Goal: Task Accomplishment & Management: Manage account settings

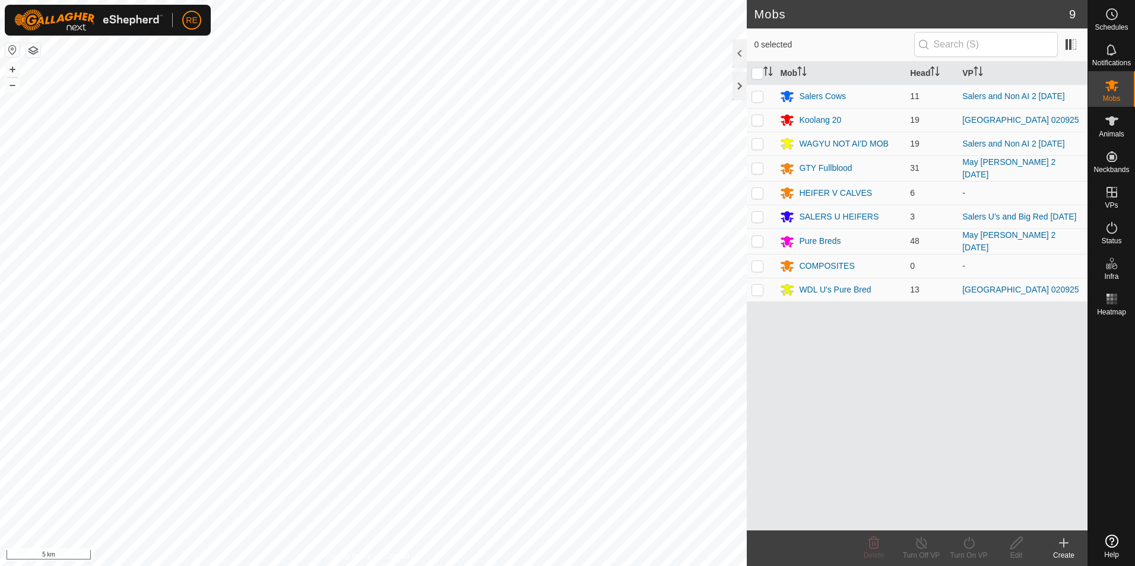
click at [10, 48] on button "button" at bounding box center [12, 50] width 14 height 14
click at [1113, 128] on es-animals-svg-icon at bounding box center [1112, 121] width 21 height 19
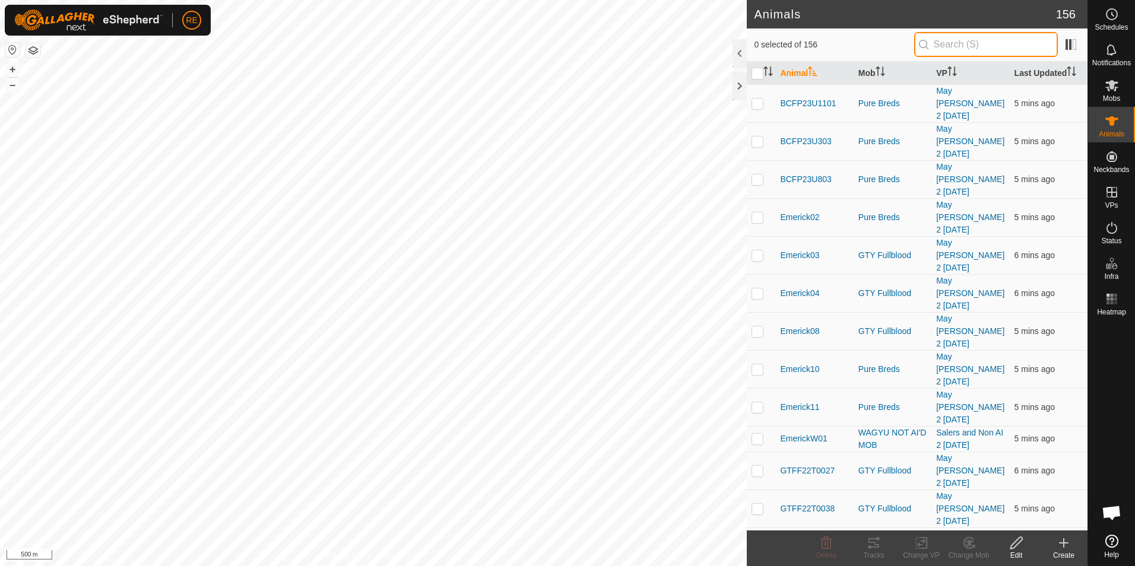
click at [982, 47] on input "text" at bounding box center [986, 44] width 144 height 25
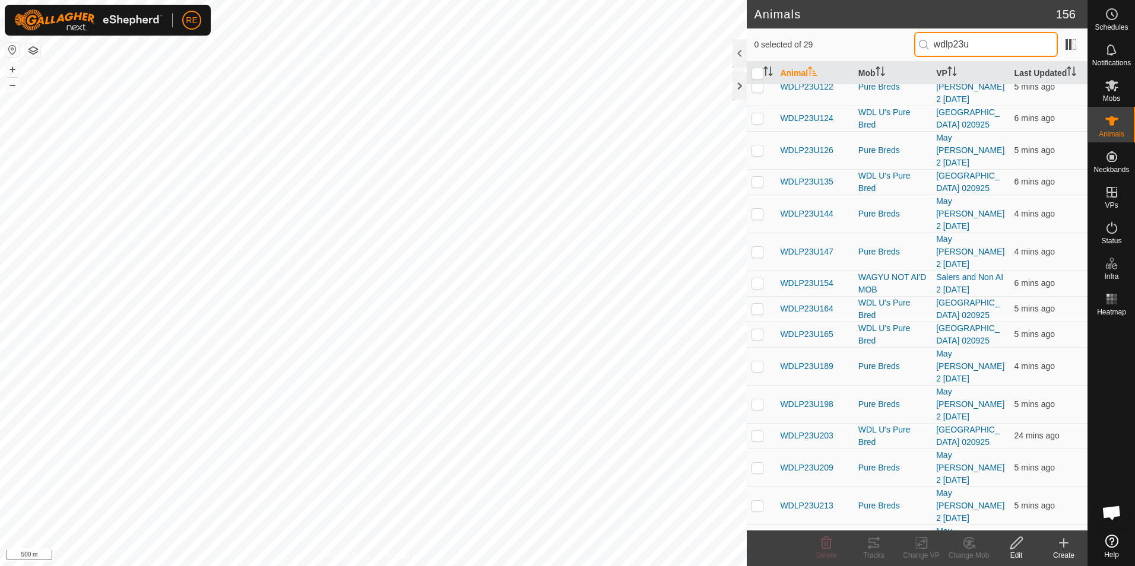
scroll to position [178, 0]
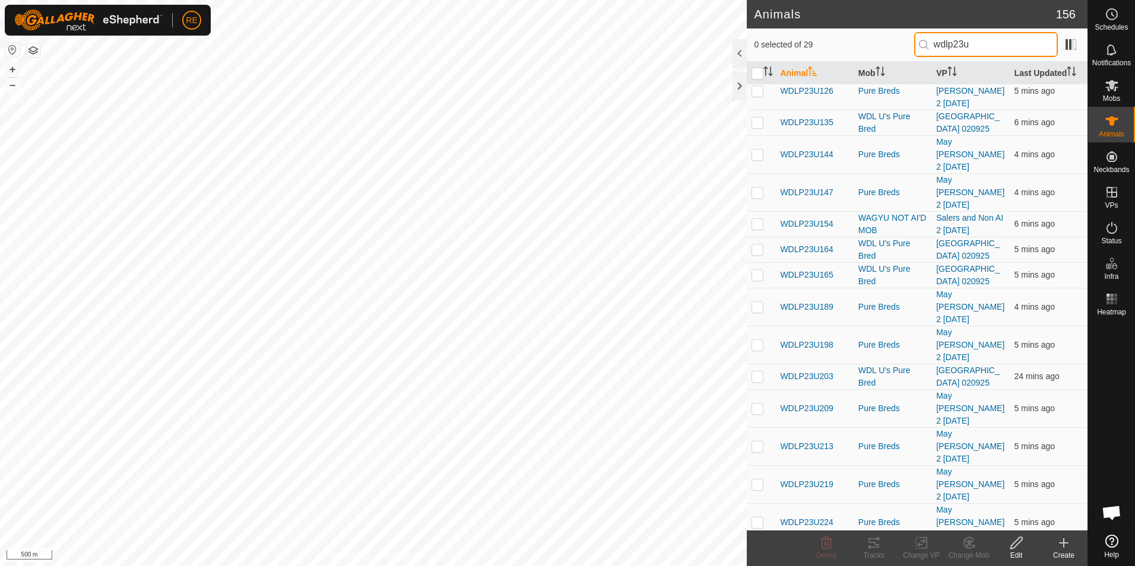
type input "wdlp23u"
click at [819, 548] on span "WDLP23U228" at bounding box center [806, 554] width 53 height 12
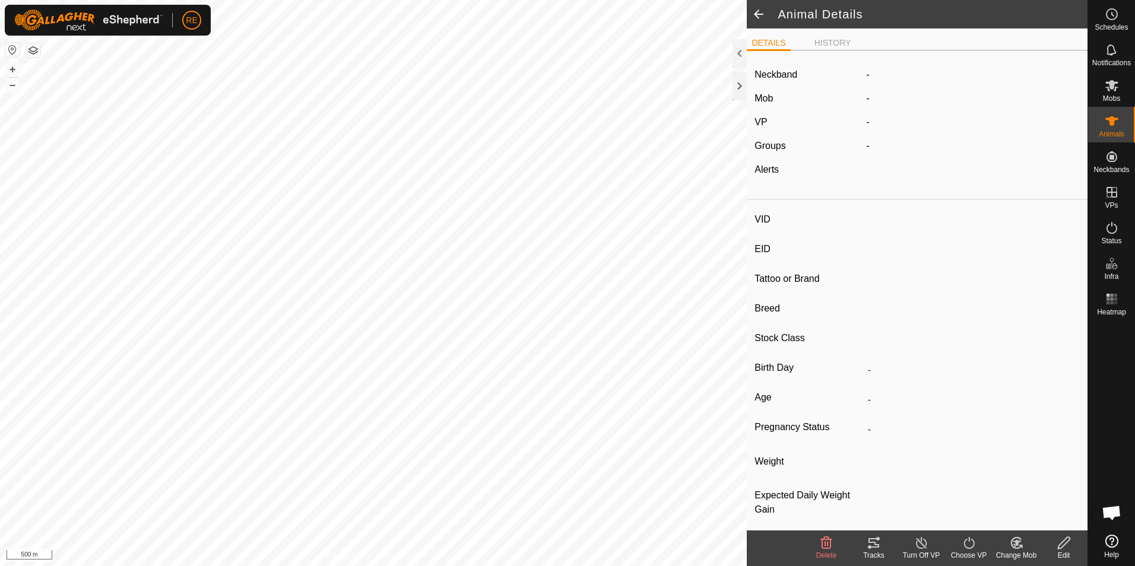
type input "WDLP23U228"
type input "982123810880435"
type input "-"
type input "Wagyu"
type input "PB"
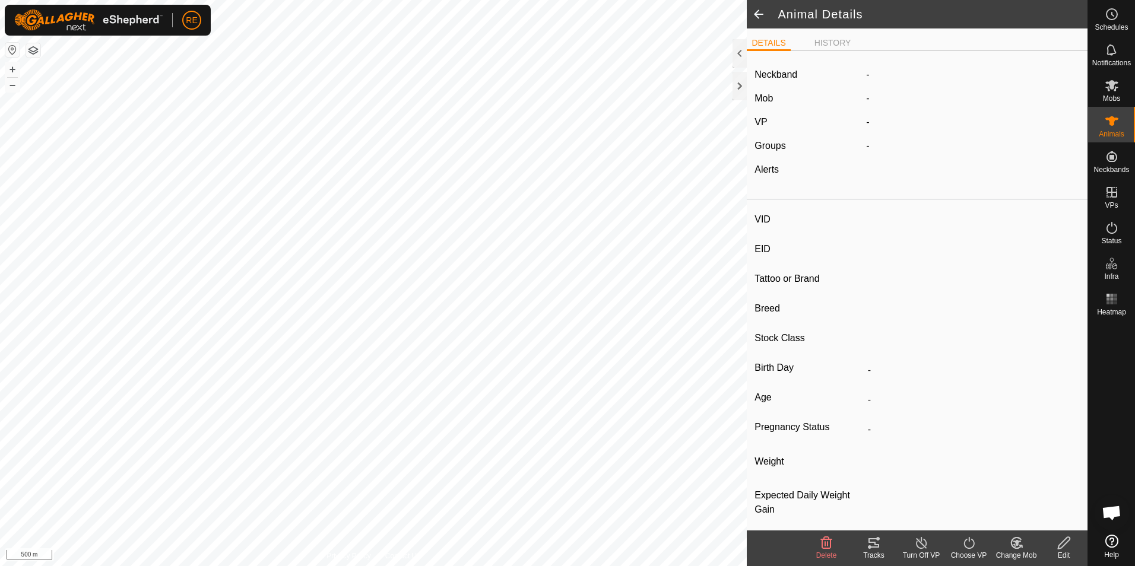
type input "08/2023"
type input "2 years 1 month"
type input "0 kg"
type input "-"
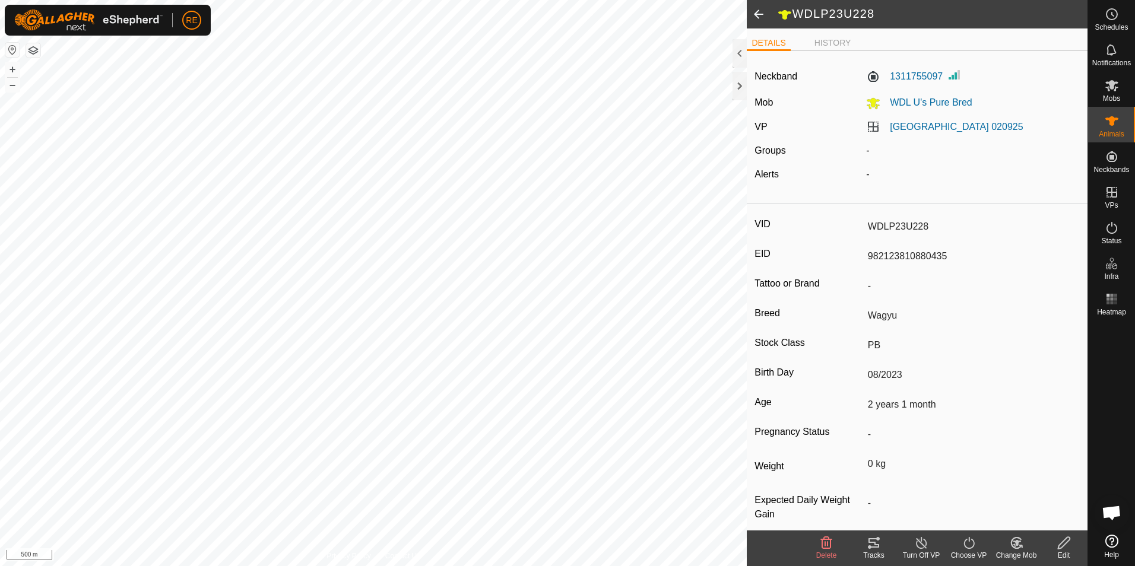
click at [1066, 553] on div "Edit" at bounding box center [1064, 555] width 48 height 11
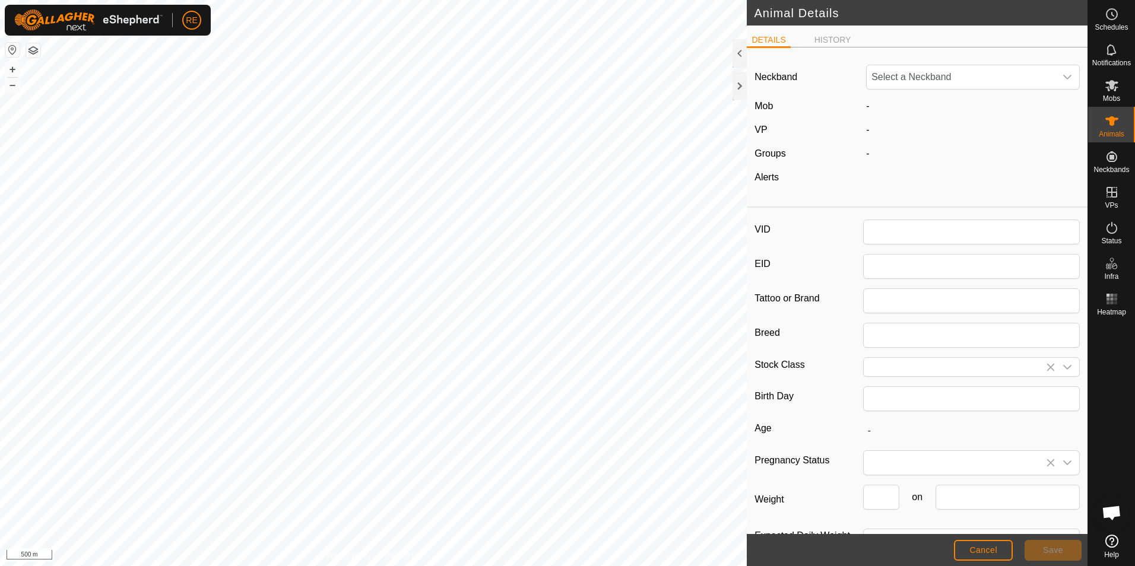
type input "WDLP23U228"
type input "982123810880435"
type input "Wagyu"
type input "PB"
type input "08/2023"
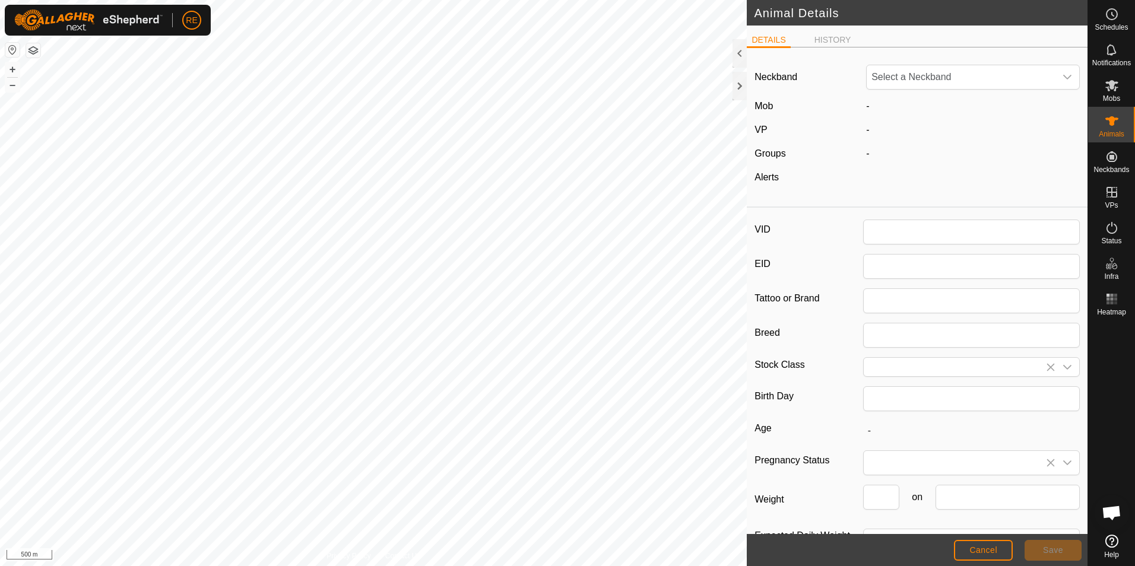
type input "2 years 1 month"
type input "0"
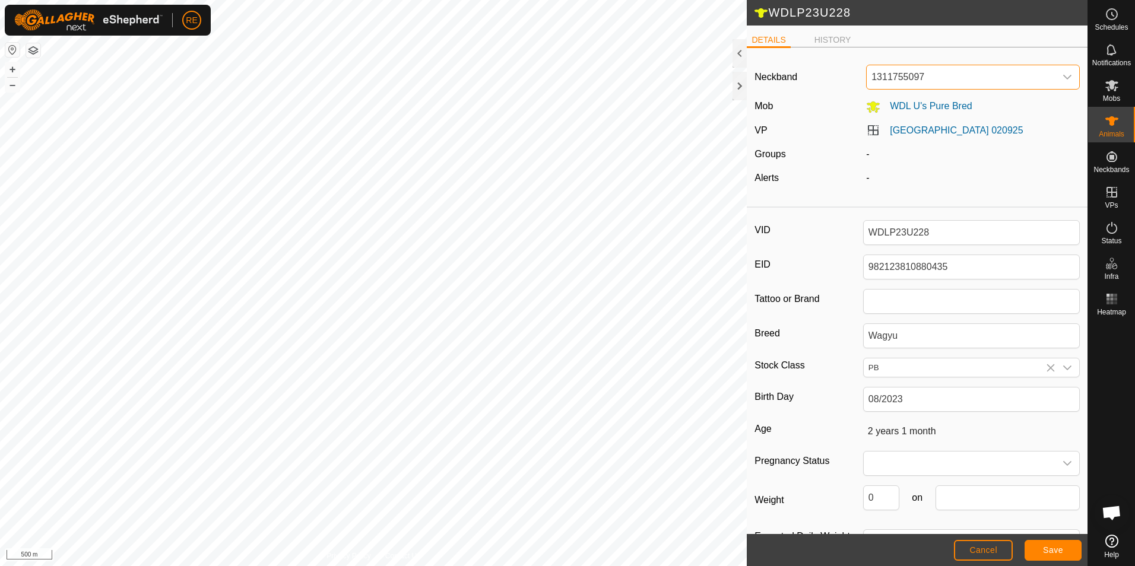
click at [955, 78] on span "1311755097" at bounding box center [961, 77] width 189 height 24
type input "045"
click at [907, 142] on li "0456446965" at bounding box center [971, 138] width 207 height 24
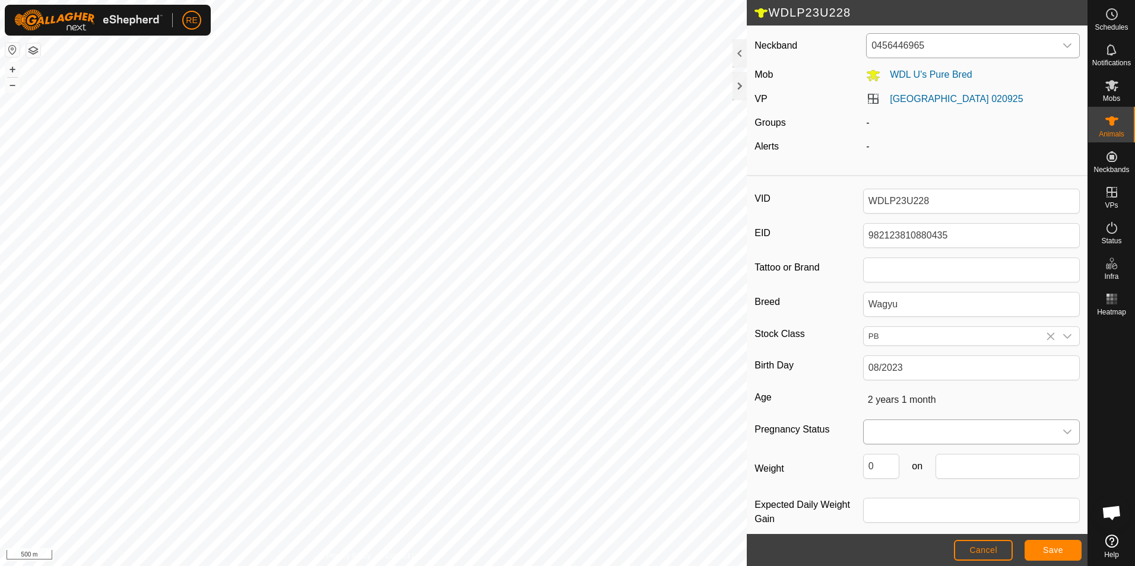
scroll to position [46, 0]
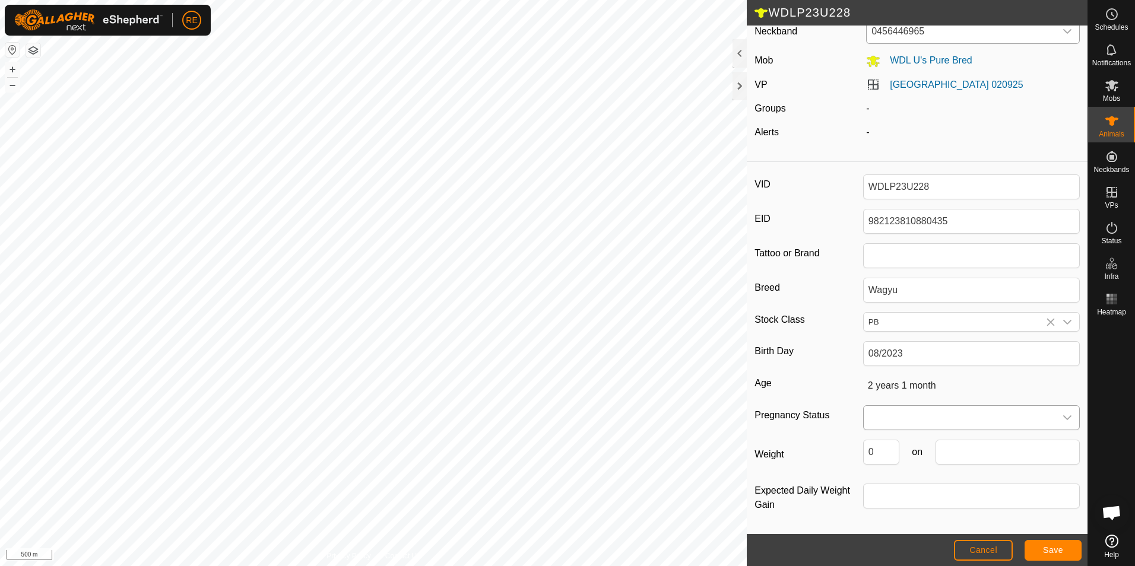
click at [1036, 419] on span at bounding box center [960, 418] width 192 height 24
click at [1044, 546] on span "Save" at bounding box center [1053, 551] width 20 height 10
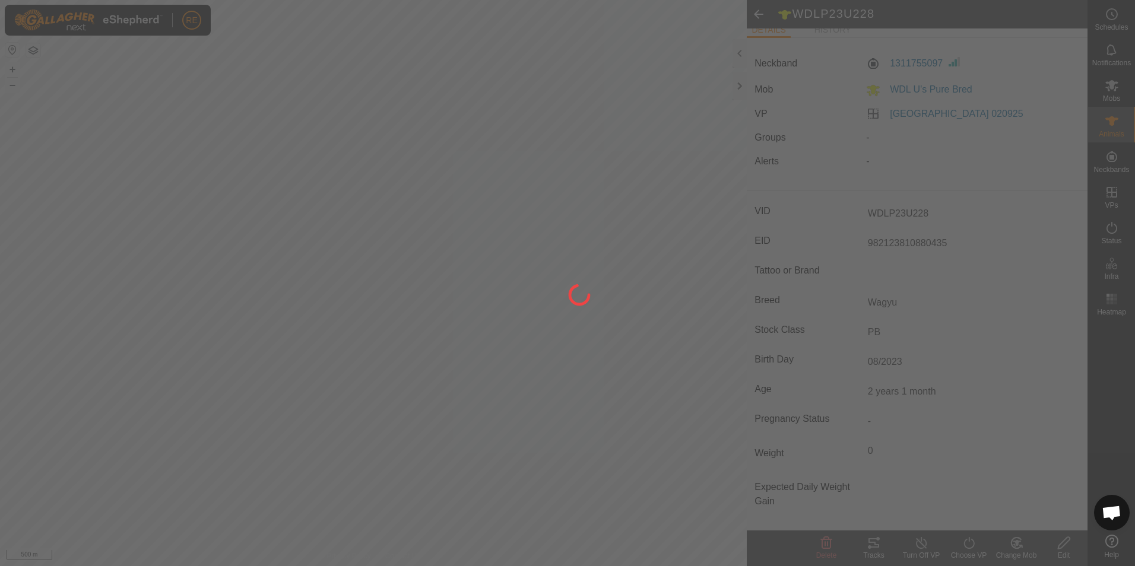
scroll to position [13, 0]
type input "-"
type input "0 kg"
type input "-"
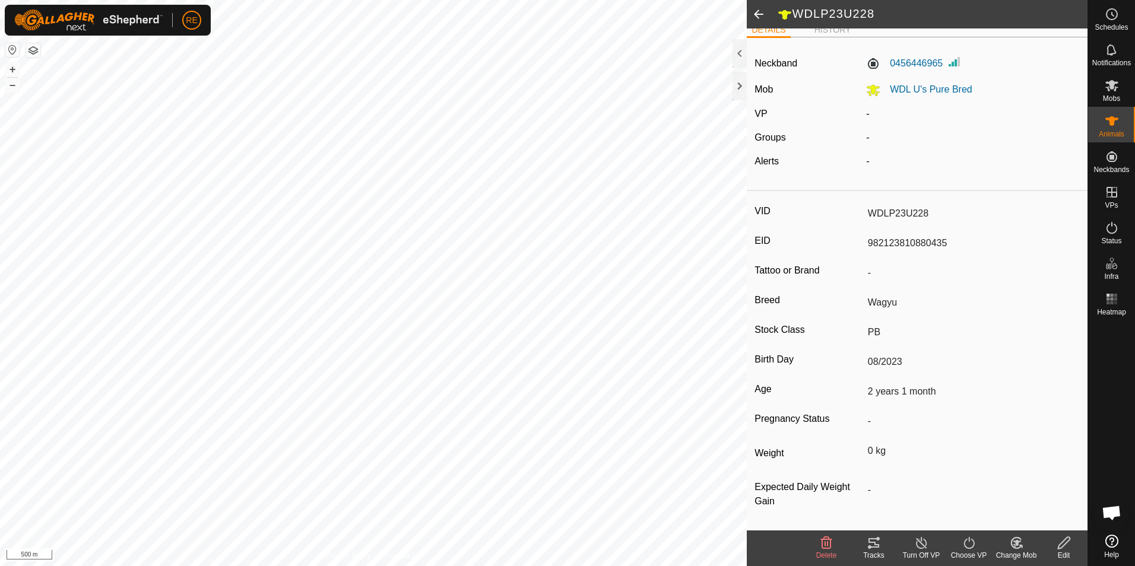
click at [1069, 550] on div "Edit" at bounding box center [1064, 555] width 48 height 11
type input "0"
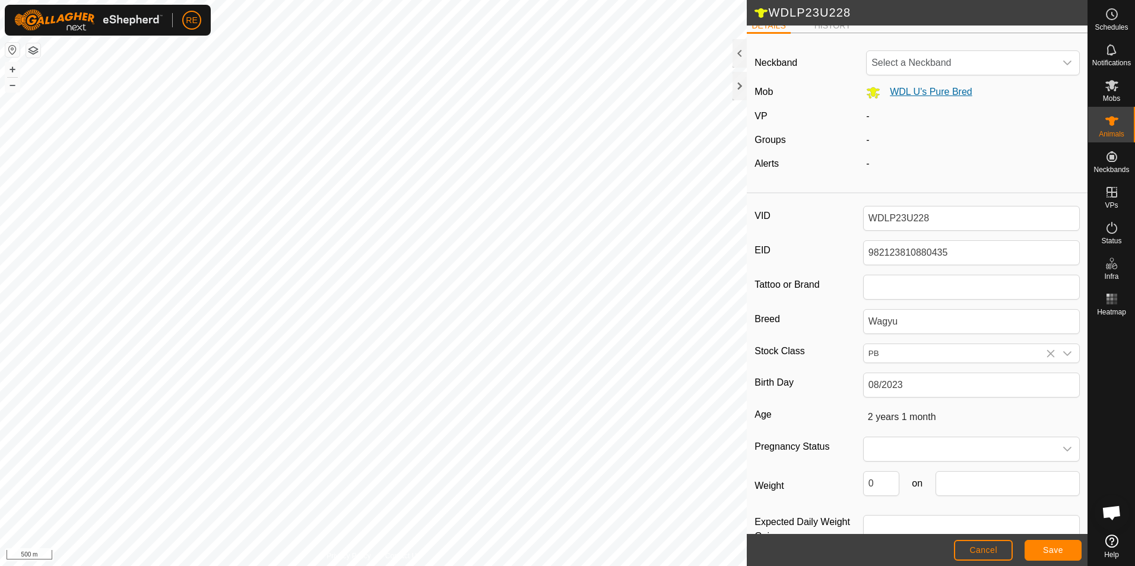
scroll to position [0, 0]
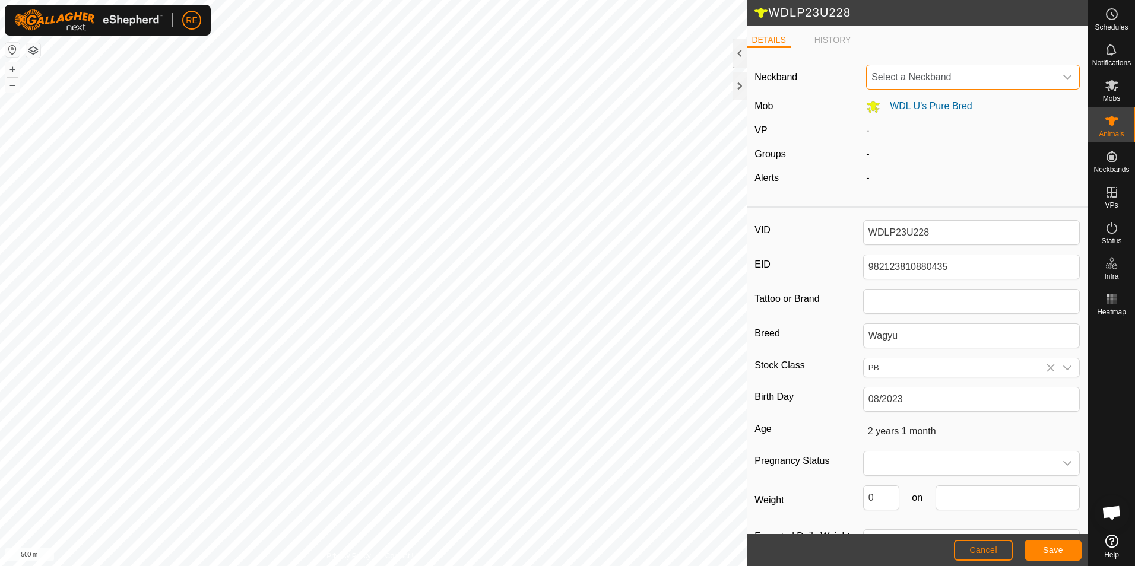
click at [933, 77] on span "Select a Neckband" at bounding box center [961, 77] width 189 height 24
type input "045"
click at [999, 46] on ul "DETAILS HISTORY" at bounding box center [917, 40] width 341 height 15
click at [981, 549] on span "Cancel" at bounding box center [984, 551] width 28 height 10
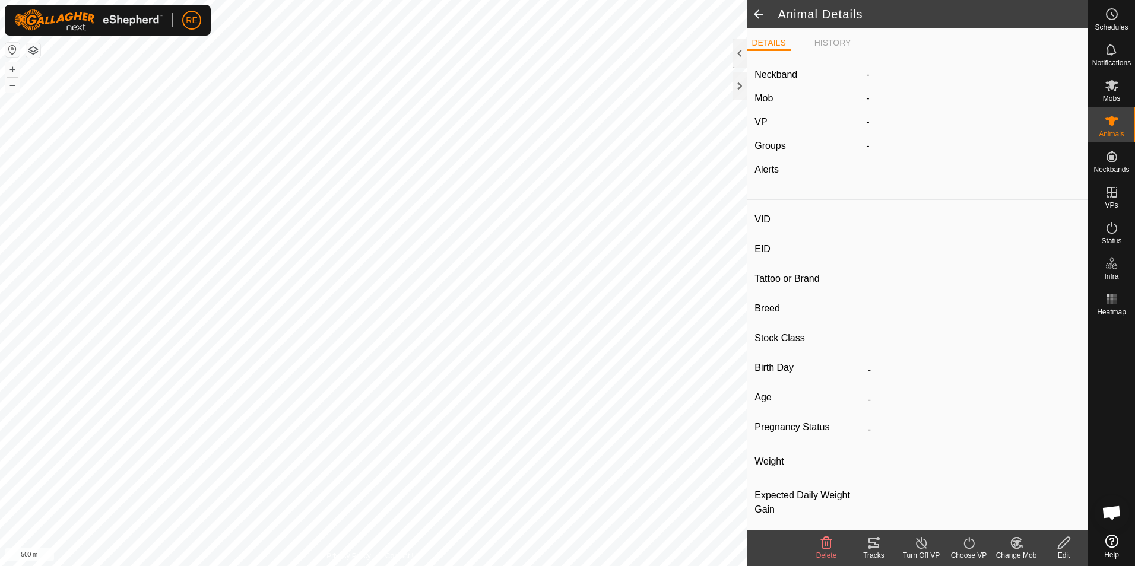
type input "WDLP23U228"
type input "982123810880435"
type input "-"
type input "Wagyu"
type input "PB"
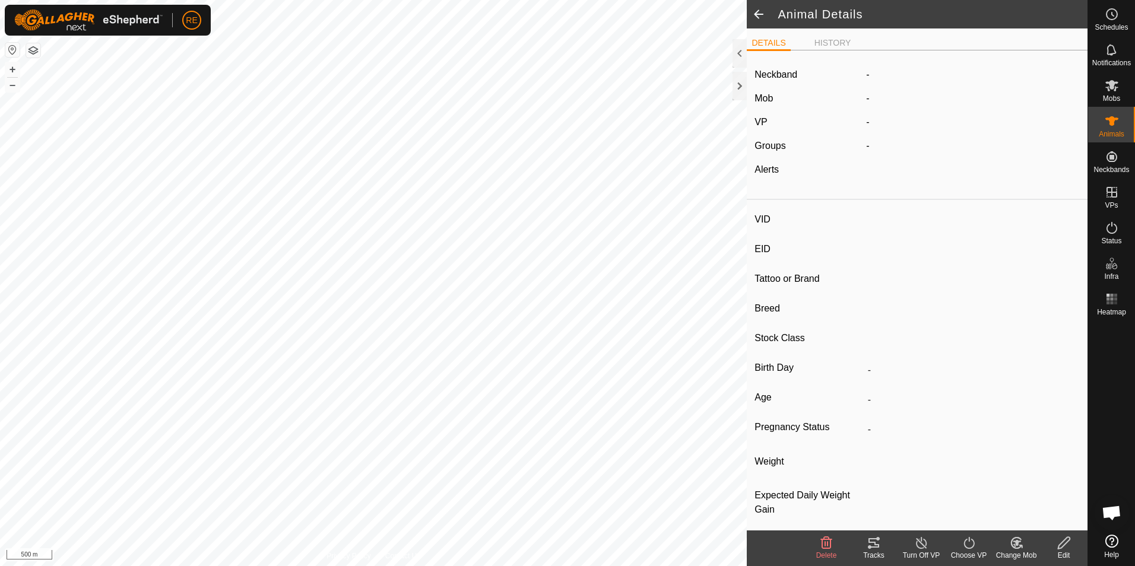
type input "08/2023"
type input "2 years 1 month"
type input "0 kg"
type input "-"
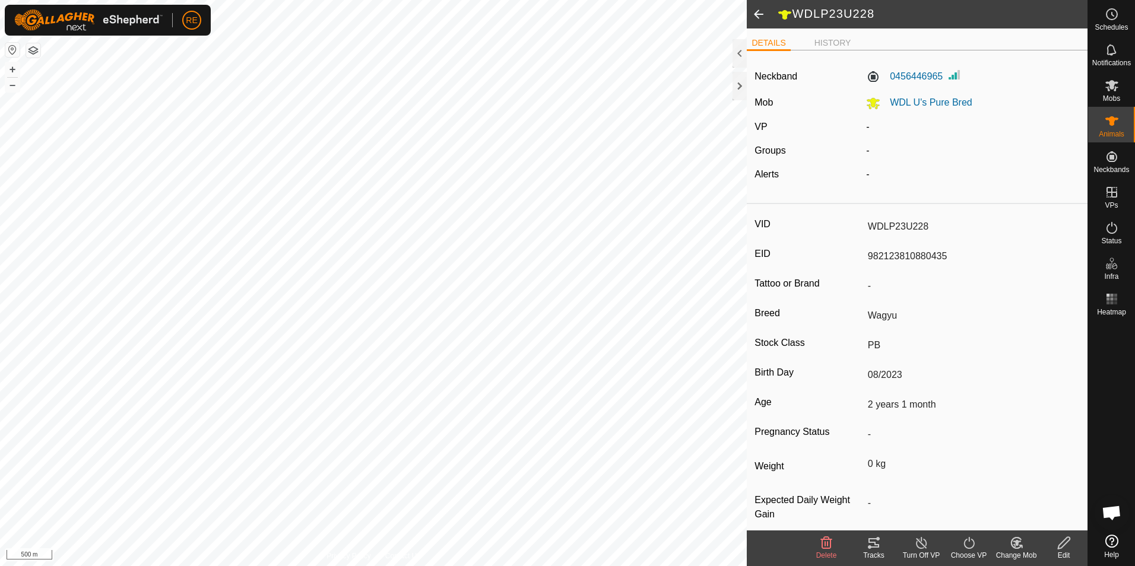
click at [761, 15] on span at bounding box center [759, 14] width 24 height 29
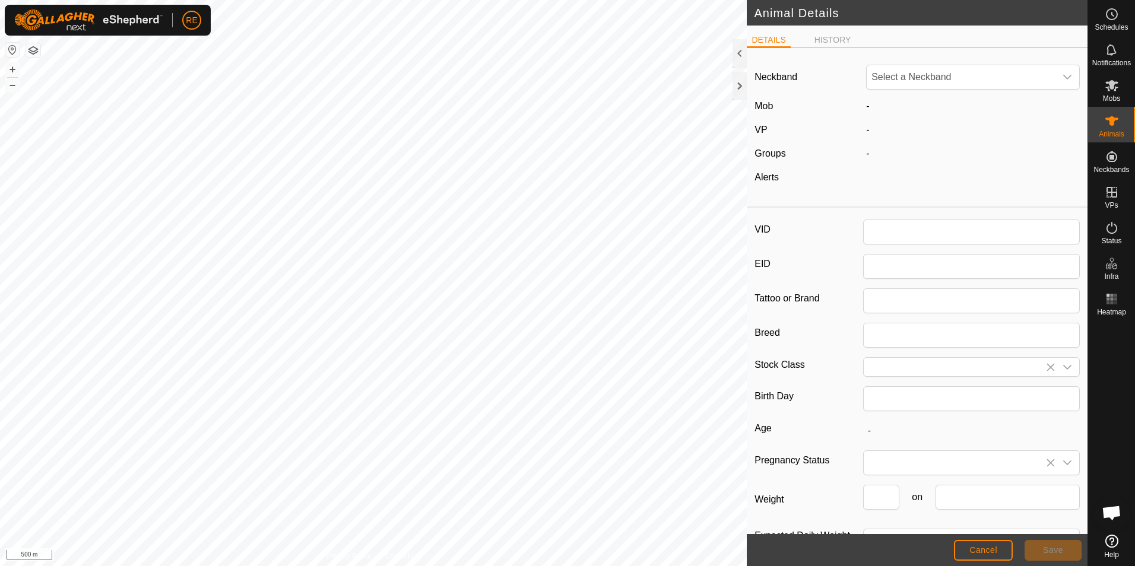
type input "WDLP23U228"
type input "982123810880435"
type input "Wagyu"
type input "PB"
type input "08/2023"
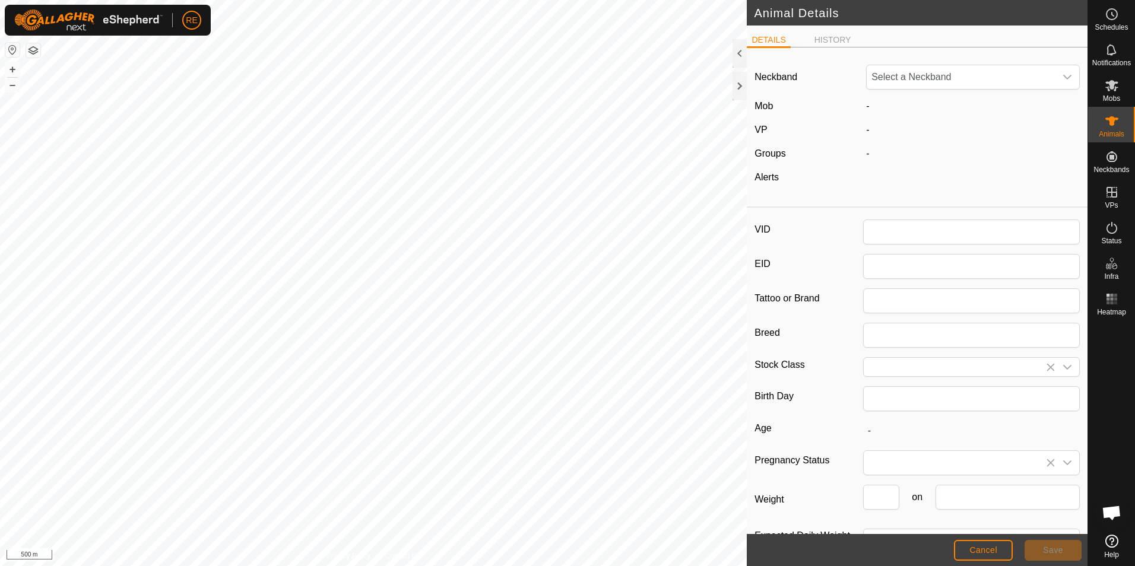
type input "2 years 1 month"
type input "0"
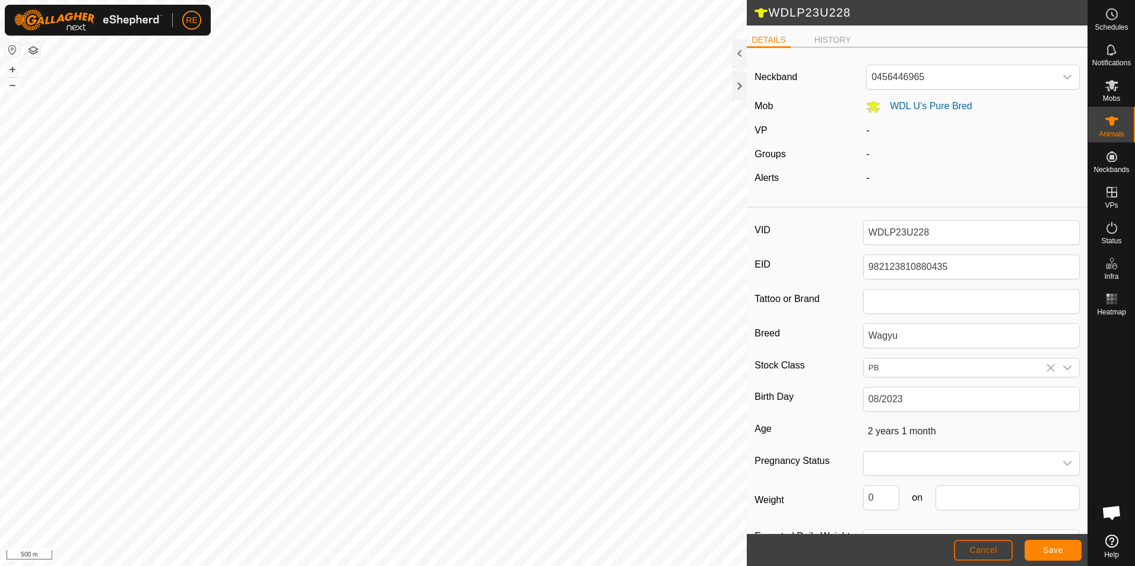
click at [996, 552] on span "Cancel" at bounding box center [984, 551] width 28 height 10
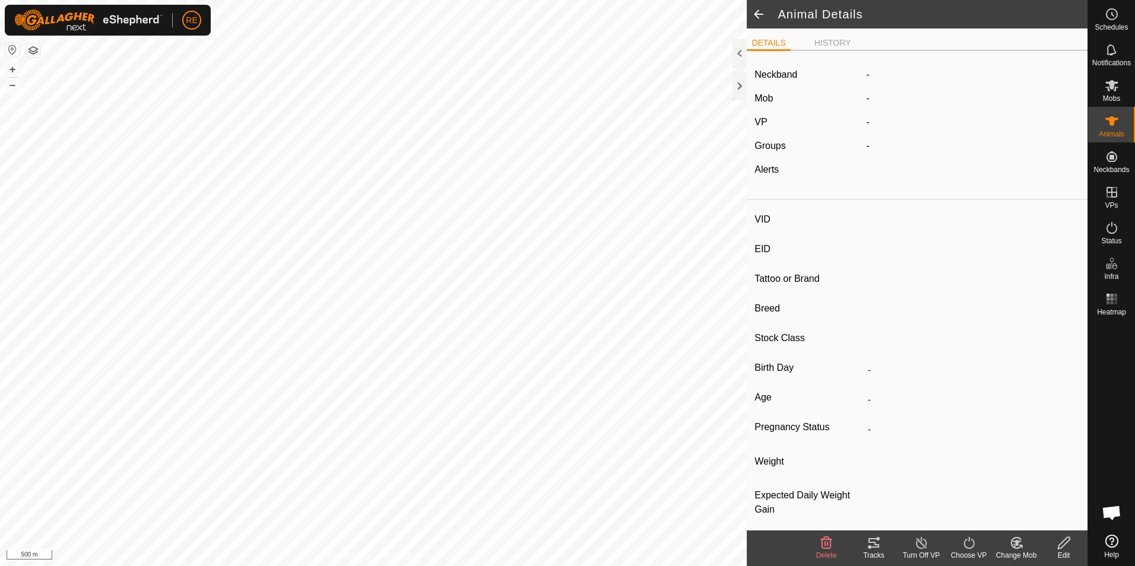
type input "WDLP23U228"
type input "982123810880435"
type input "-"
type input "Wagyu"
type input "PB"
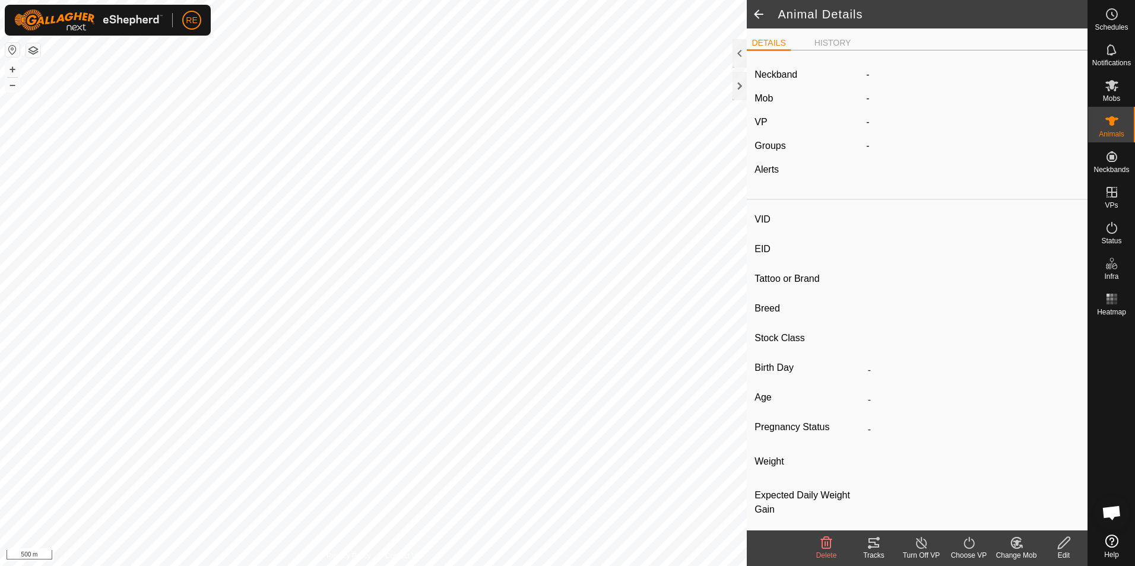
type input "08/2023"
type input "2 years 1 month"
type input "0 kg"
type input "-"
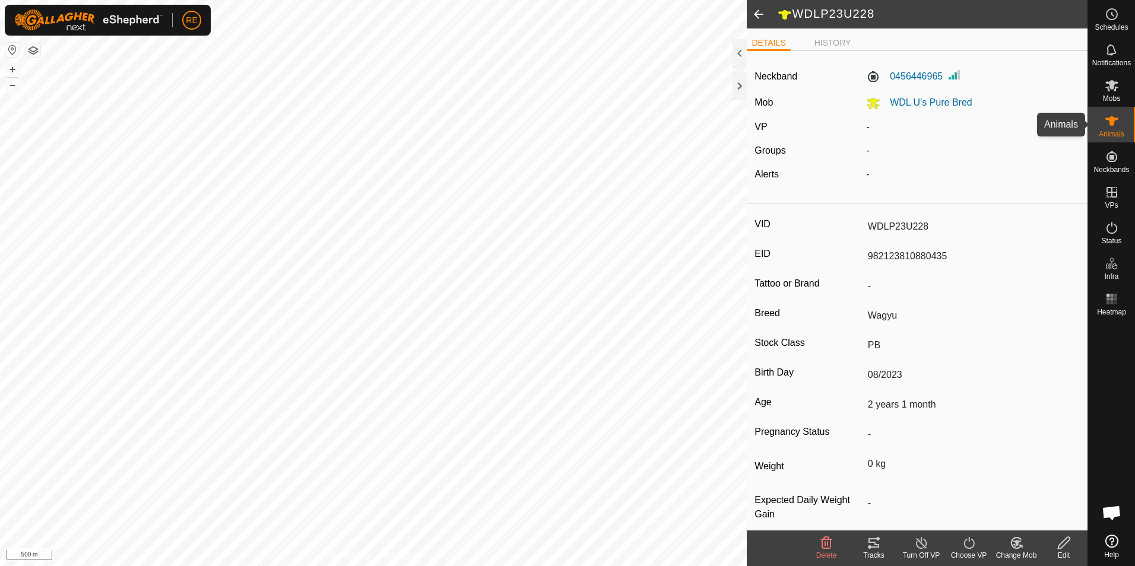
click at [1112, 117] on icon at bounding box center [1112, 121] width 13 height 10
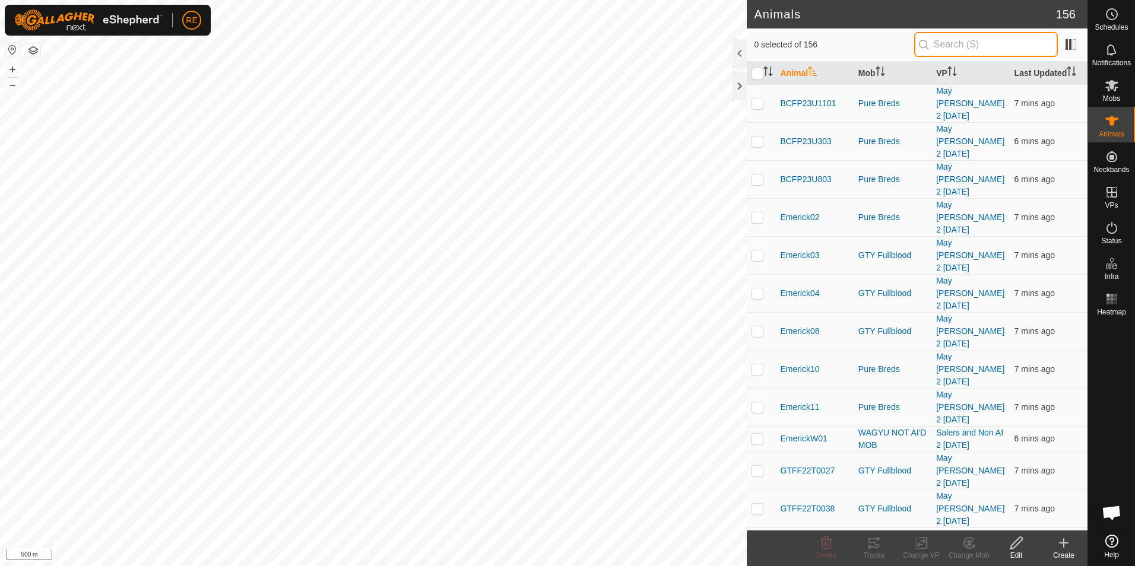
click at [960, 43] on input "text" at bounding box center [986, 44] width 144 height 25
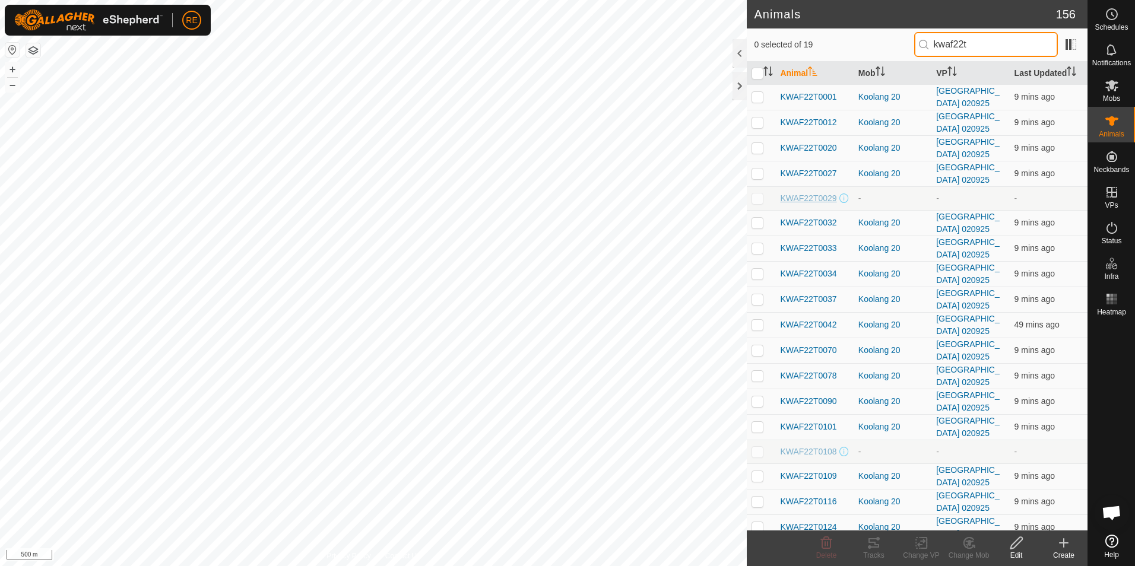
type input "kwaf22t"
click at [821, 192] on span "KWAF22T0029" at bounding box center [808, 198] width 56 height 12
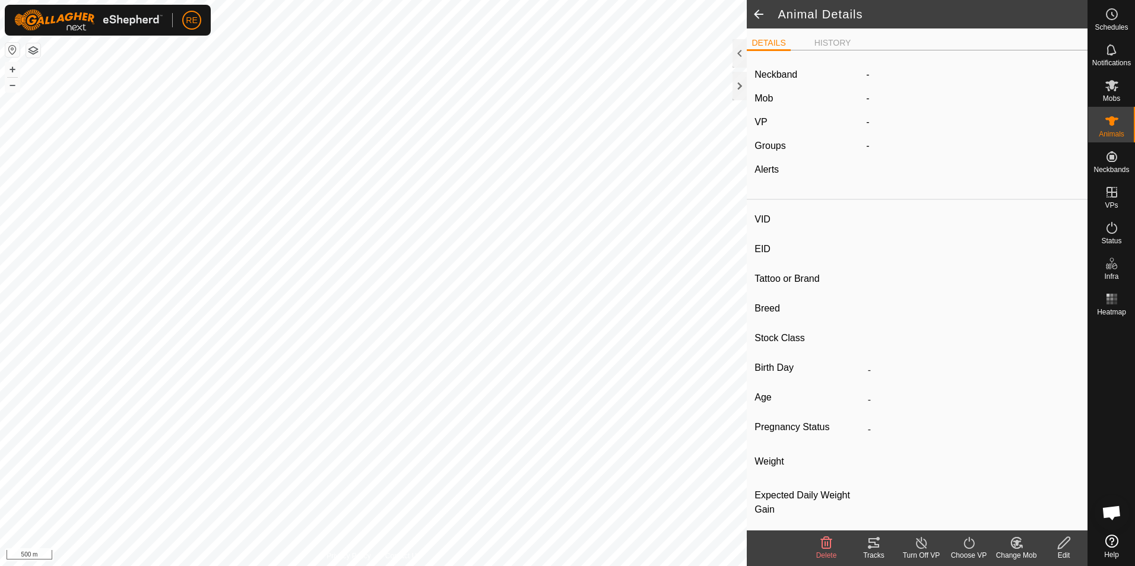
type input "KWAF22T0029"
type input "982123786483547"
type input "-"
type input "Wagyu"
type input "PB"
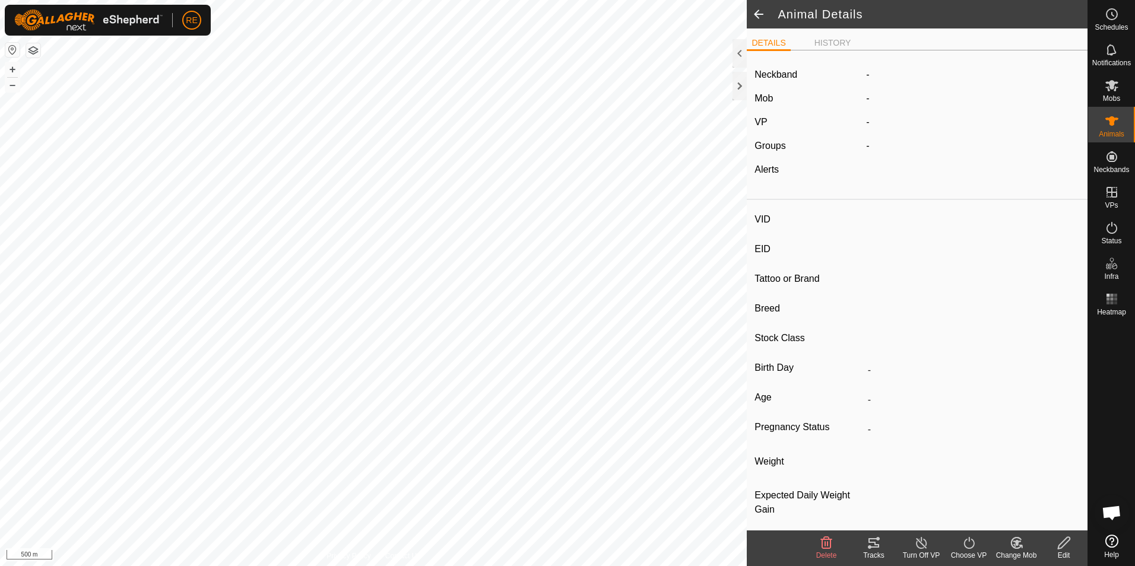
type input "Pregnant"
type input "0 kg"
type input "-"
click at [1064, 550] on div "Edit" at bounding box center [1064, 555] width 48 height 11
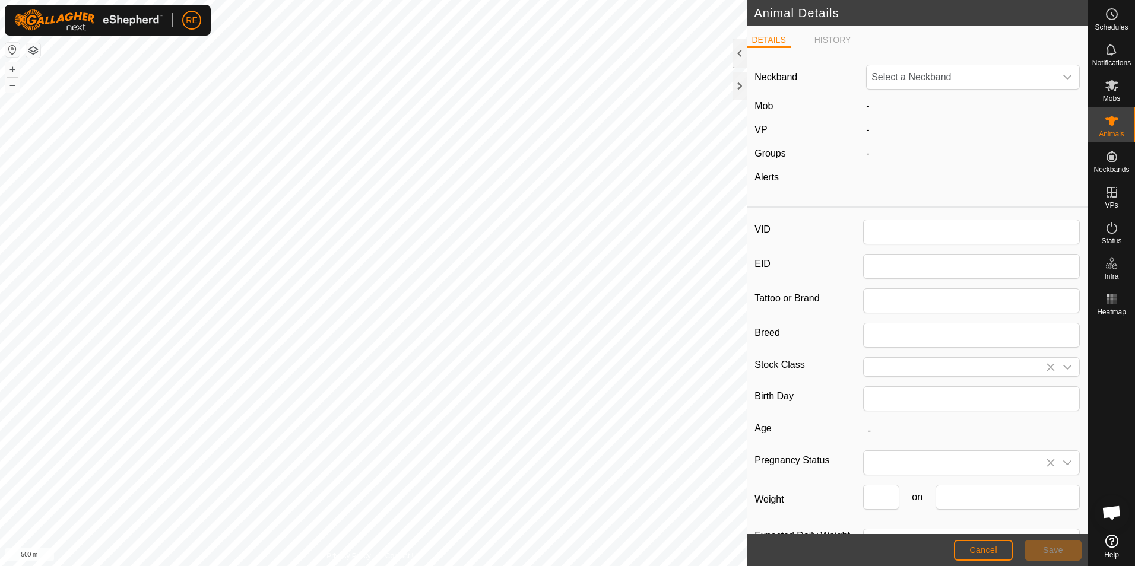
type input "KWAF22T0029"
type input "982123786483547"
type input "Wagyu"
type input "PB"
type input "0"
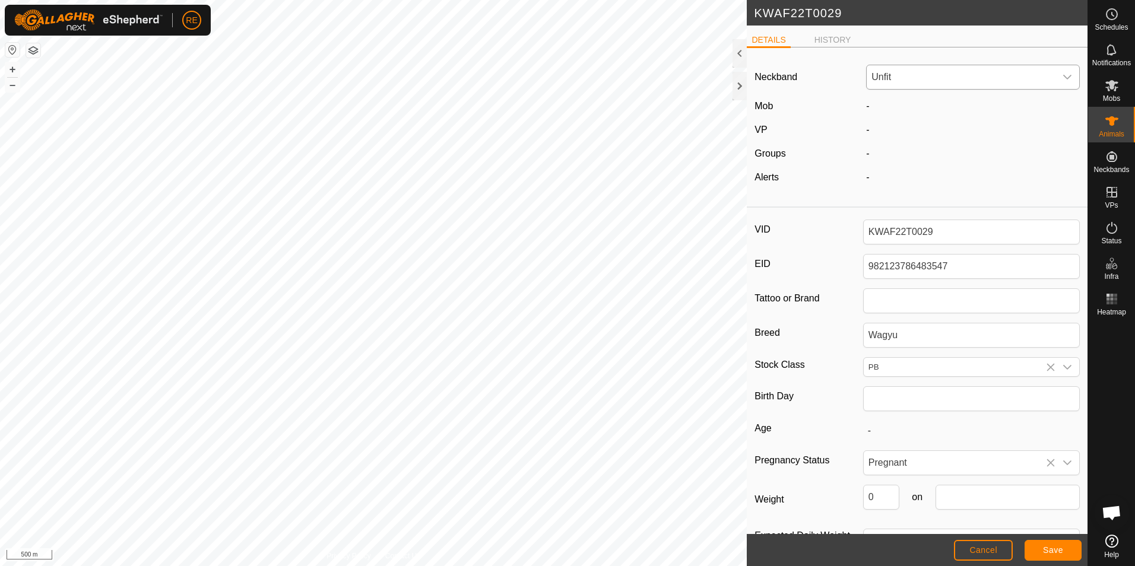
click at [906, 76] on span "Unfit" at bounding box center [961, 77] width 189 height 24
type input "16126"
click at [938, 144] on li "1612605179" at bounding box center [971, 138] width 207 height 24
click at [1055, 558] on button "Save" at bounding box center [1053, 550] width 57 height 21
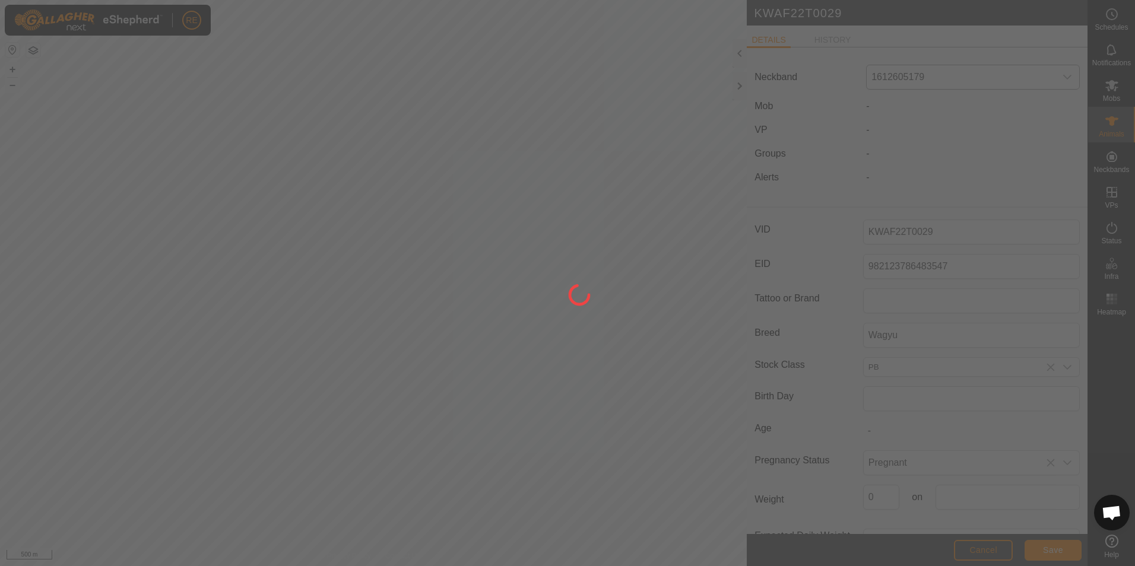
type input "-"
type input "0 kg"
type input "-"
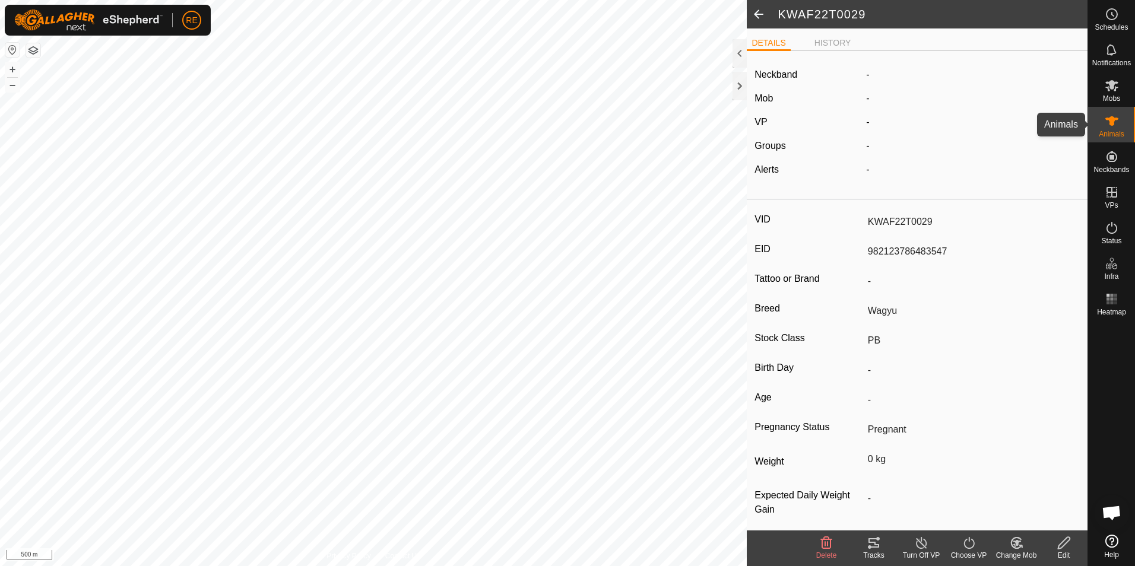
click at [1118, 121] on icon at bounding box center [1112, 121] width 14 height 14
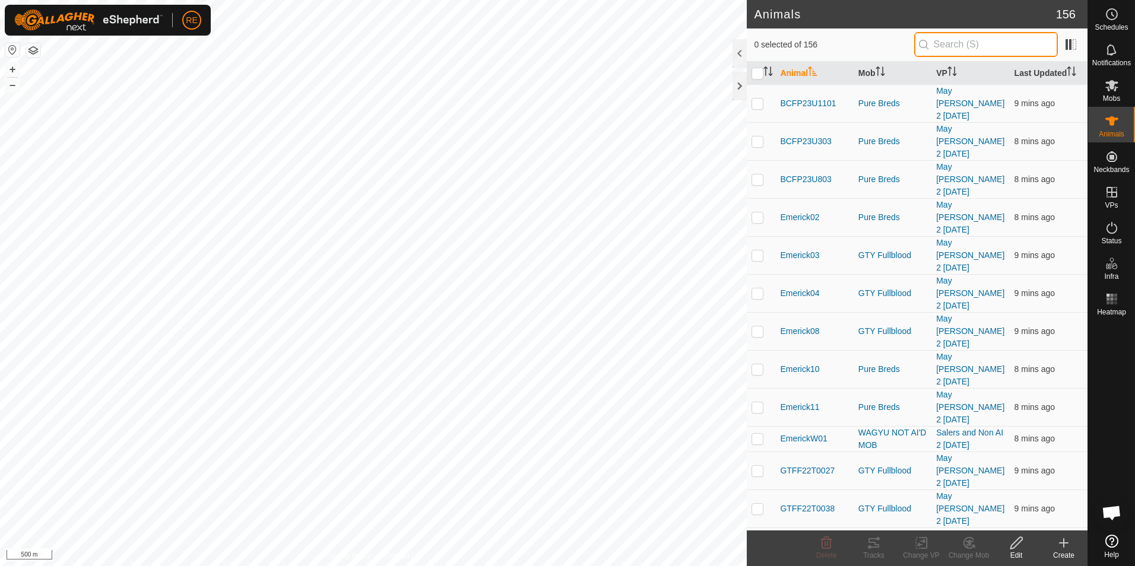
click at [1001, 46] on input "text" at bounding box center [986, 44] width 144 height 25
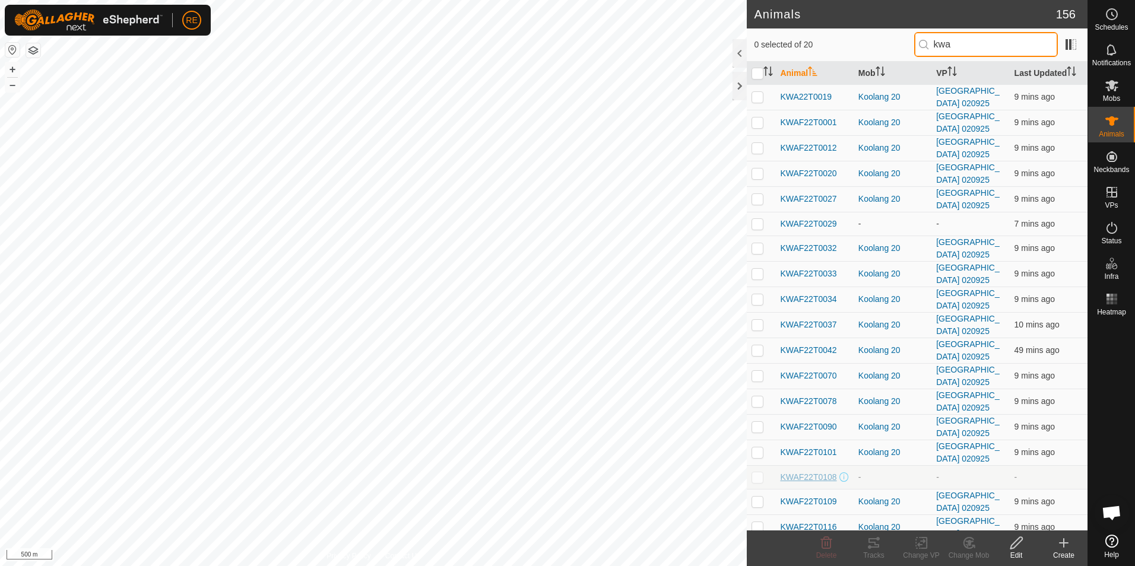
type input "kwa"
click at [816, 476] on span "KWAF22T0108" at bounding box center [808, 477] width 56 height 12
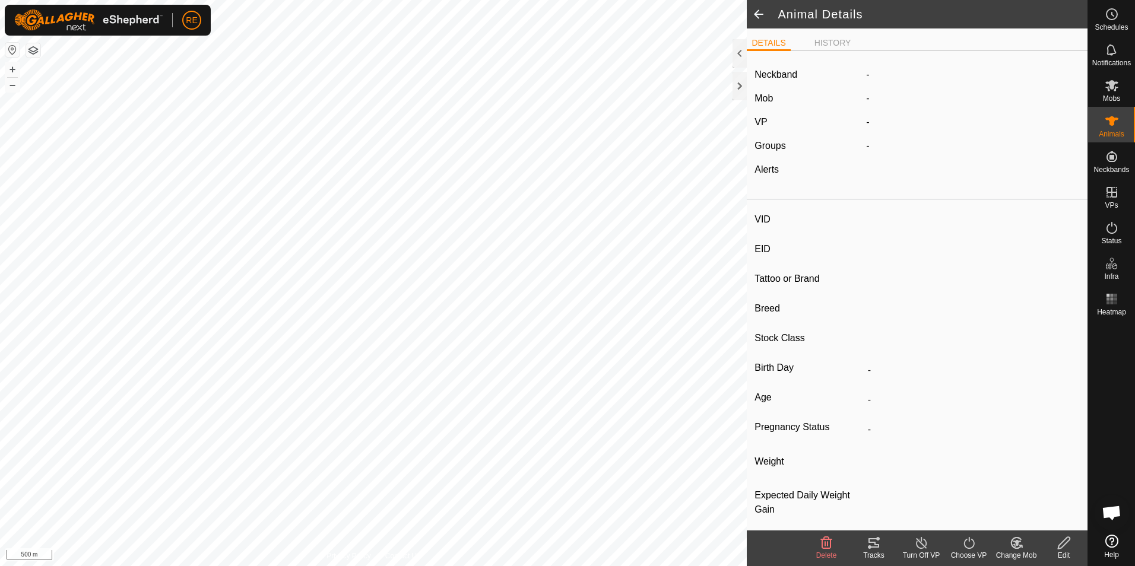
type input "KWAF22T0108"
type input "982123786483468"
type input "-"
type input "Wagyu"
type input "PB"
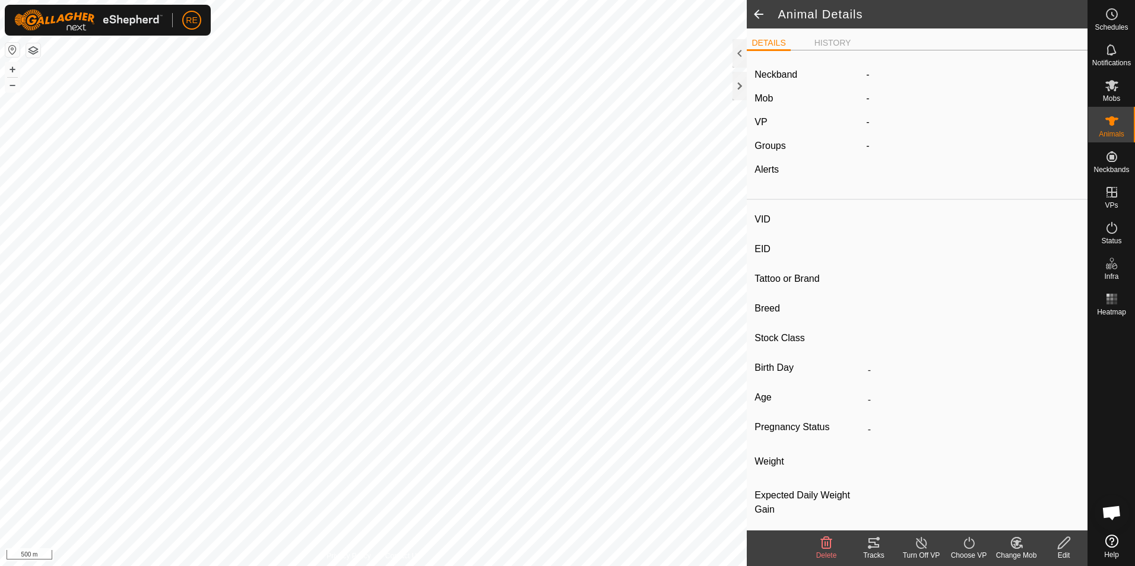
type input "Pregnant"
type input "0 kg"
type input "-"
click at [1062, 549] on icon at bounding box center [1064, 543] width 15 height 14
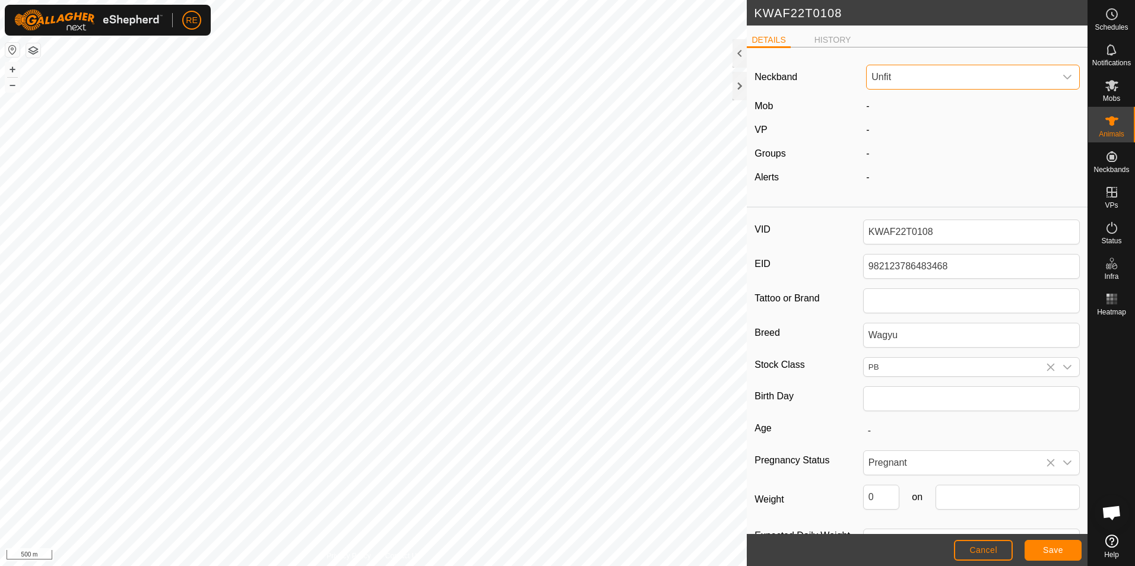
click at [917, 72] on span "Unfit" at bounding box center [961, 77] width 189 height 24
type input "42356"
click at [924, 141] on li "4235603853" at bounding box center [971, 138] width 207 height 24
click at [1060, 551] on span "Save" at bounding box center [1053, 551] width 20 height 10
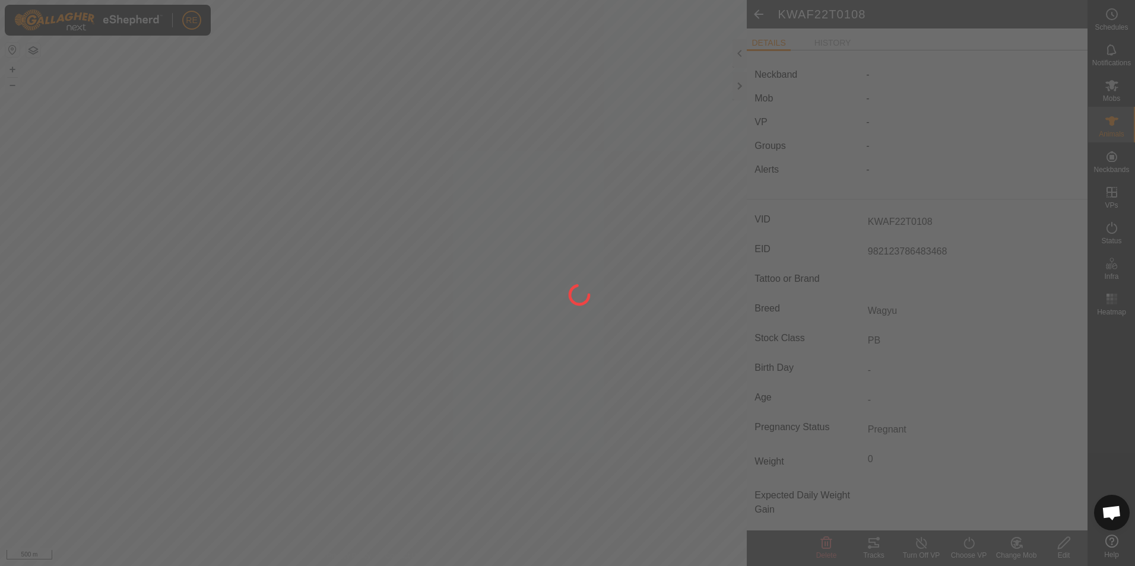
type input "-"
type input "0 kg"
type input "-"
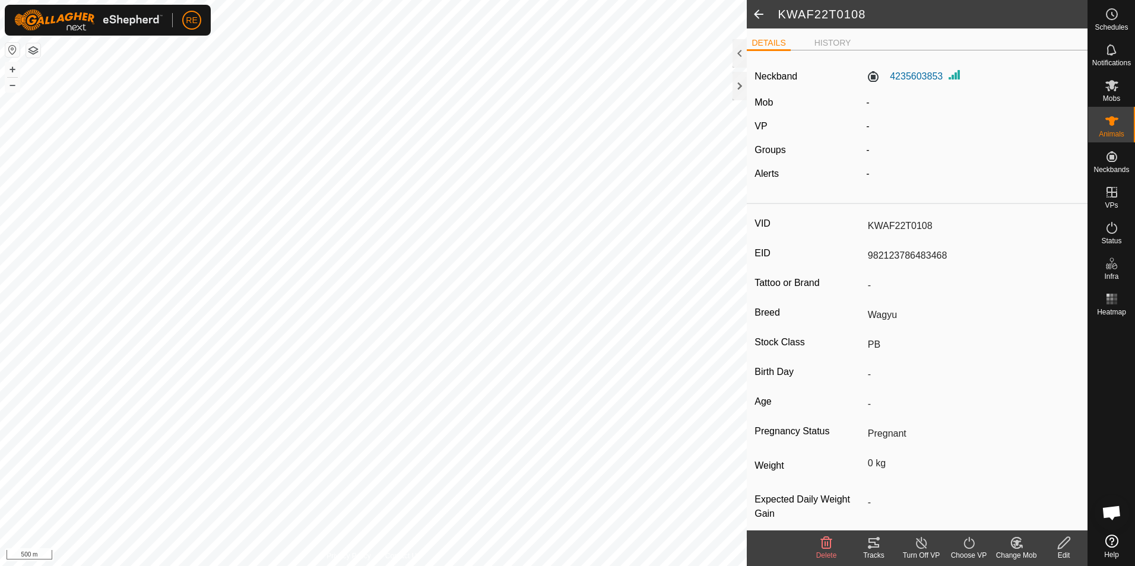
click at [1017, 547] on icon at bounding box center [1016, 543] width 15 height 14
click at [1048, 491] on link "Choose Mob..." at bounding box center [1052, 492] width 118 height 24
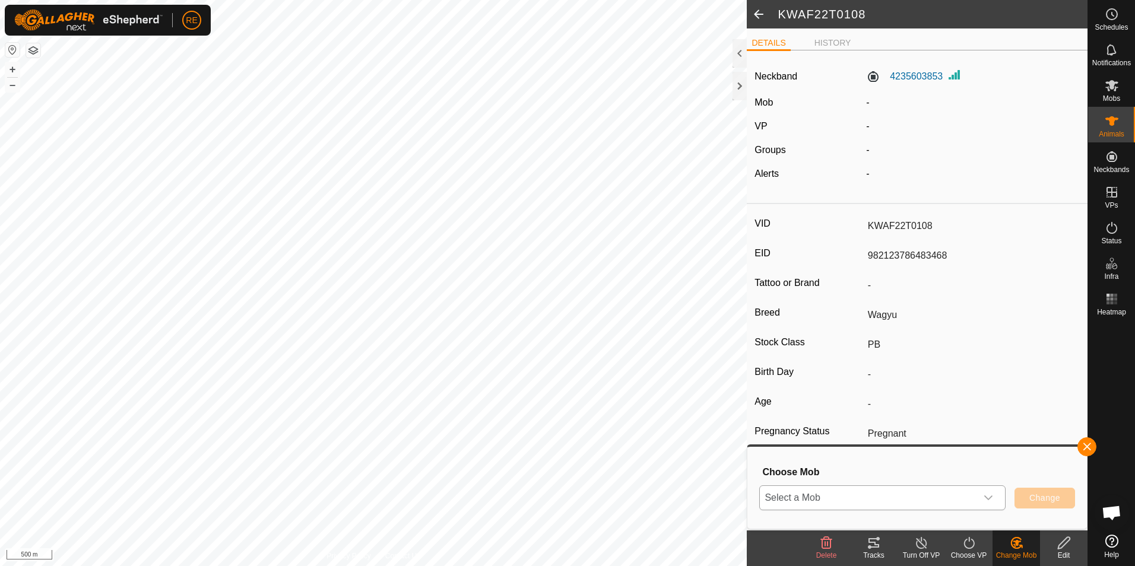
click at [963, 498] on span "Select a Mob" at bounding box center [868, 498] width 217 height 24
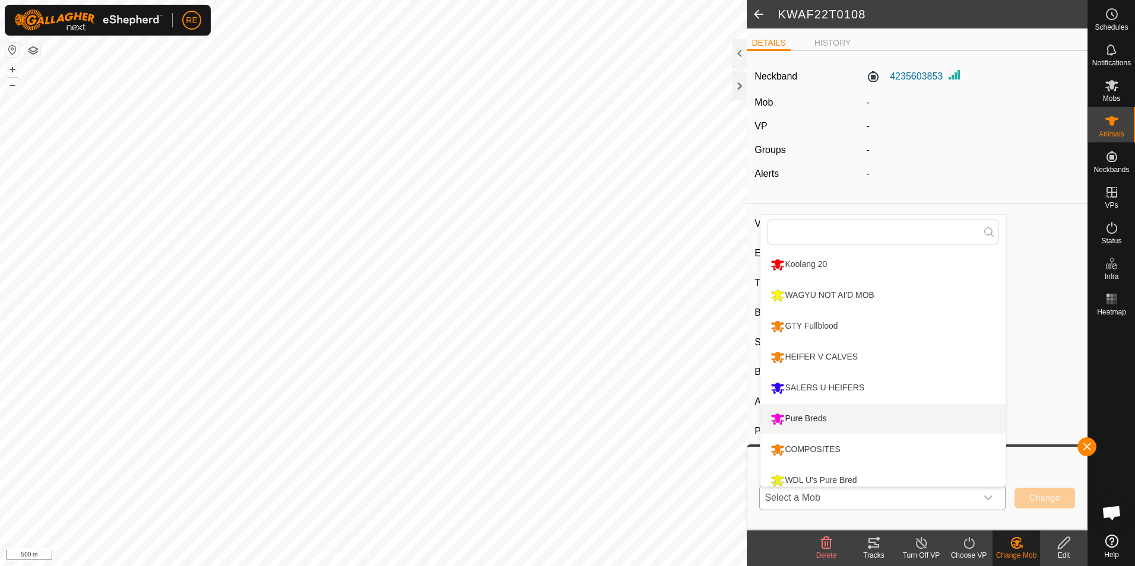
scroll to position [39, 0]
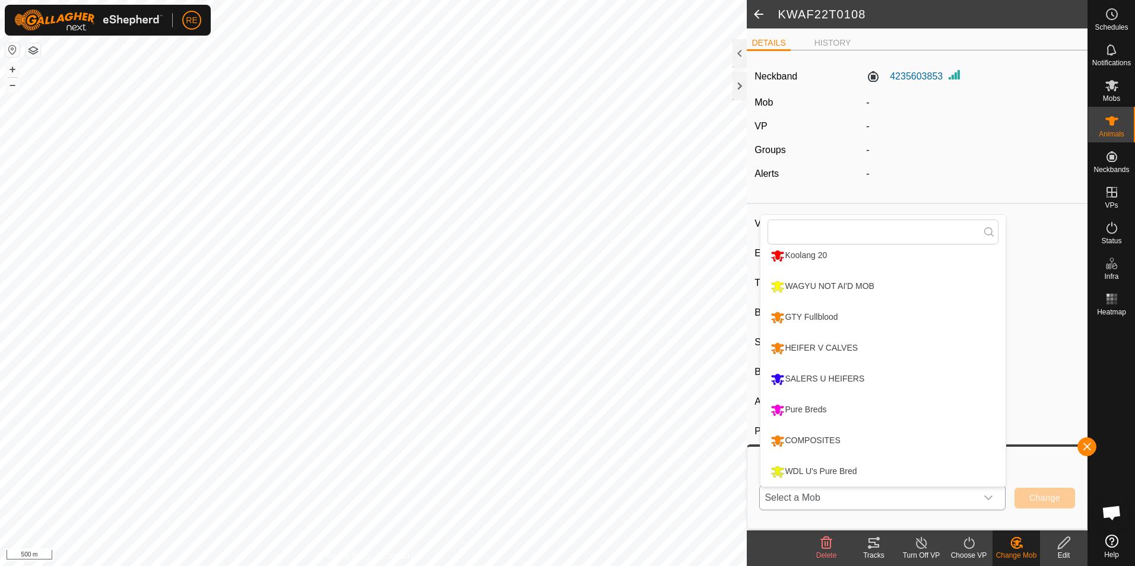
click at [871, 468] on li "WDL U's Pure Bred" at bounding box center [883, 472] width 245 height 30
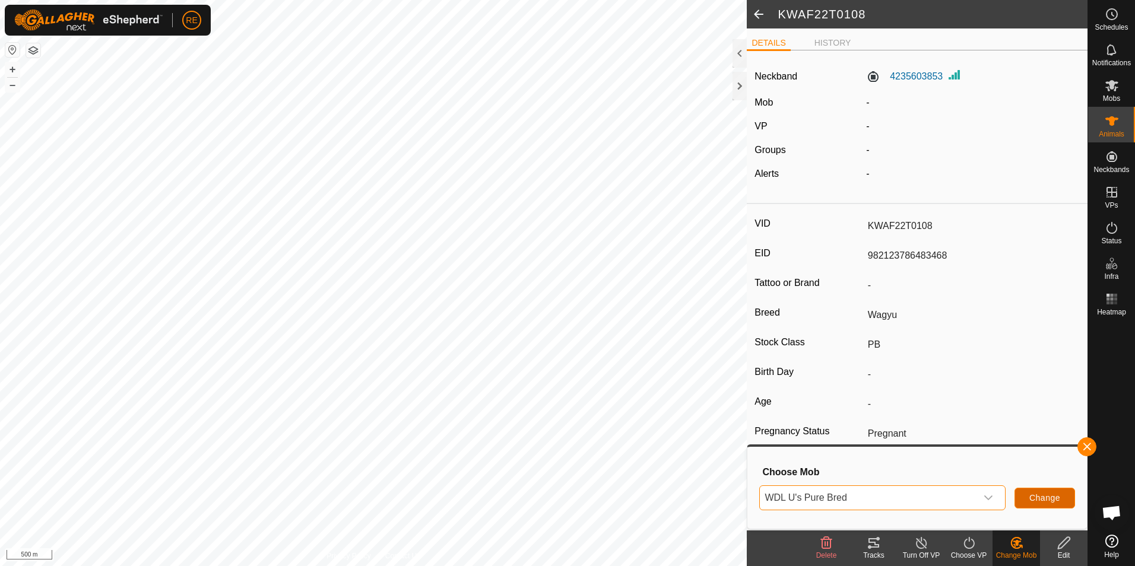
click at [1053, 501] on span "Change" at bounding box center [1045, 498] width 31 height 10
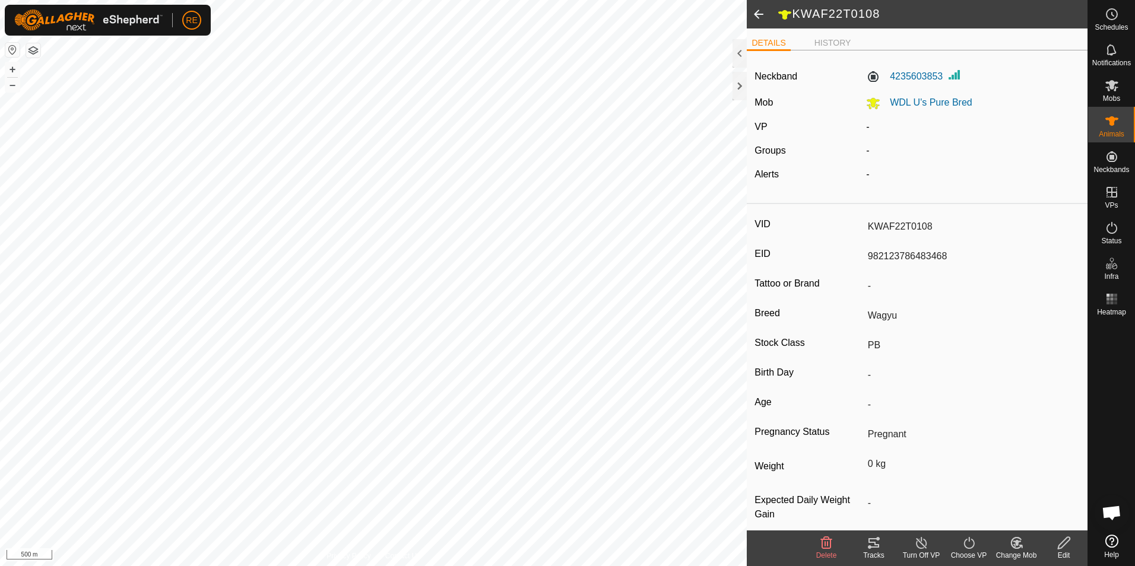
click at [974, 548] on icon at bounding box center [969, 543] width 15 height 14
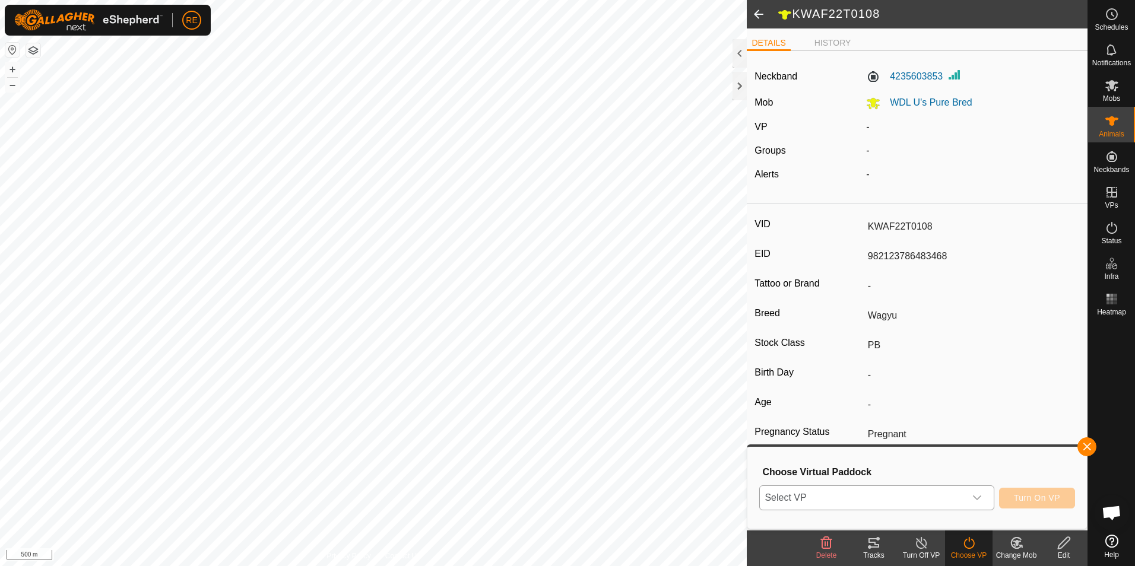
click at [982, 501] on icon "dropdown trigger" at bounding box center [978, 498] width 10 height 10
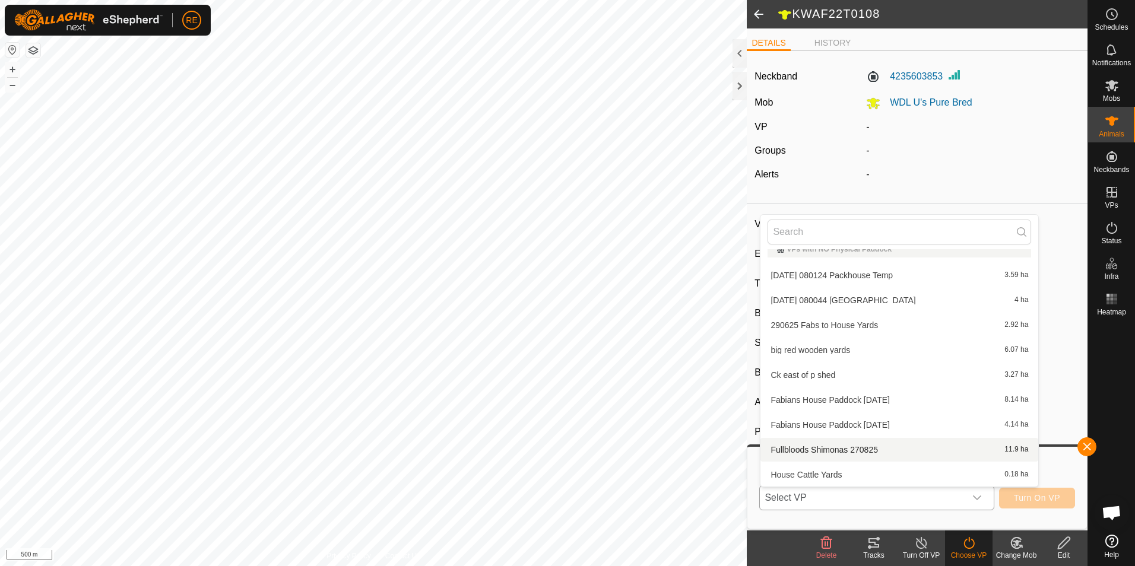
scroll to position [72, 0]
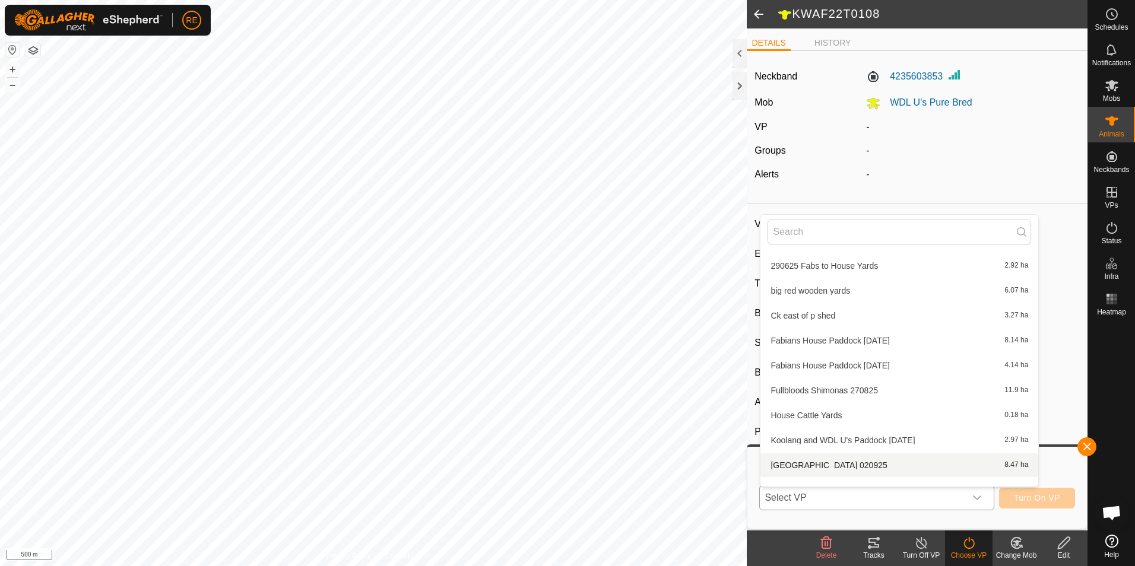
click at [928, 463] on li "[GEOGRAPHIC_DATA] [DATE] 8.47 ha" at bounding box center [900, 466] width 278 height 24
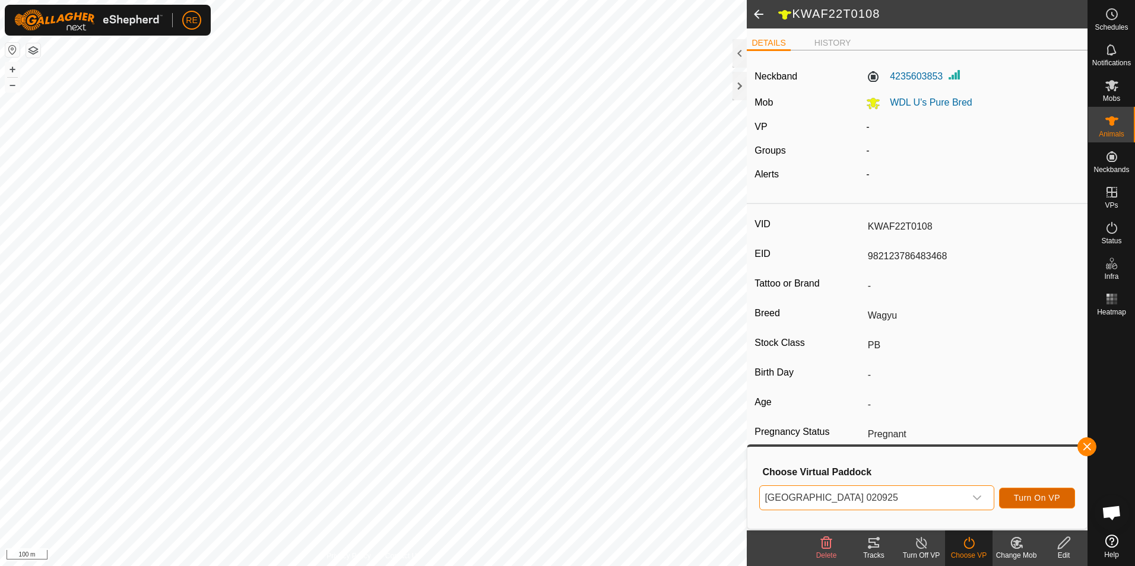
click at [1041, 505] on button "Turn On VP" at bounding box center [1037, 498] width 76 height 21
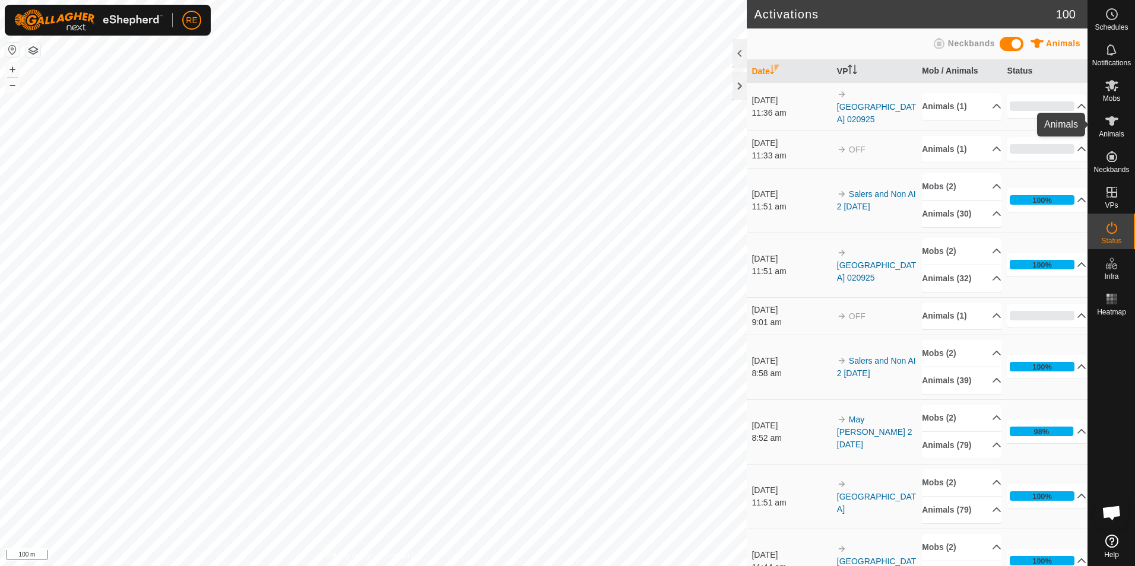
click at [1113, 131] on span "Animals" at bounding box center [1112, 134] width 26 height 7
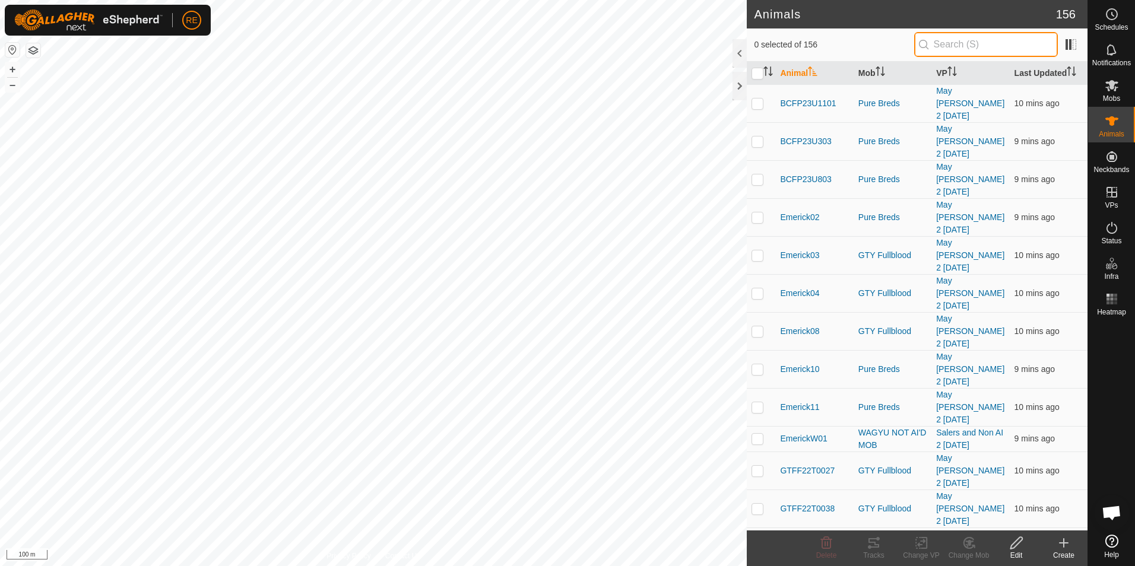
click at [971, 48] on input "text" at bounding box center [986, 44] width 144 height 25
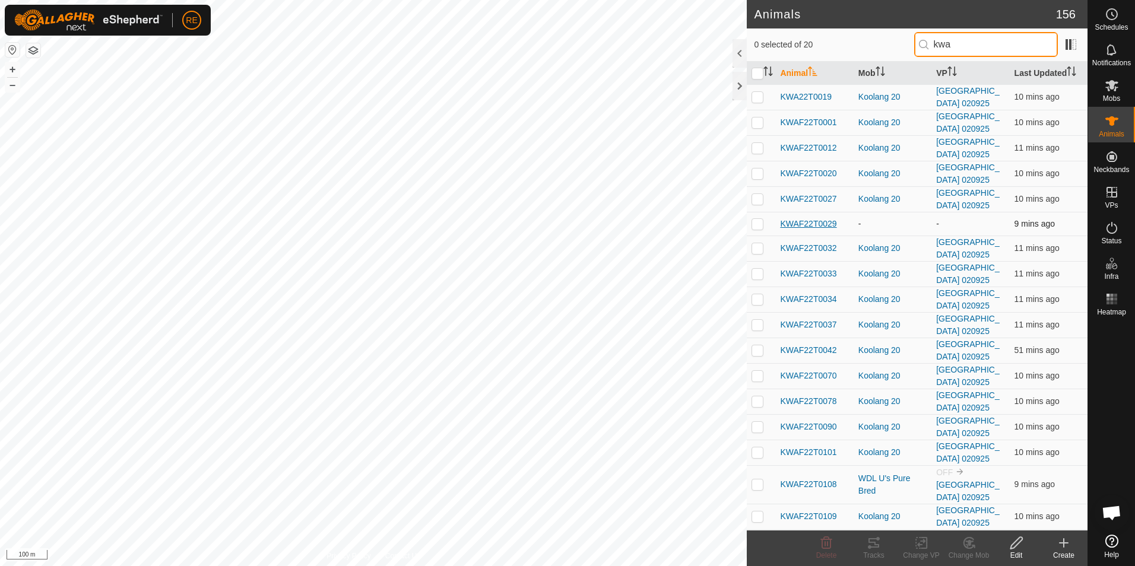
type input "kwa"
click at [827, 220] on span "KWAF22T0029" at bounding box center [808, 224] width 56 height 12
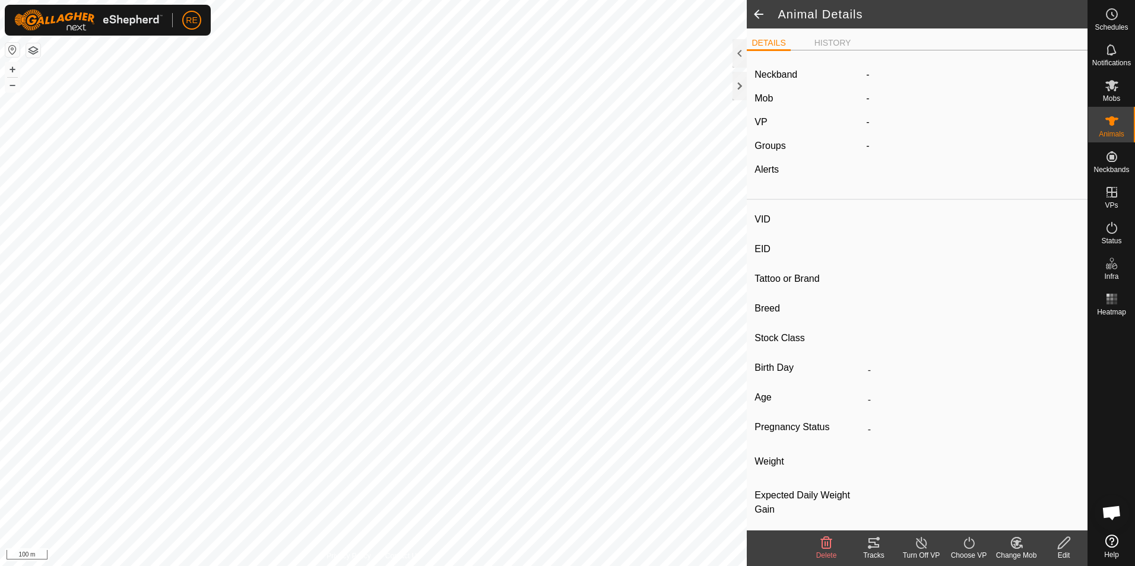
type input "KWAF22T0029"
type input "982123786483547"
type input "-"
type input "Wagyu"
type input "PB"
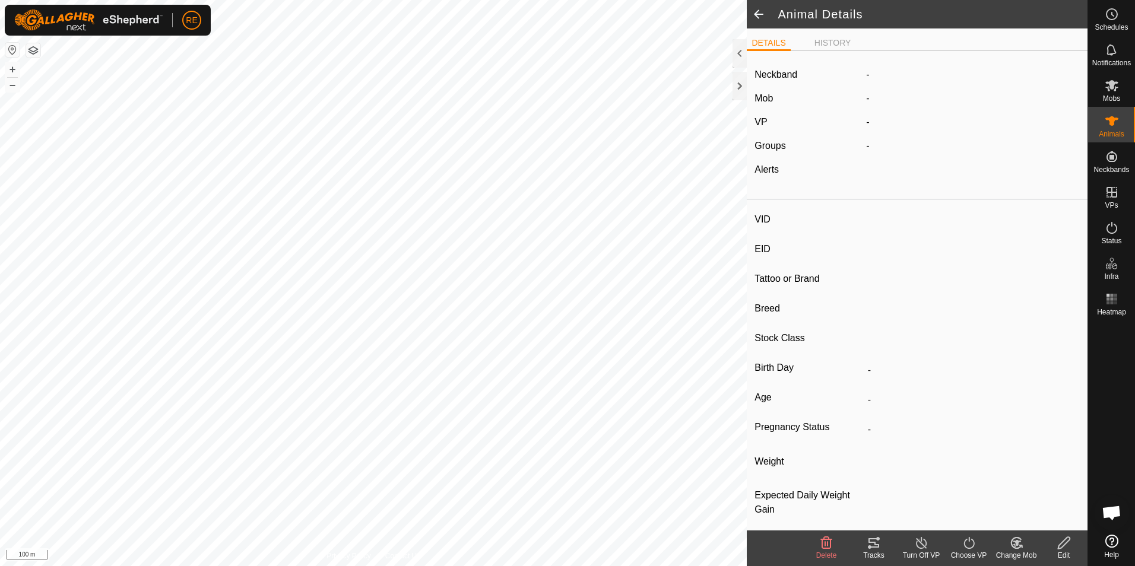
type input "Pregnant"
type input "0 kg"
type input "-"
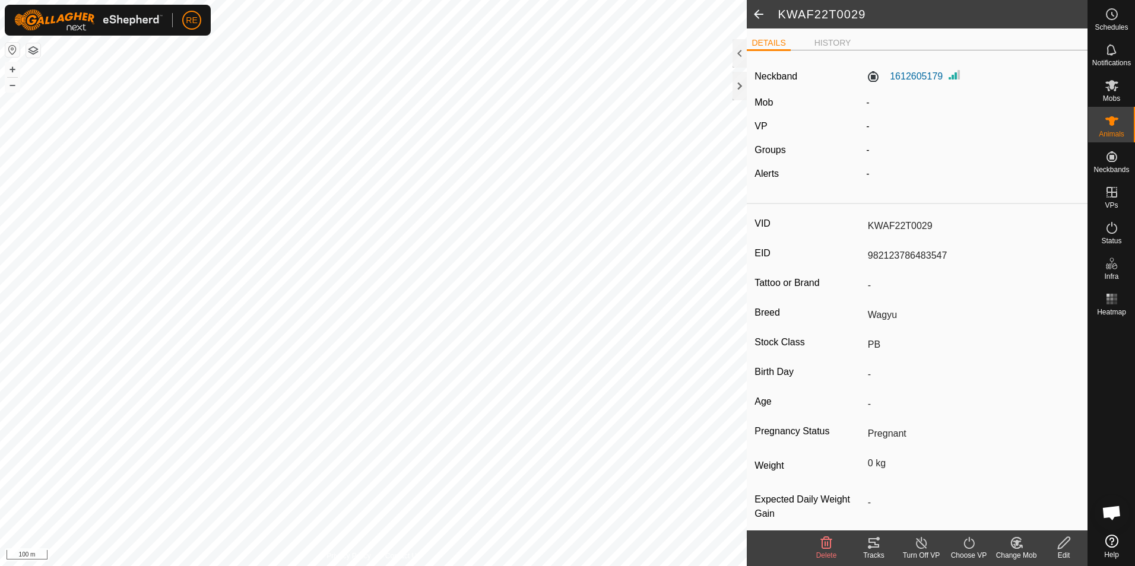
click at [1019, 546] on icon at bounding box center [1016, 543] width 15 height 14
click at [1068, 483] on link "Choose Mob..." at bounding box center [1052, 492] width 118 height 24
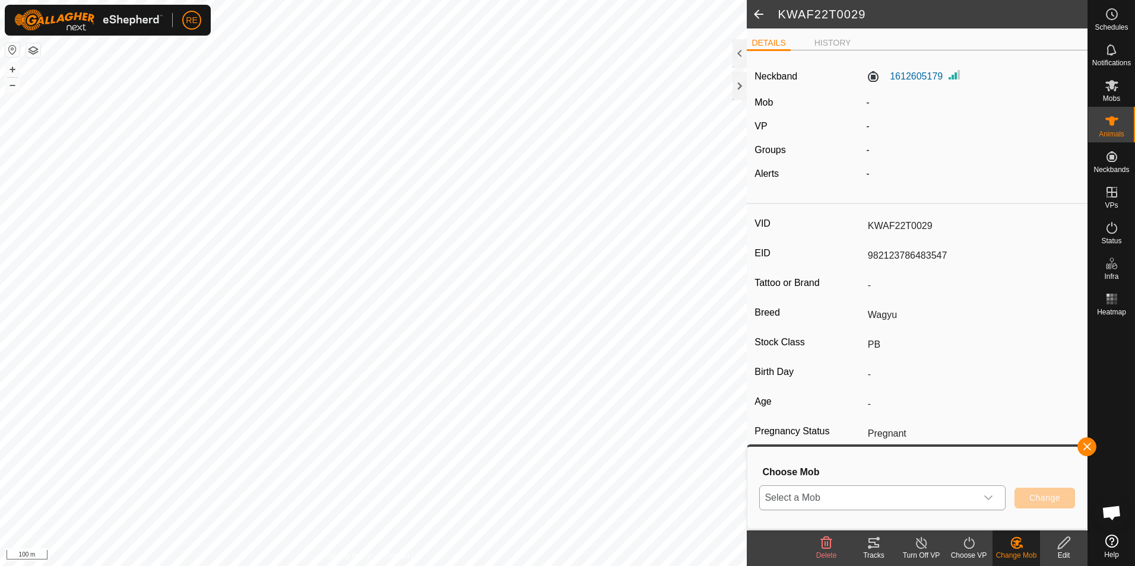
click at [994, 500] on div "dropdown trigger" at bounding box center [989, 498] width 24 height 24
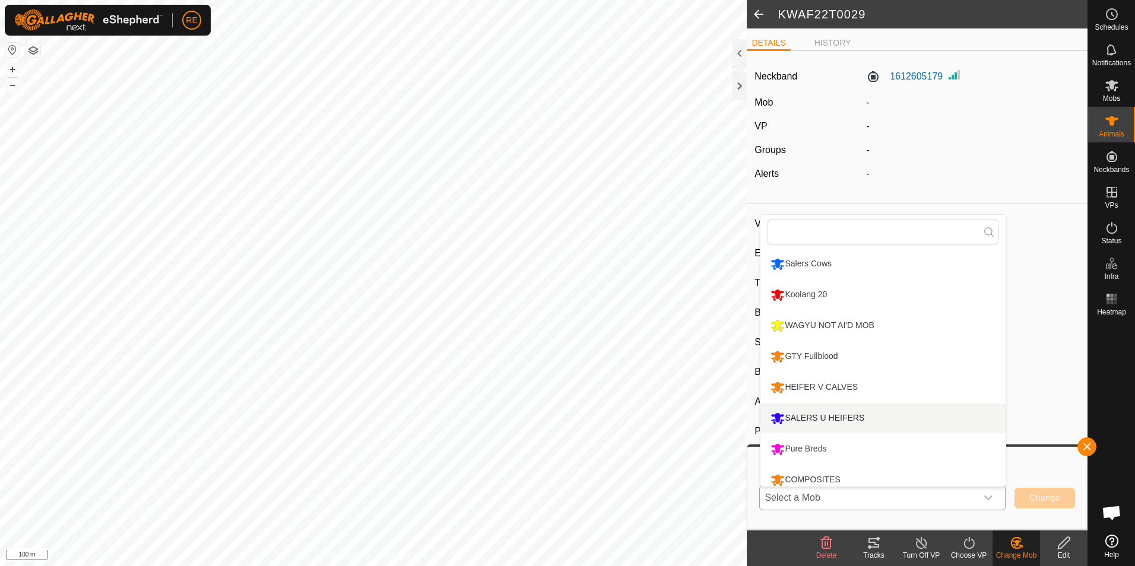
scroll to position [8, 0]
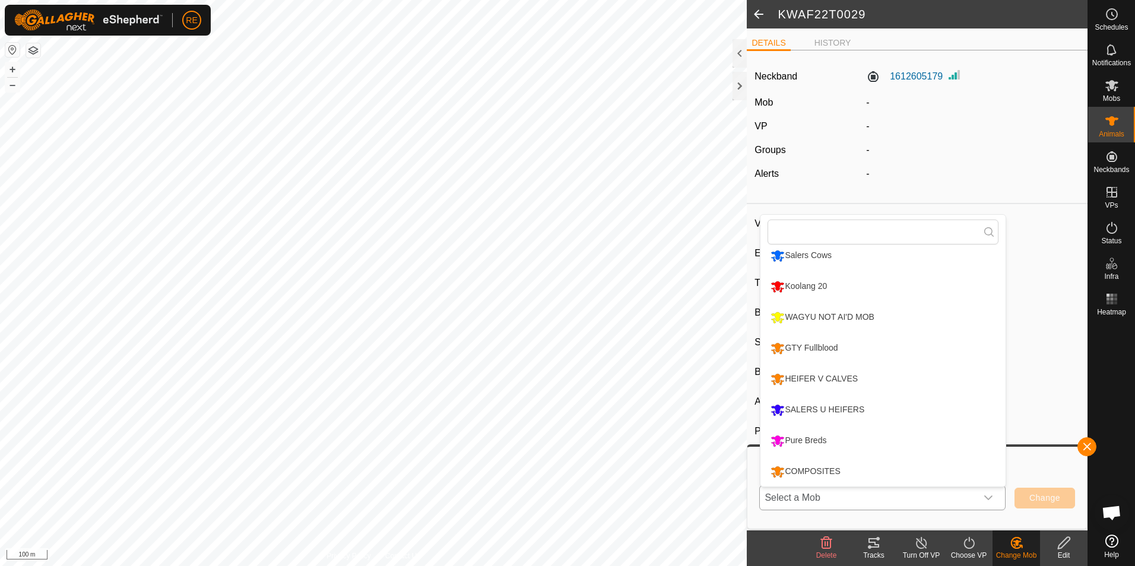
click at [852, 282] on li "Koolang 20" at bounding box center [883, 287] width 245 height 30
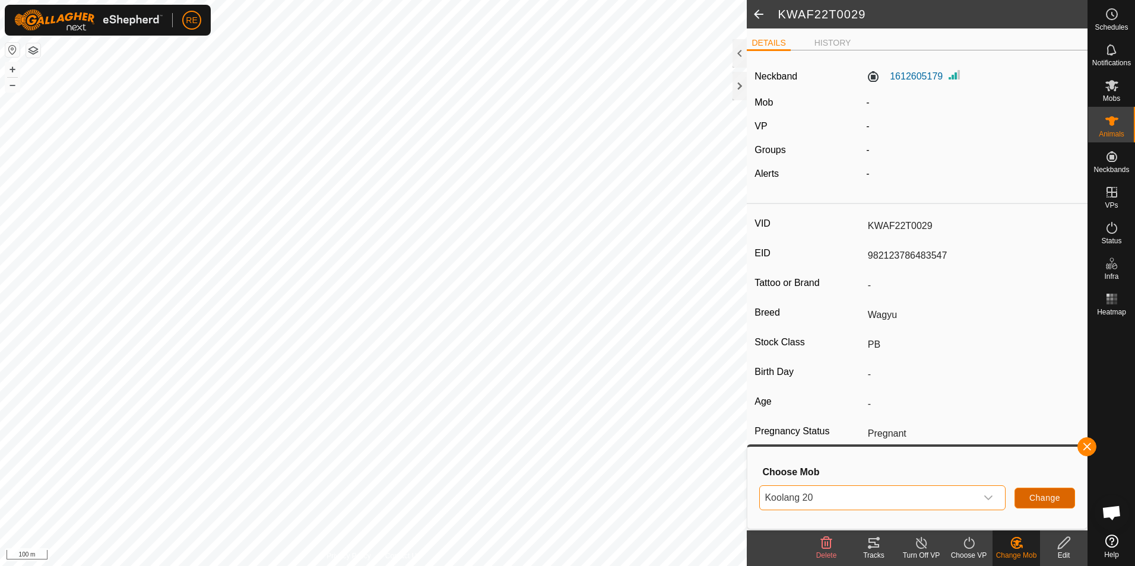
click at [1058, 499] on span "Change" at bounding box center [1045, 498] width 31 height 10
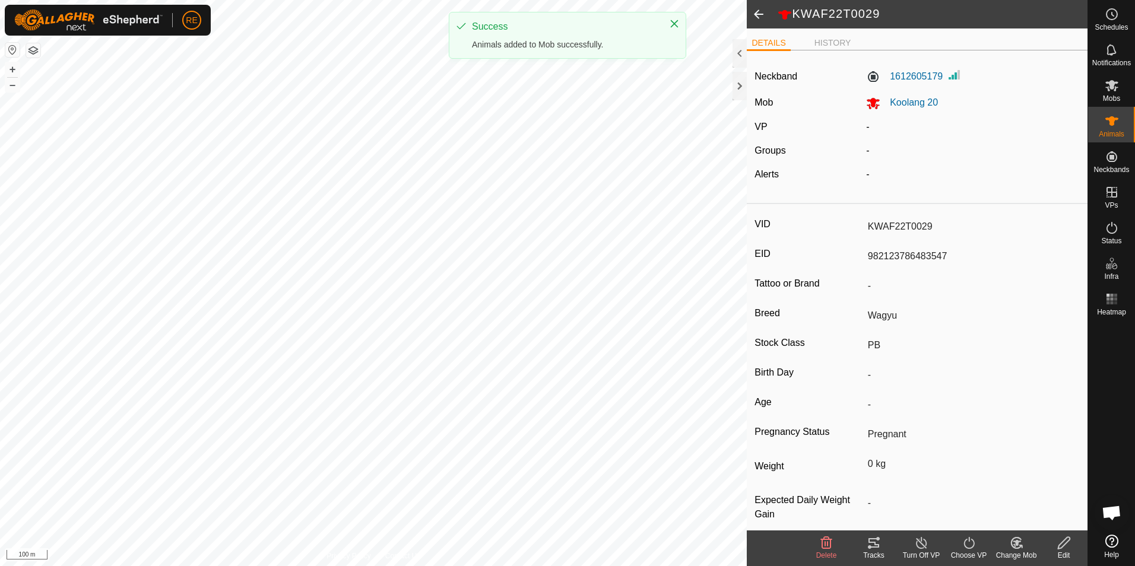
click at [974, 550] on div "Choose VP" at bounding box center [969, 555] width 48 height 11
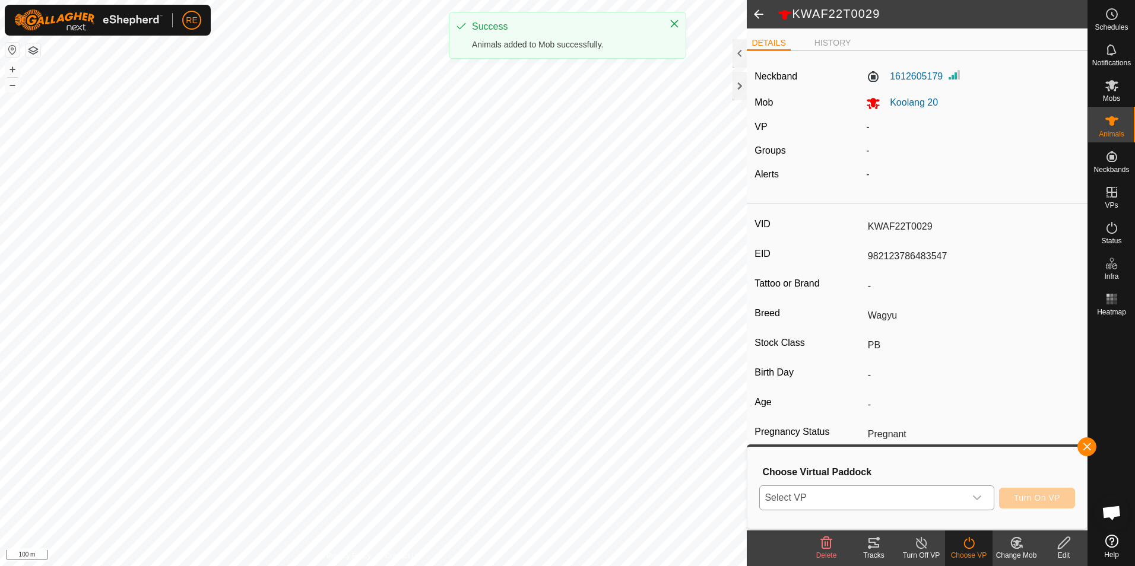
click at [982, 496] on icon "dropdown trigger" at bounding box center [978, 498] width 10 height 10
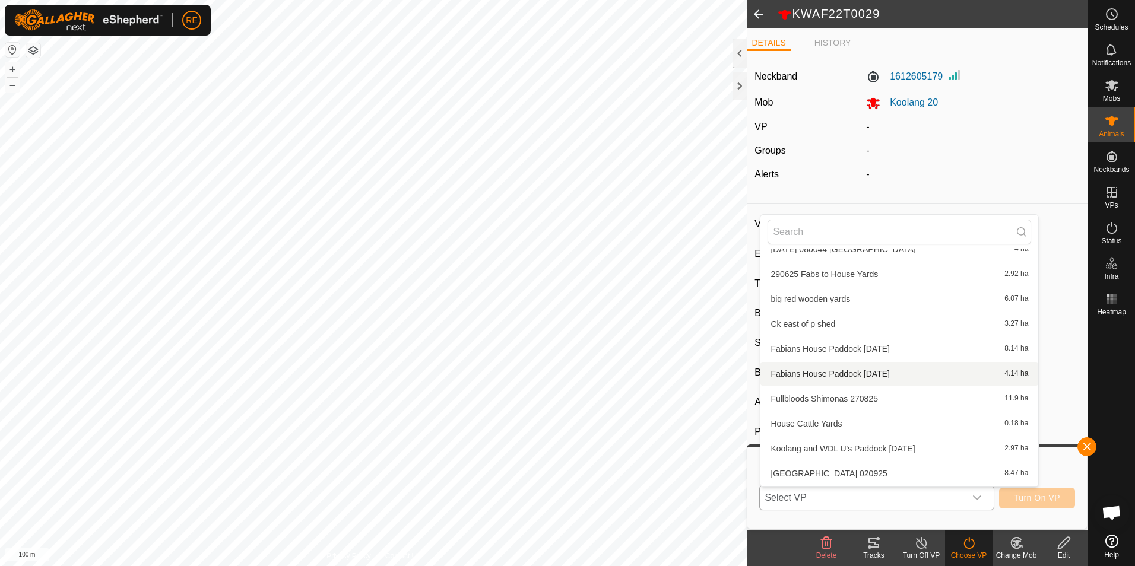
scroll to position [132, 0]
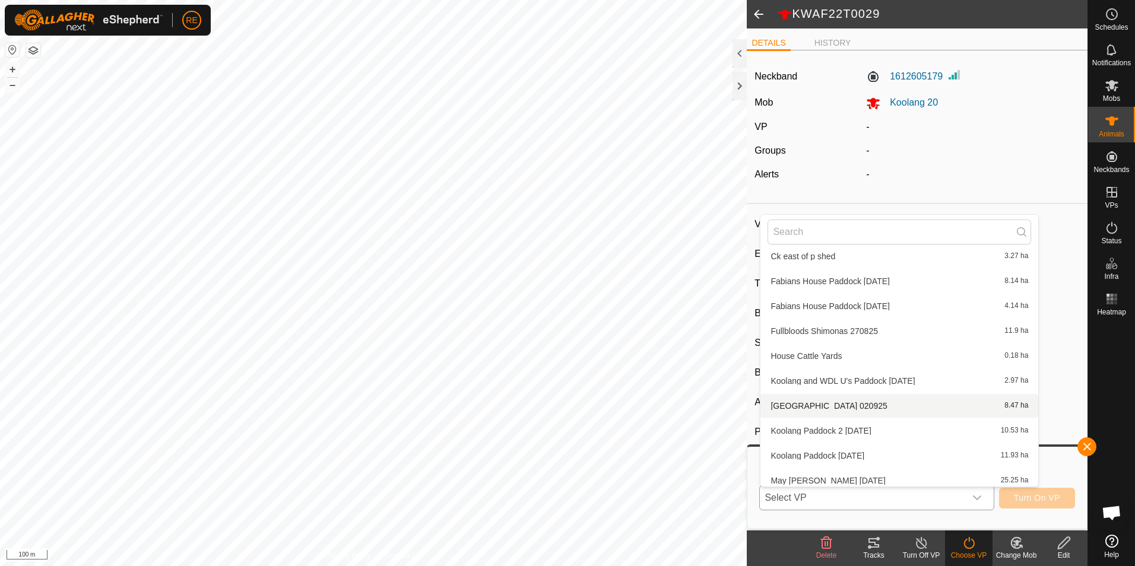
click at [904, 403] on li "[GEOGRAPHIC_DATA] [DATE] 8.47 ha" at bounding box center [900, 406] width 278 height 24
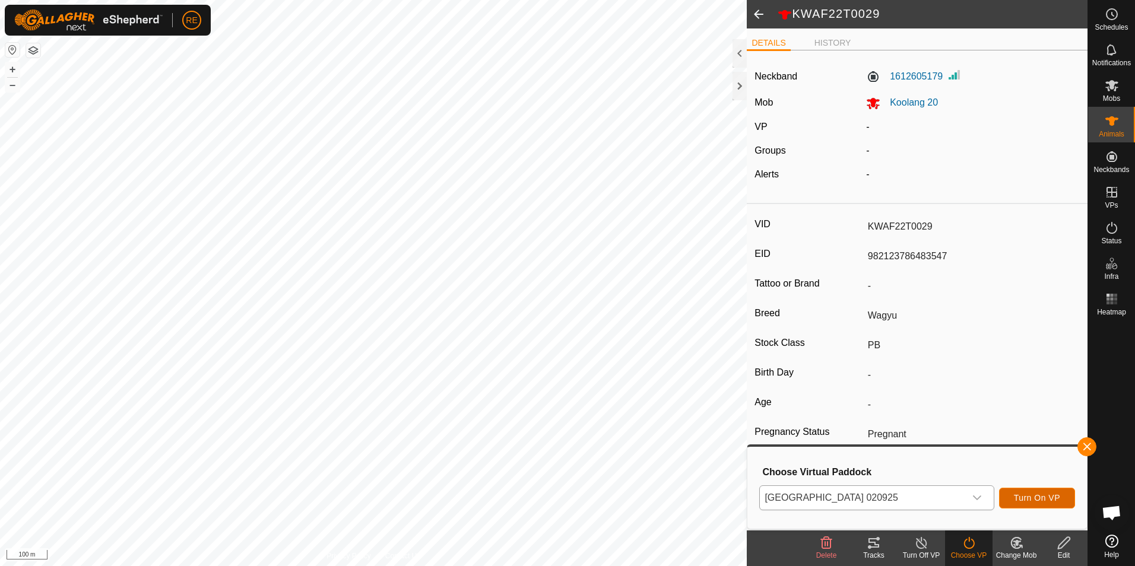
click at [1047, 494] on span "Turn On VP" at bounding box center [1037, 498] width 46 height 10
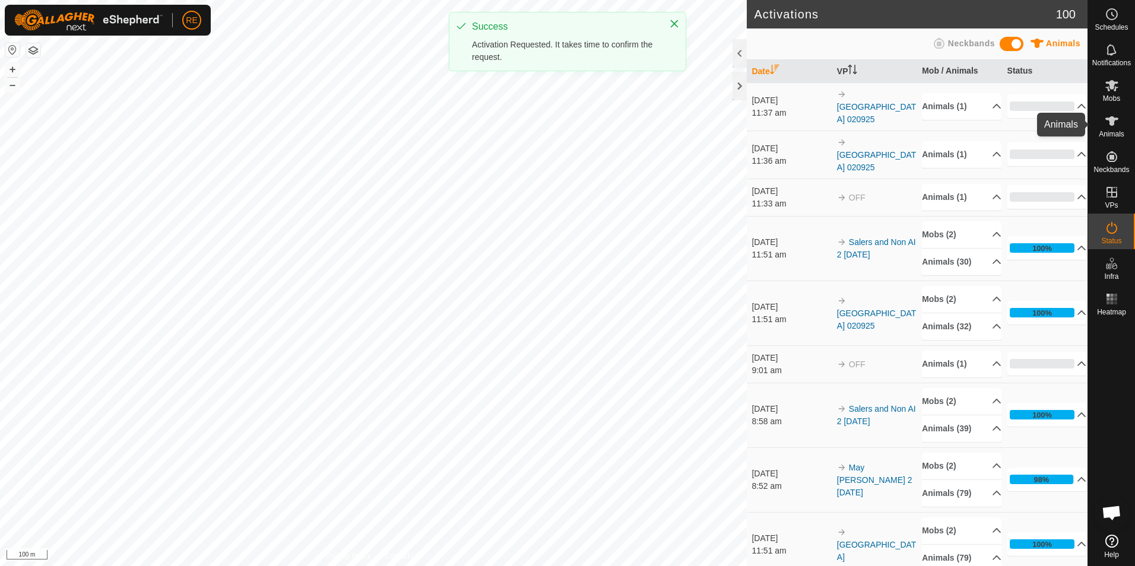
click at [1113, 128] on es-animals-svg-icon at bounding box center [1112, 121] width 21 height 19
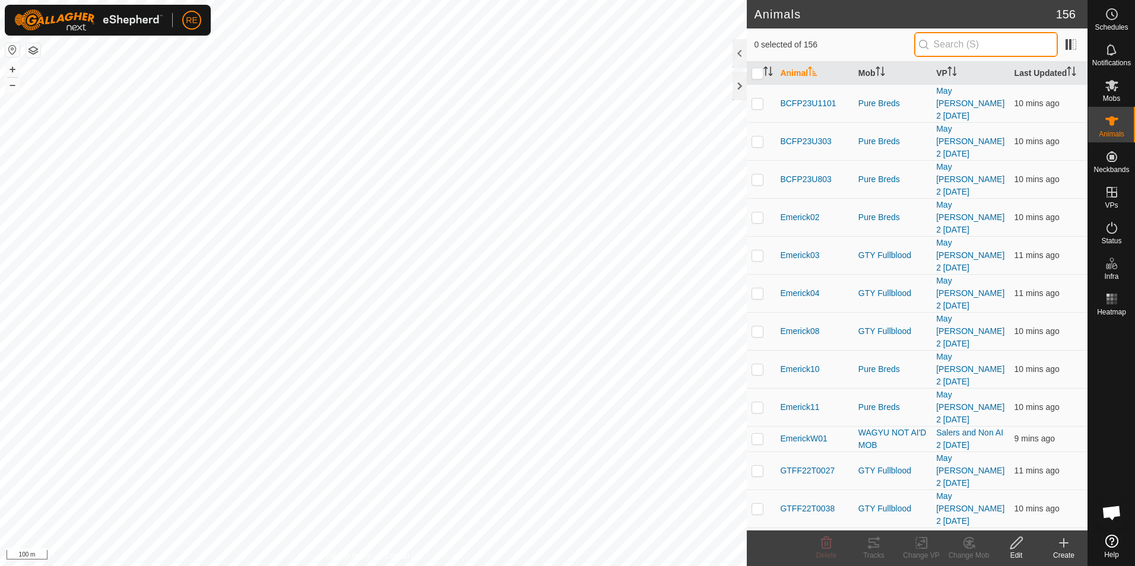
click at [973, 45] on input "text" at bounding box center [986, 44] width 144 height 25
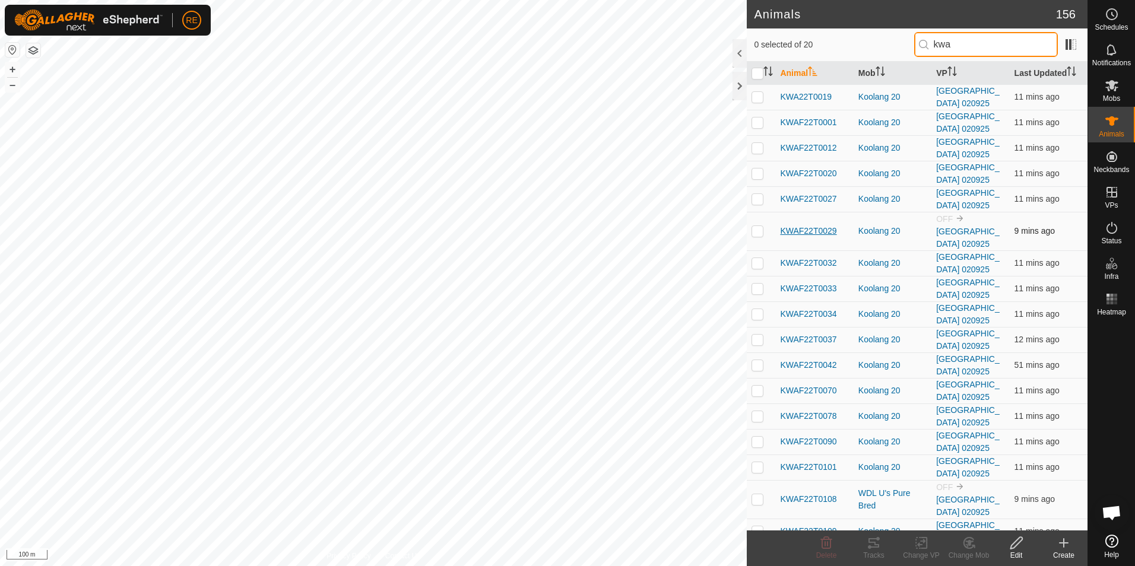
type input "kwa"
click at [801, 235] on span "KWAF22T0029" at bounding box center [808, 231] width 56 height 12
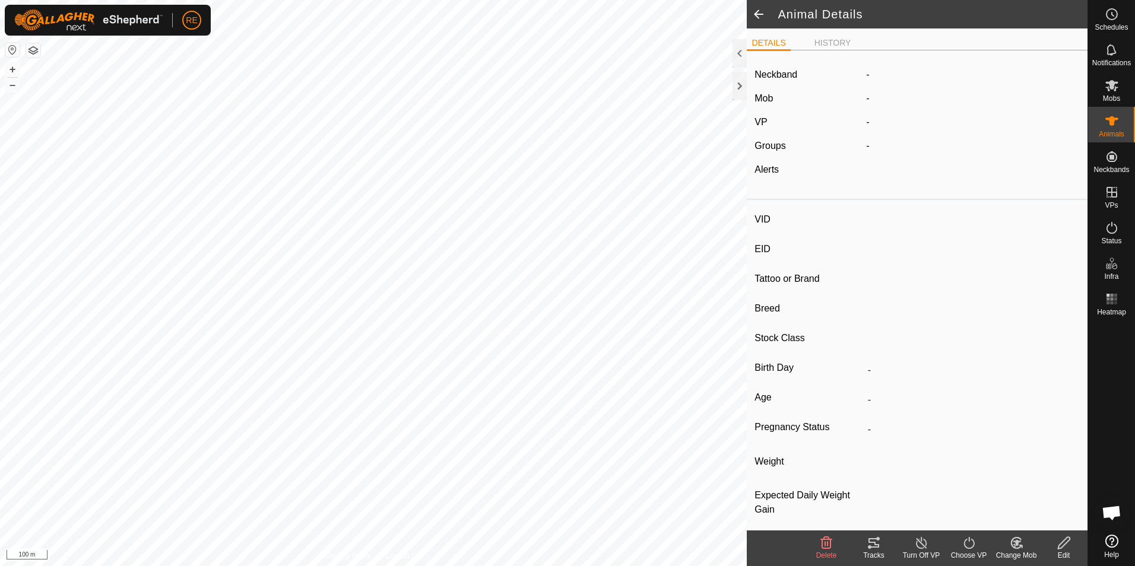
type input "KWAF22T0029"
type input "982123786483547"
type input "-"
type input "Wagyu"
type input "PB"
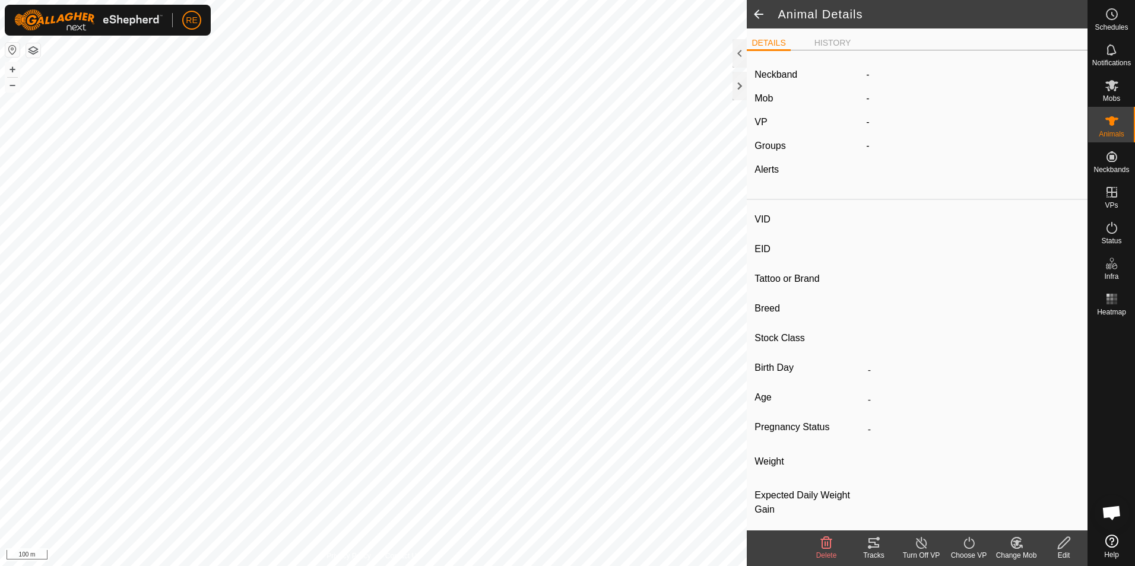
type input "Pregnant"
type input "0 kg"
type input "-"
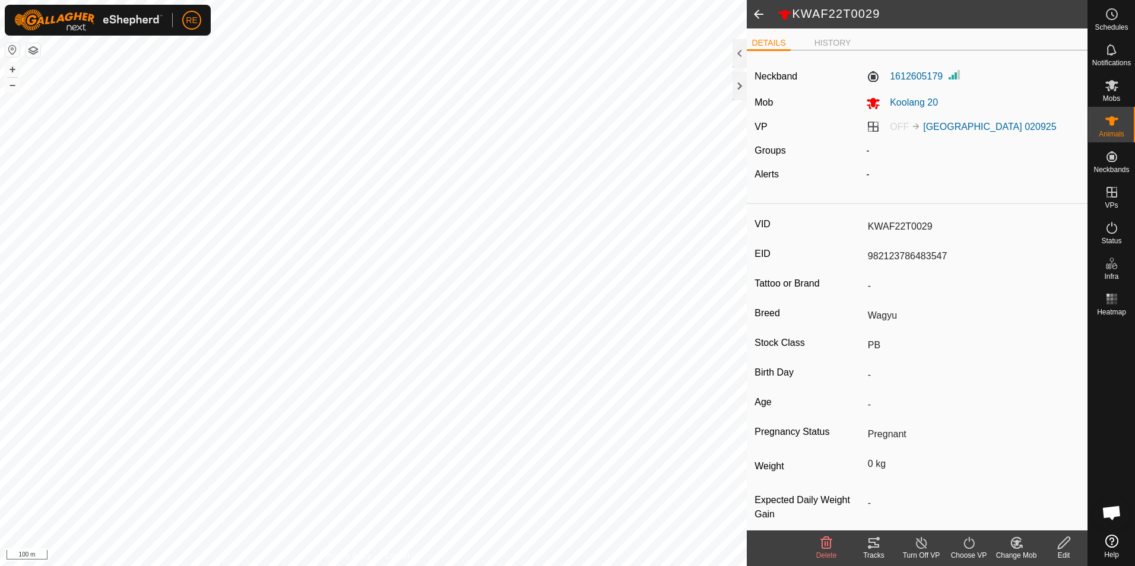
click at [755, 16] on span at bounding box center [759, 14] width 24 height 29
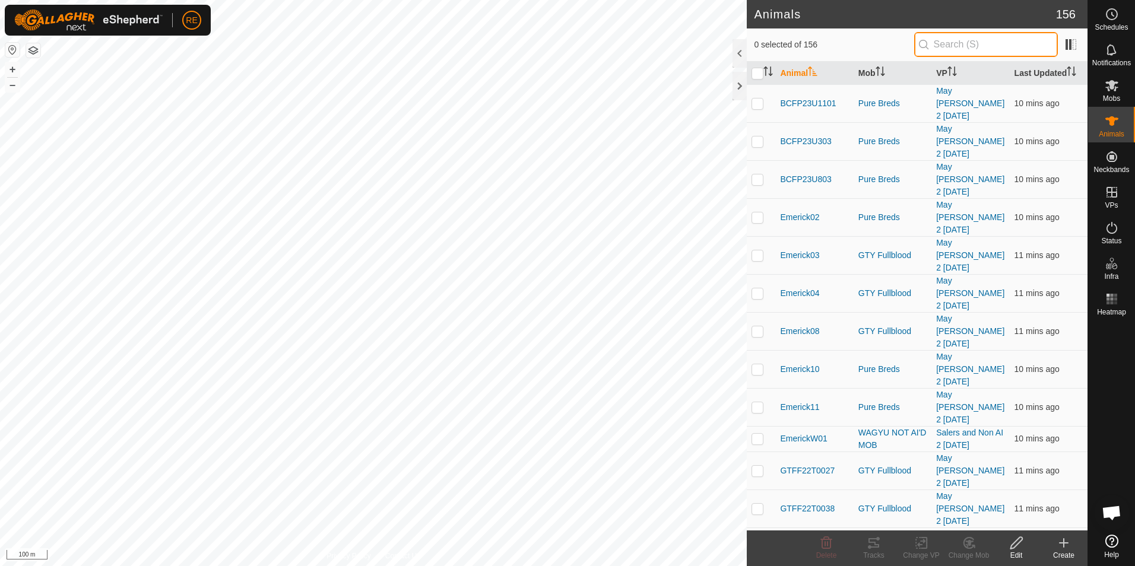
click at [995, 46] on input "text" at bounding box center [986, 44] width 144 height 25
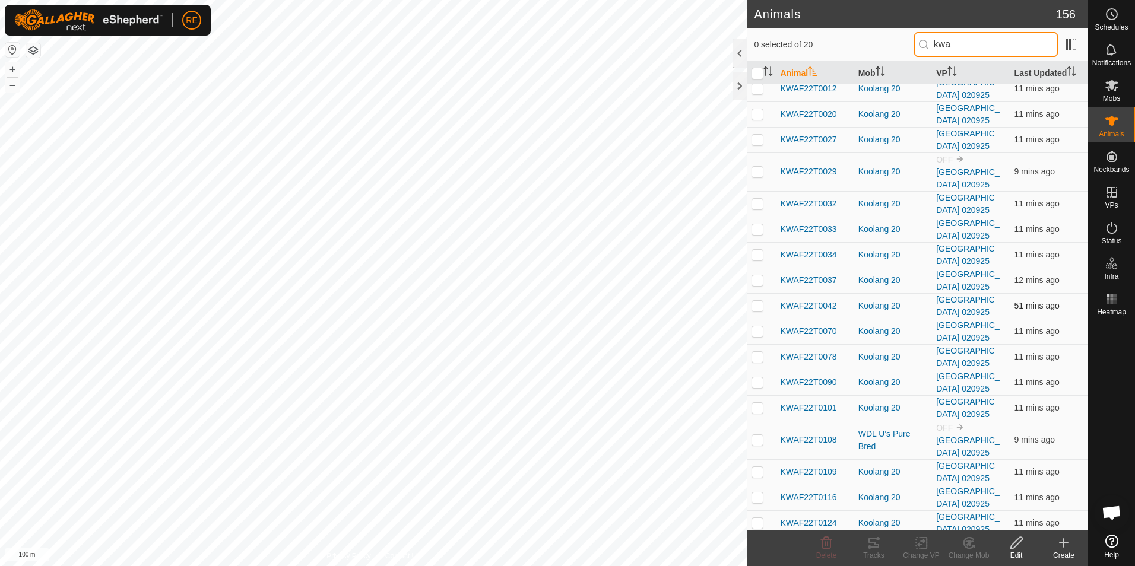
scroll to position [91, 0]
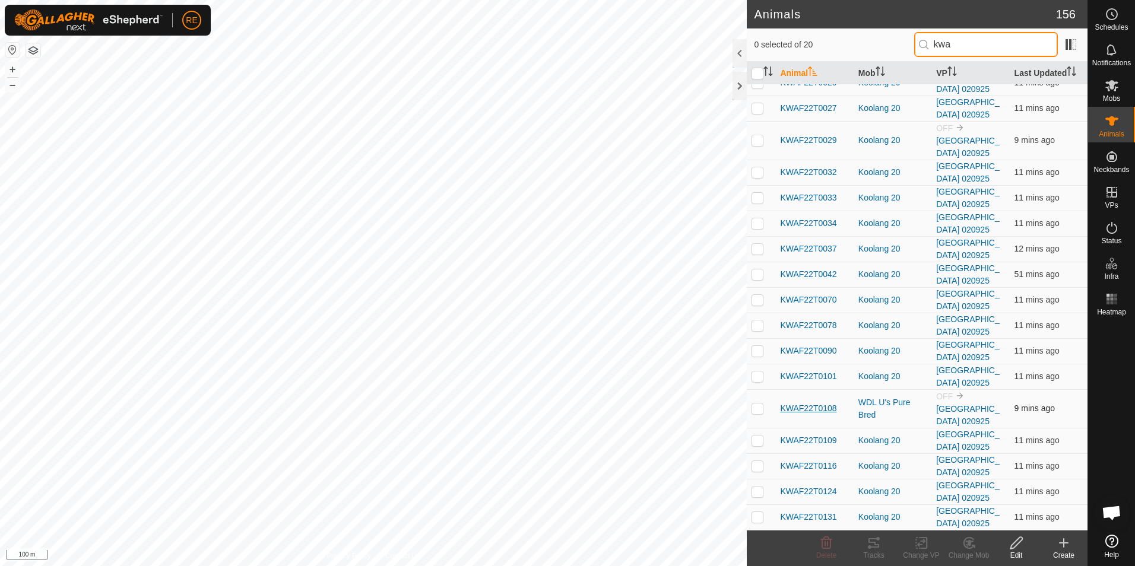
type input "kwa"
click at [819, 409] on span "KWAF22T0108" at bounding box center [808, 409] width 56 height 12
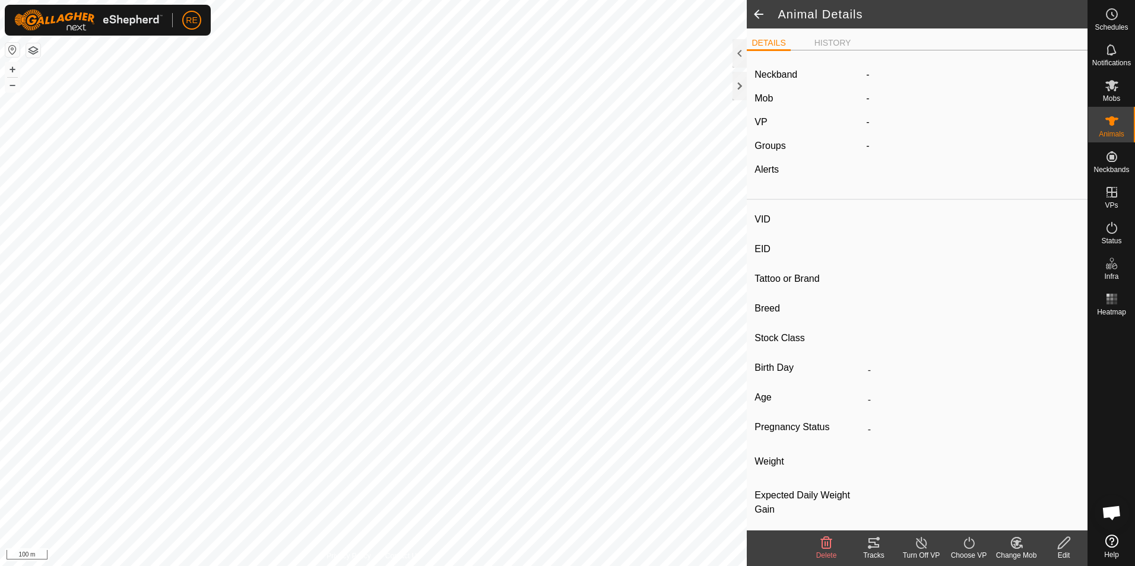
type input "KWAF22T0108"
type input "982123786483468"
type input "-"
type input "Wagyu"
type input "PB"
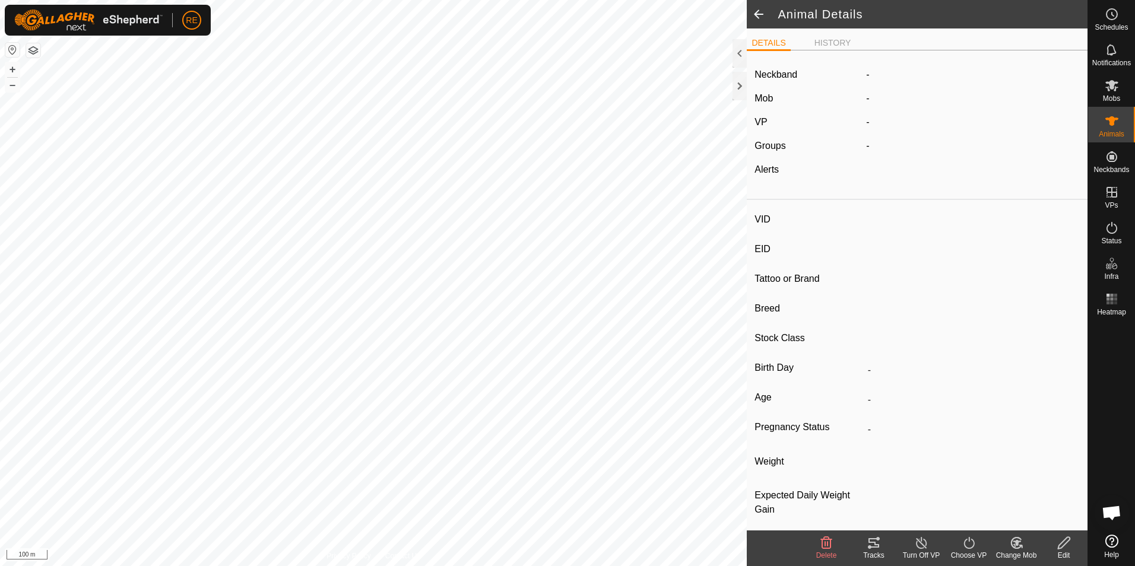
type input "Pregnant"
type input "0 kg"
type input "-"
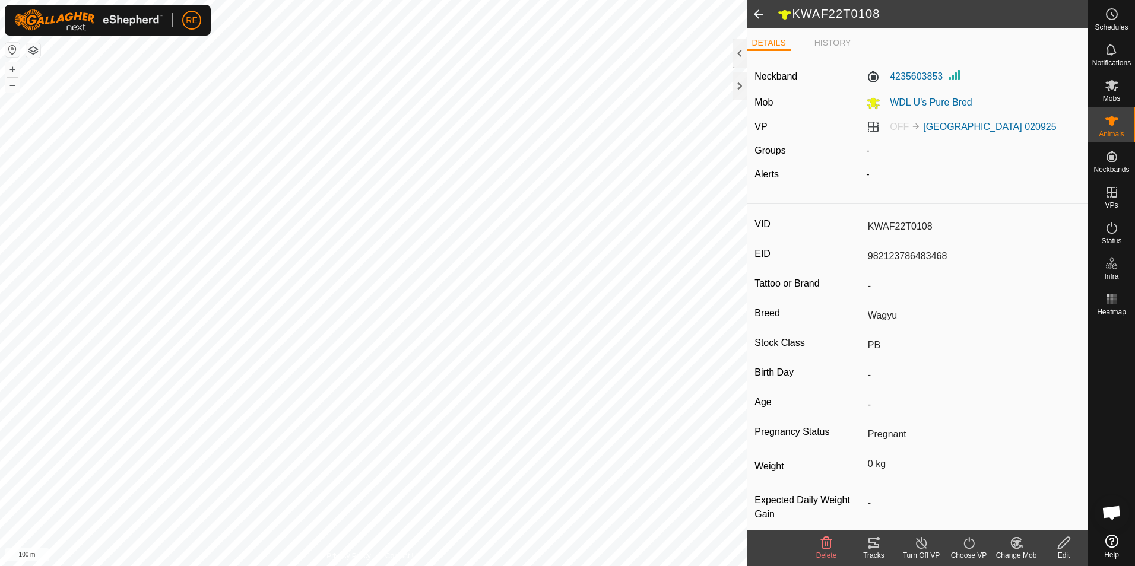
click at [1024, 548] on change-mob-svg-icon at bounding box center [1017, 543] width 48 height 14
click at [1071, 495] on link "Choose Mob..." at bounding box center [1052, 492] width 118 height 24
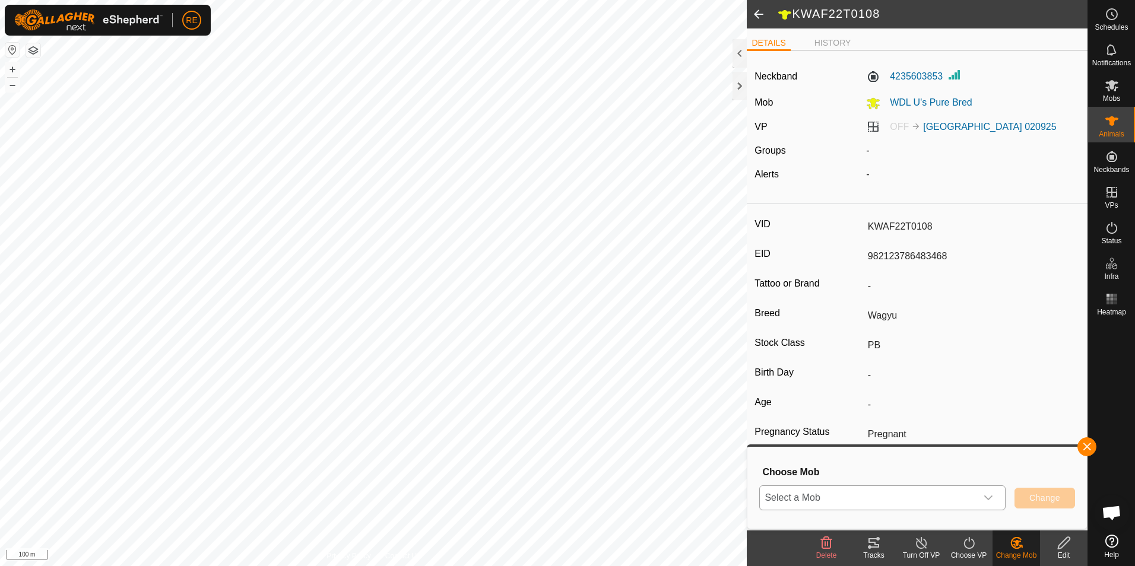
click at [995, 500] on div "dropdown trigger" at bounding box center [989, 498] width 24 height 24
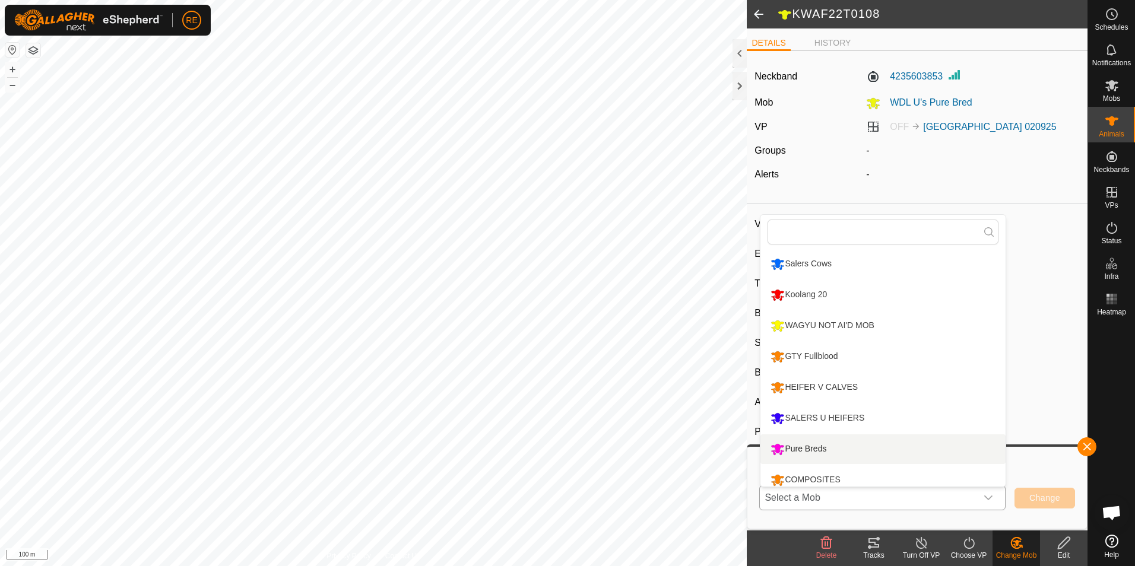
scroll to position [8, 0]
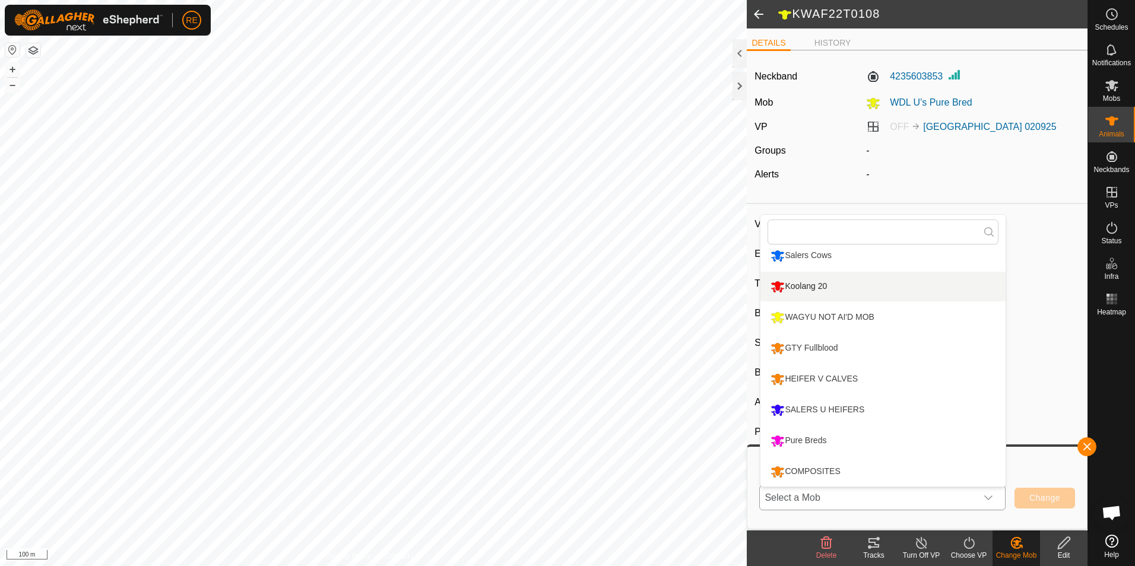
click at [855, 290] on li "Koolang 20" at bounding box center [883, 287] width 245 height 30
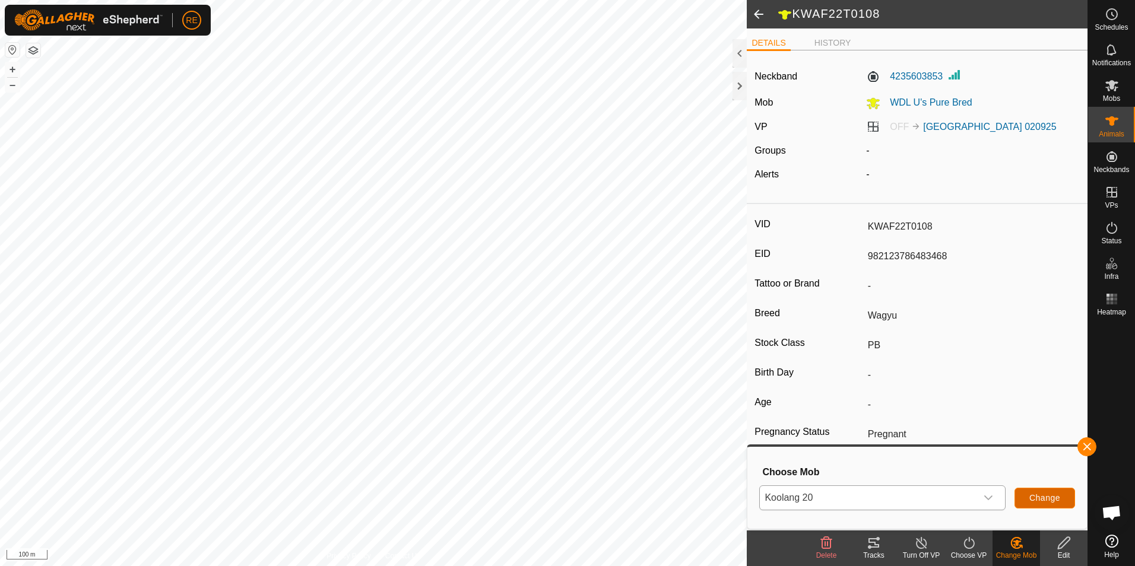
click at [1042, 504] on button "Change" at bounding box center [1045, 498] width 61 height 21
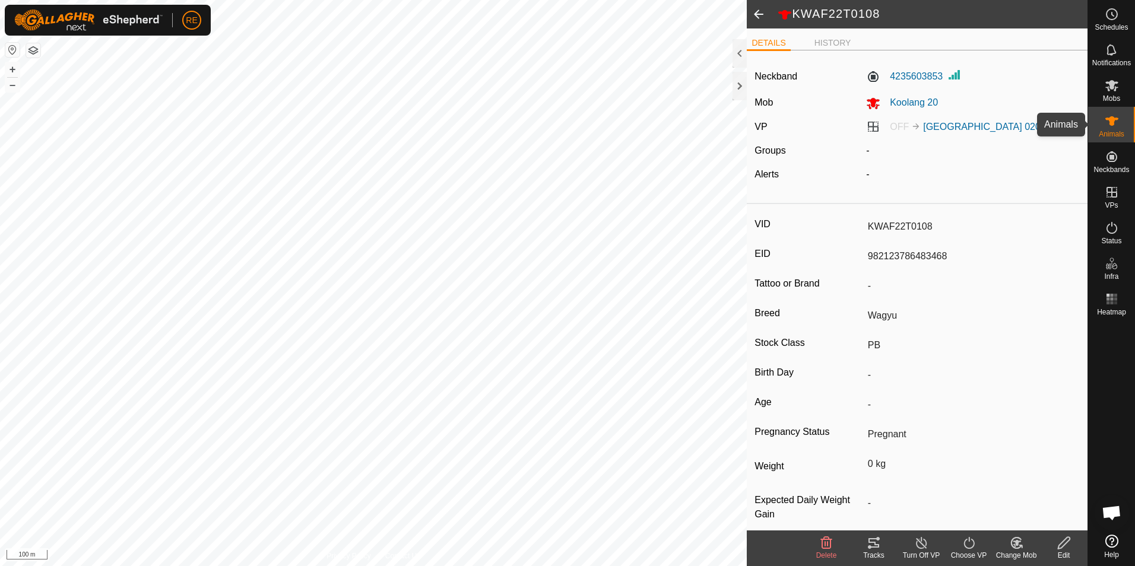
click at [1122, 126] on es-animals-svg-icon at bounding box center [1112, 121] width 21 height 19
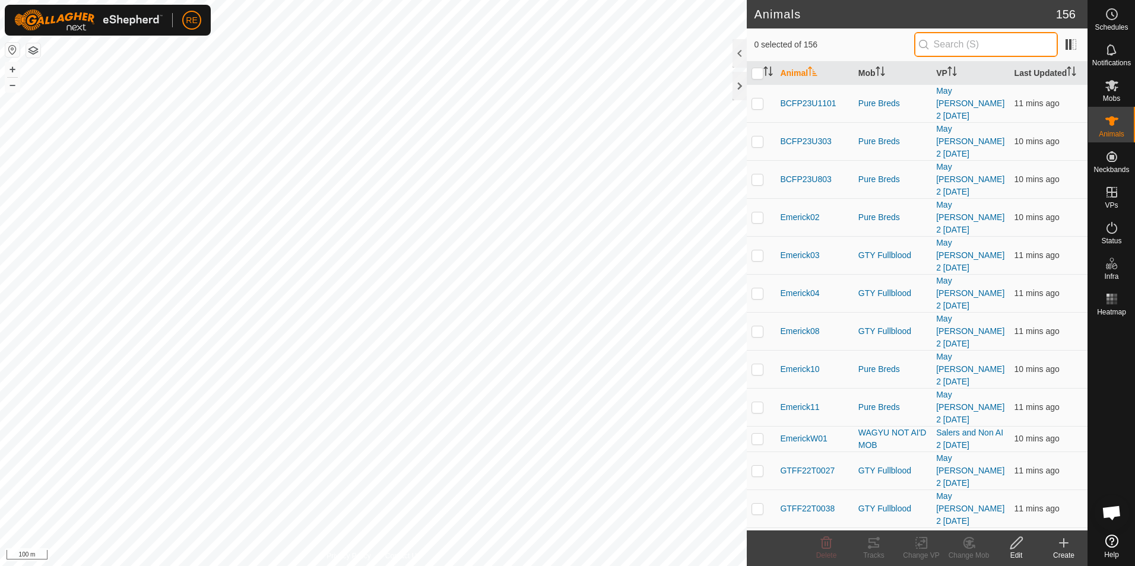
click at [978, 40] on input "text" at bounding box center [986, 44] width 144 height 25
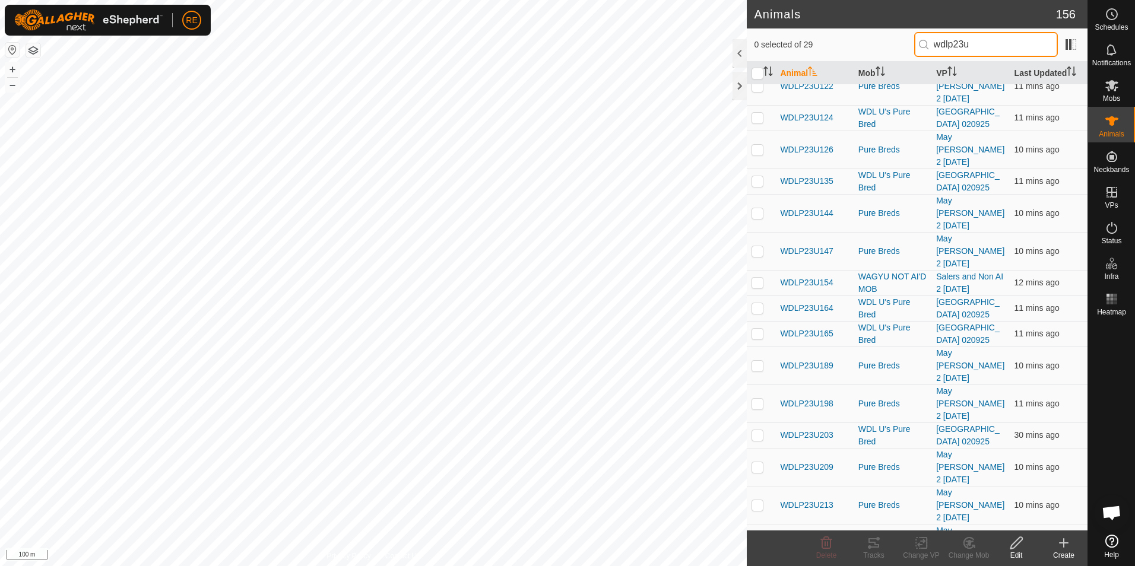
scroll to position [178, 0]
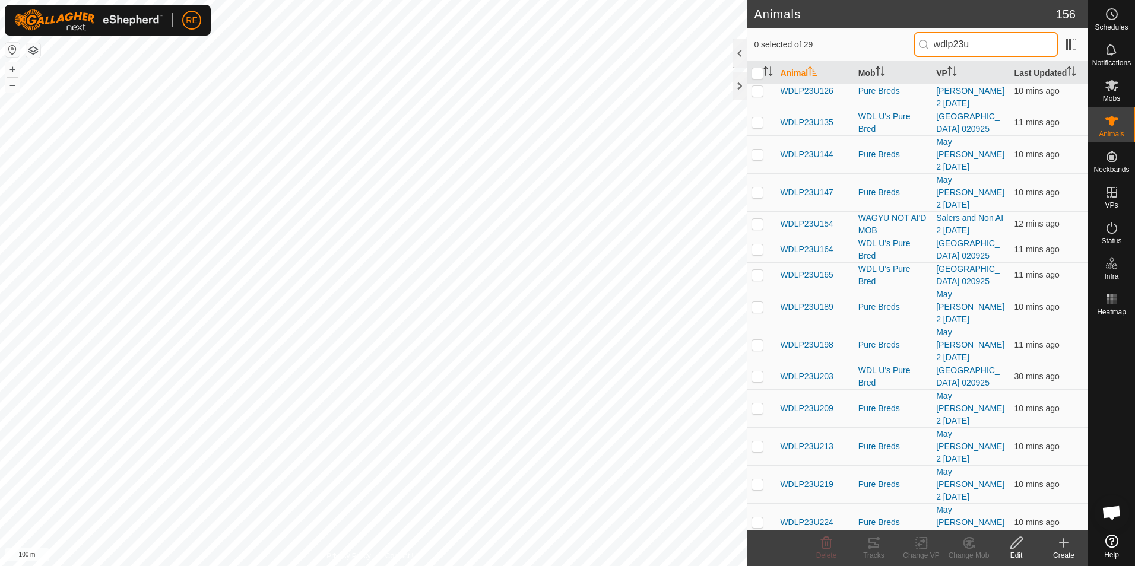
type input "wdlp23u"
click at [827, 548] on span "WDLP23U228" at bounding box center [806, 554] width 53 height 12
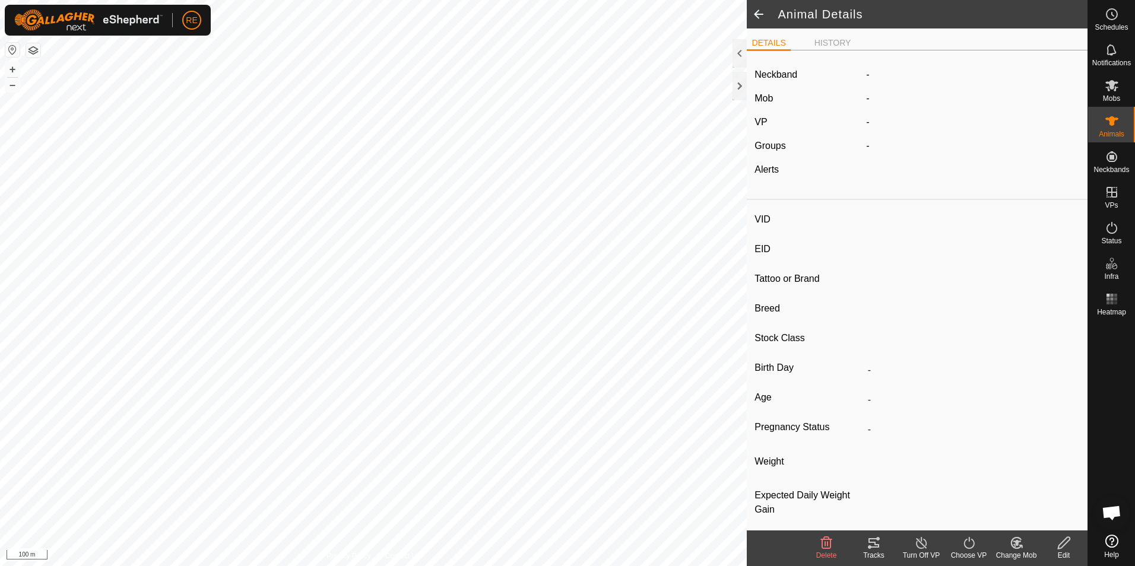
type input "WDLP23U228"
type input "982123810880435"
type input "-"
type input "Wagyu"
type input "PB"
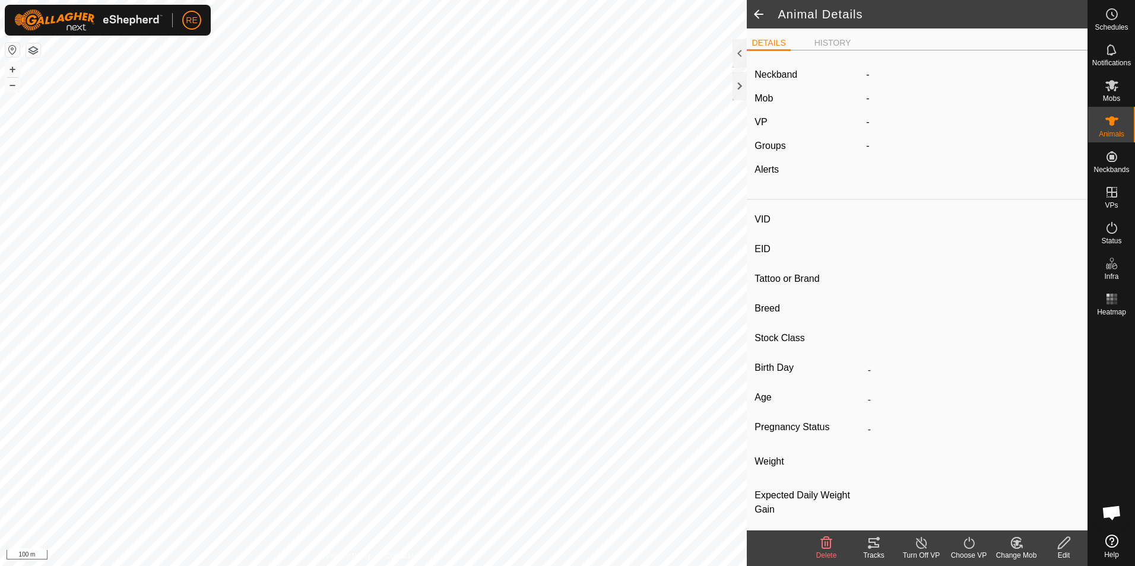
type input "08/2023"
type input "2 years 1 month"
type input "0 kg"
type input "-"
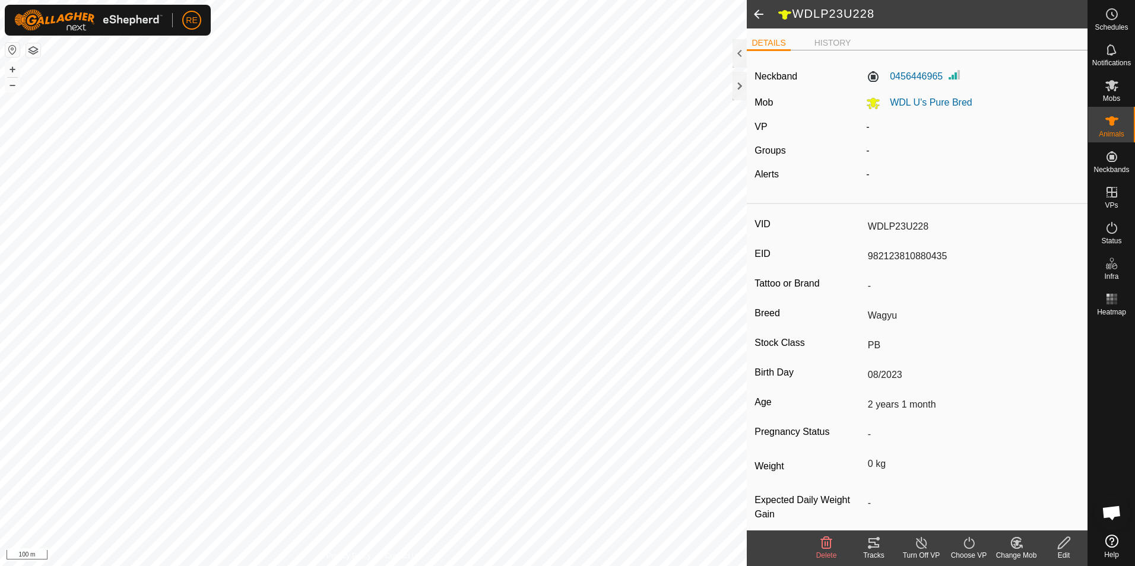
click at [759, 23] on span at bounding box center [759, 14] width 24 height 29
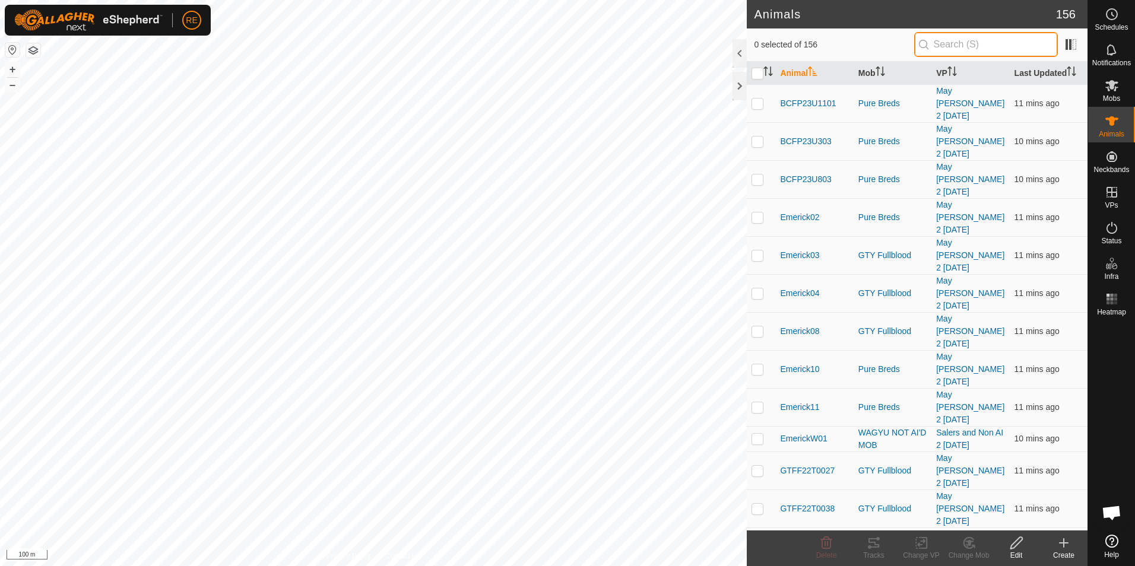
click at [989, 45] on input "text" at bounding box center [986, 44] width 144 height 25
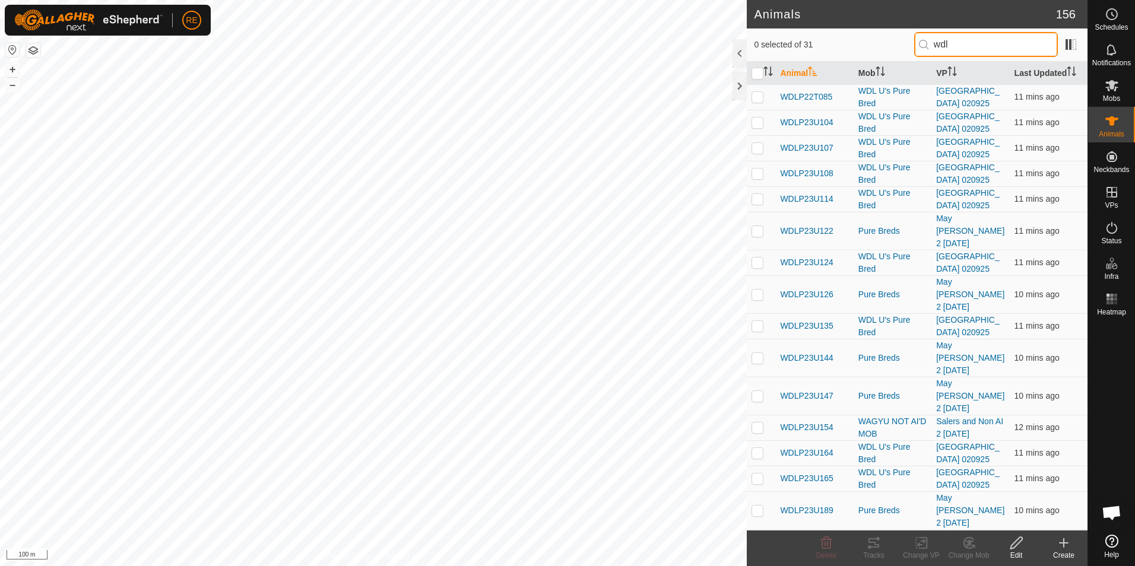
type input "wdlp"
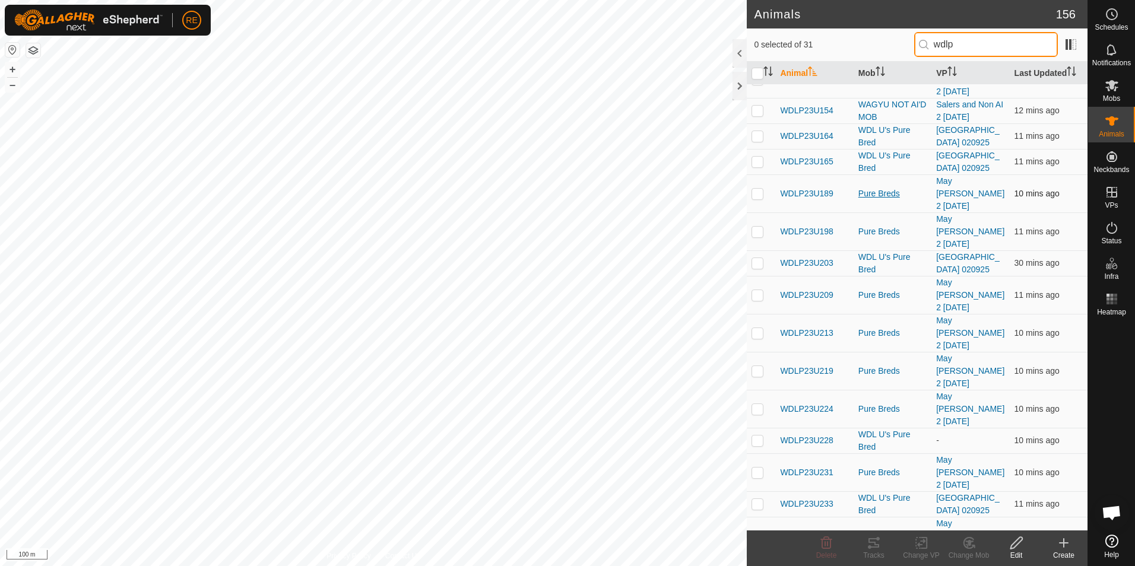
scroll to position [346, 0]
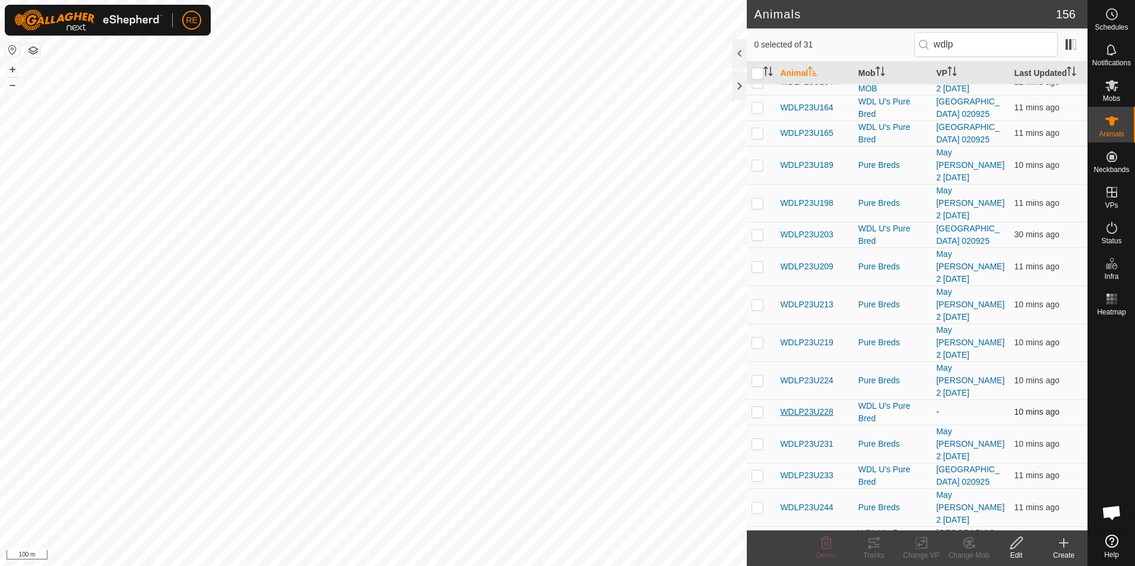
click at [822, 406] on span "WDLP23U228" at bounding box center [806, 412] width 53 height 12
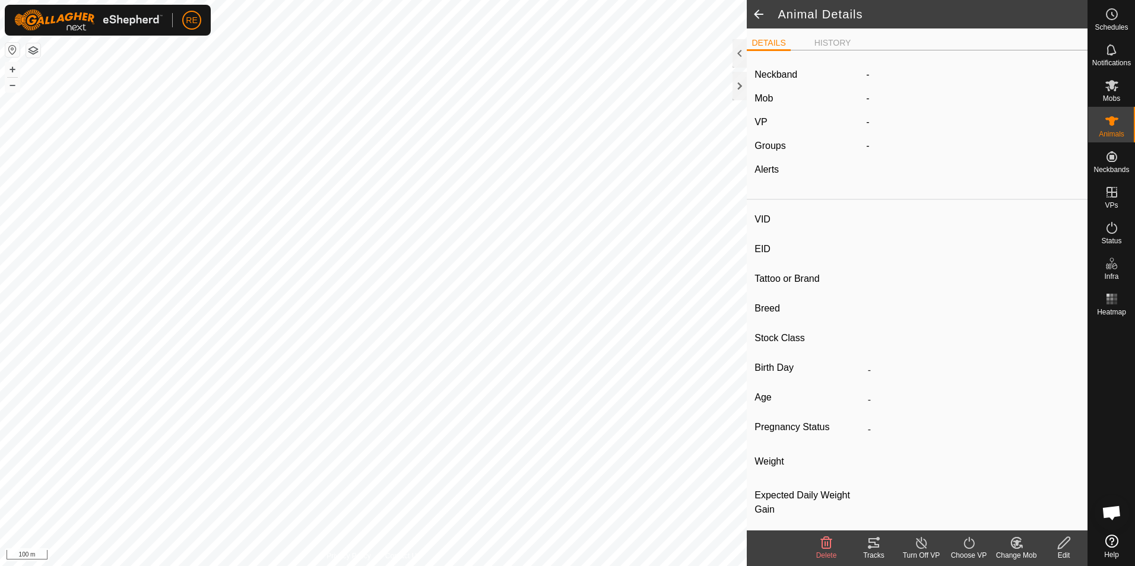
type input "WDLP23U228"
type input "982123810880435"
type input "-"
type input "Wagyu"
type input "PB"
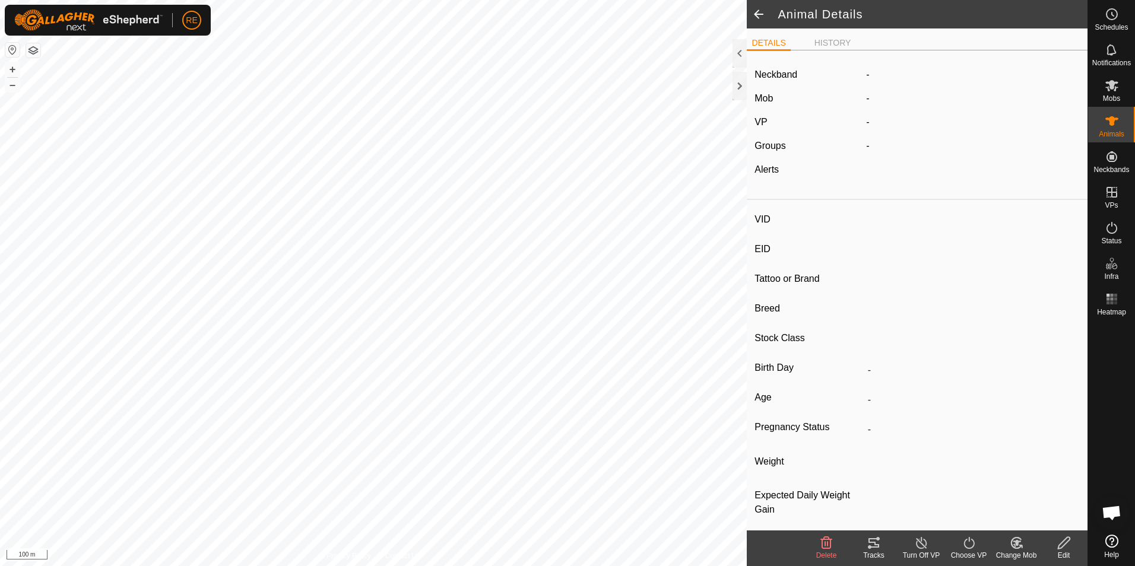
type input "08/2023"
type input "2 years 1 month"
type input "0 kg"
type input "-"
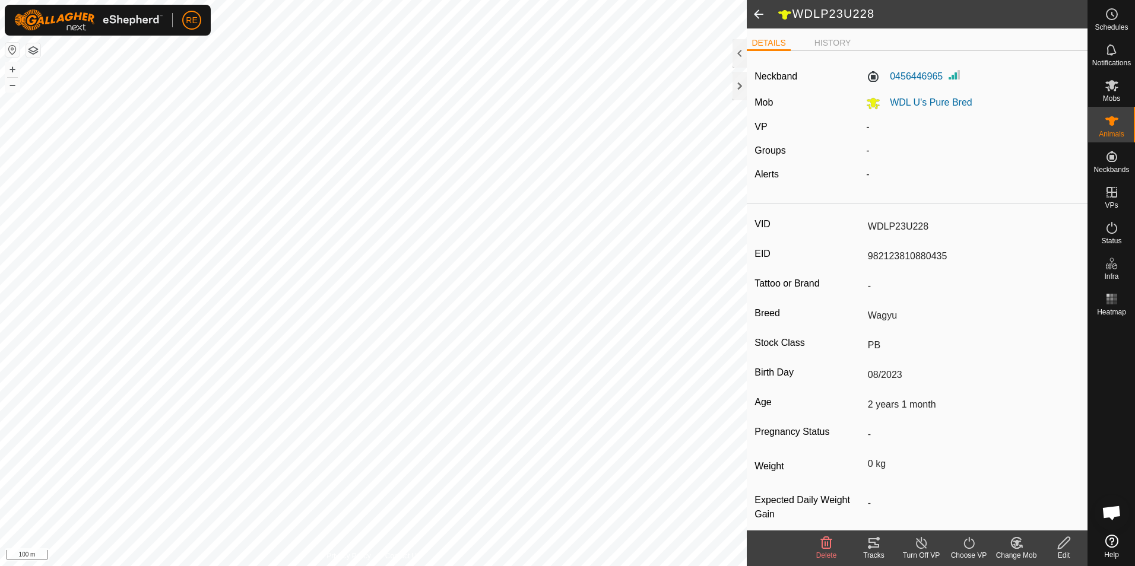
click at [973, 548] on icon at bounding box center [969, 543] width 15 height 14
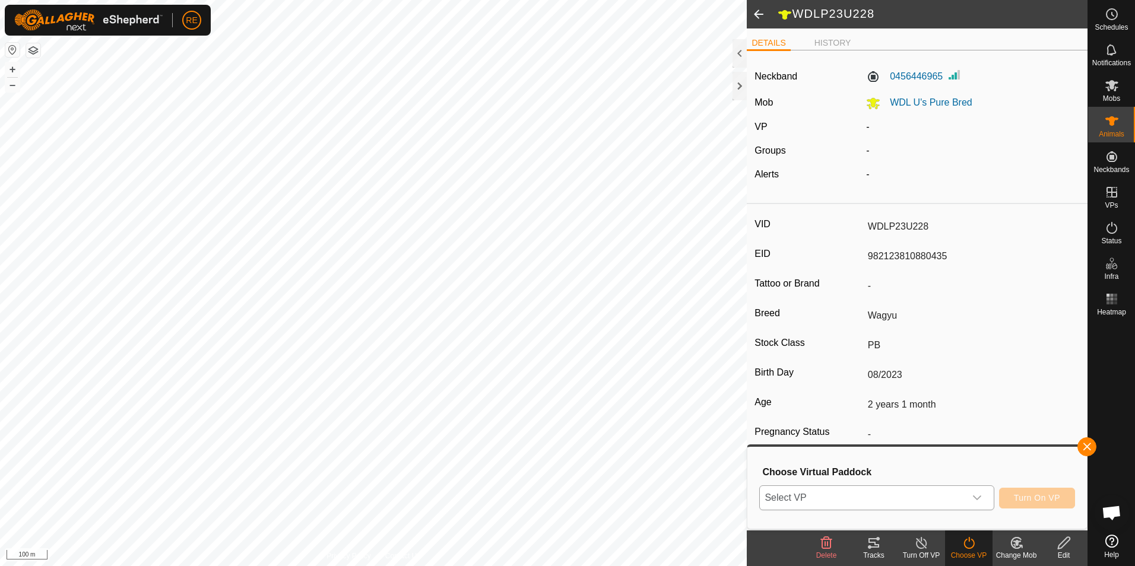
click at [978, 500] on icon "dropdown trigger" at bounding box center [978, 498] width 10 height 10
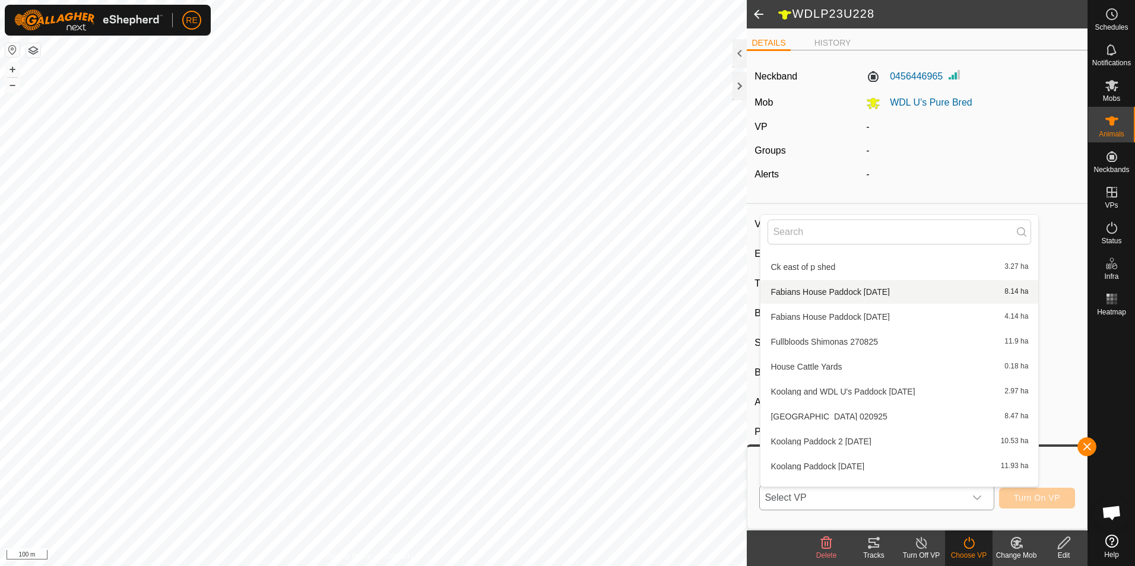
scroll to position [132, 0]
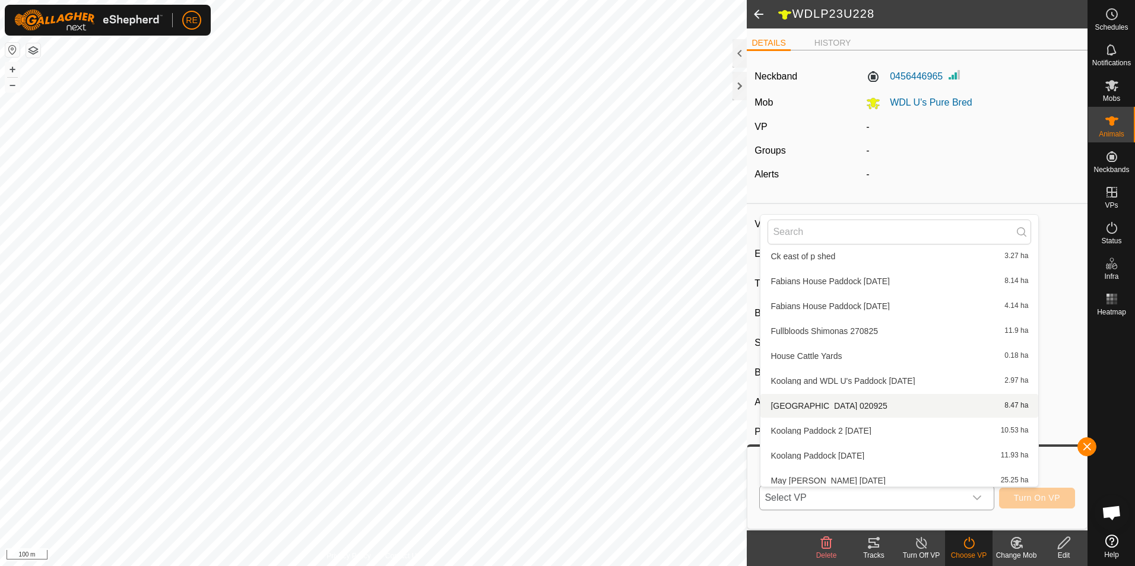
click at [888, 409] on li "[GEOGRAPHIC_DATA] [DATE] 8.47 ha" at bounding box center [900, 406] width 278 height 24
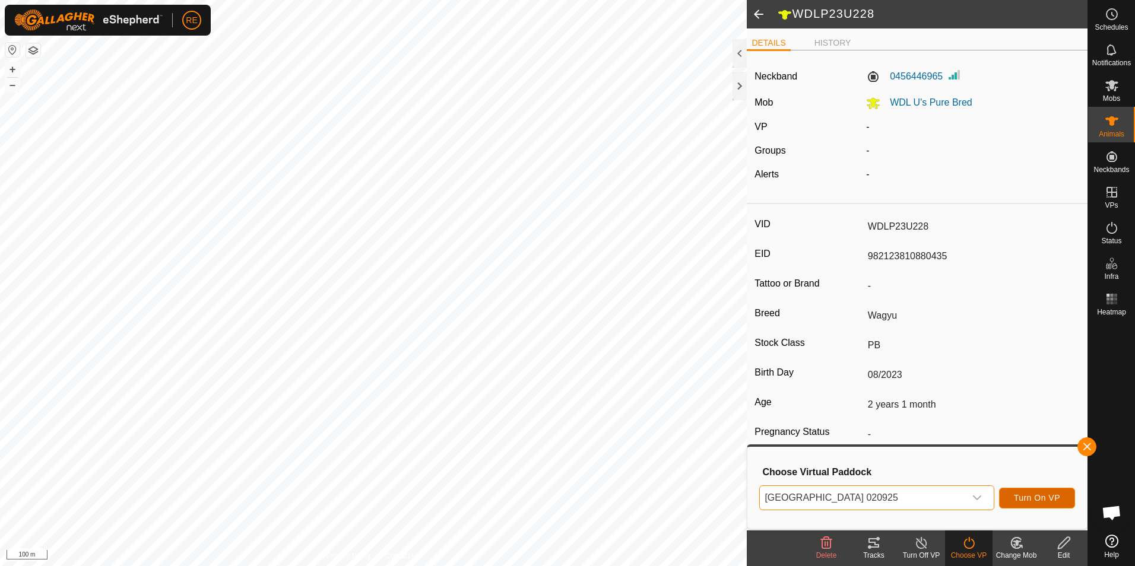
click at [1032, 498] on span "Turn On VP" at bounding box center [1037, 498] width 46 height 10
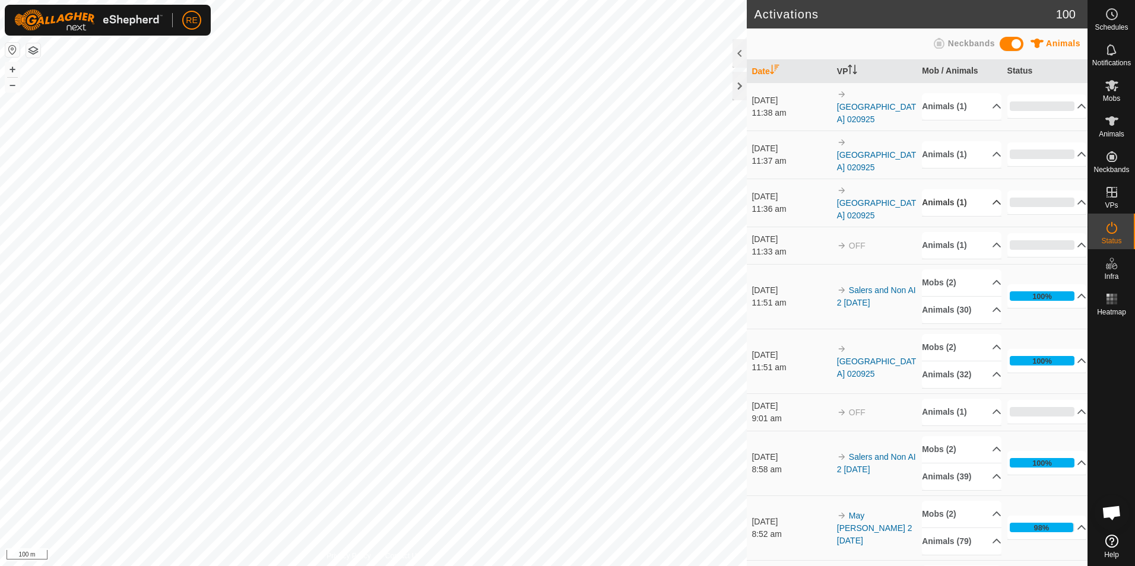
click at [981, 189] on p-accordion-header "Animals (1)" at bounding box center [962, 202] width 80 height 27
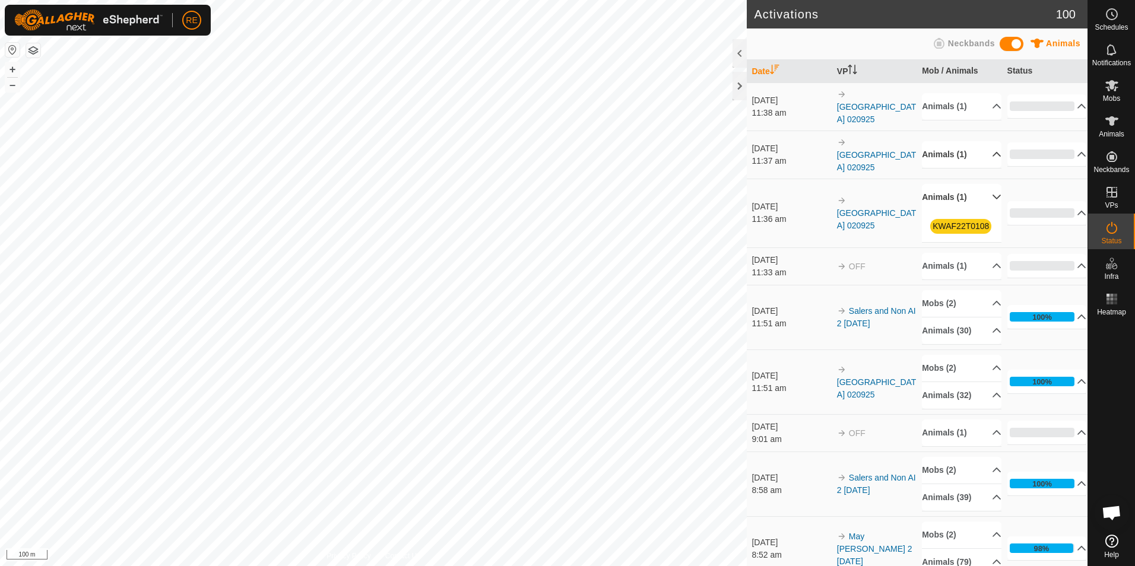
click at [983, 141] on p-accordion-header "Animals (1)" at bounding box center [962, 154] width 80 height 27
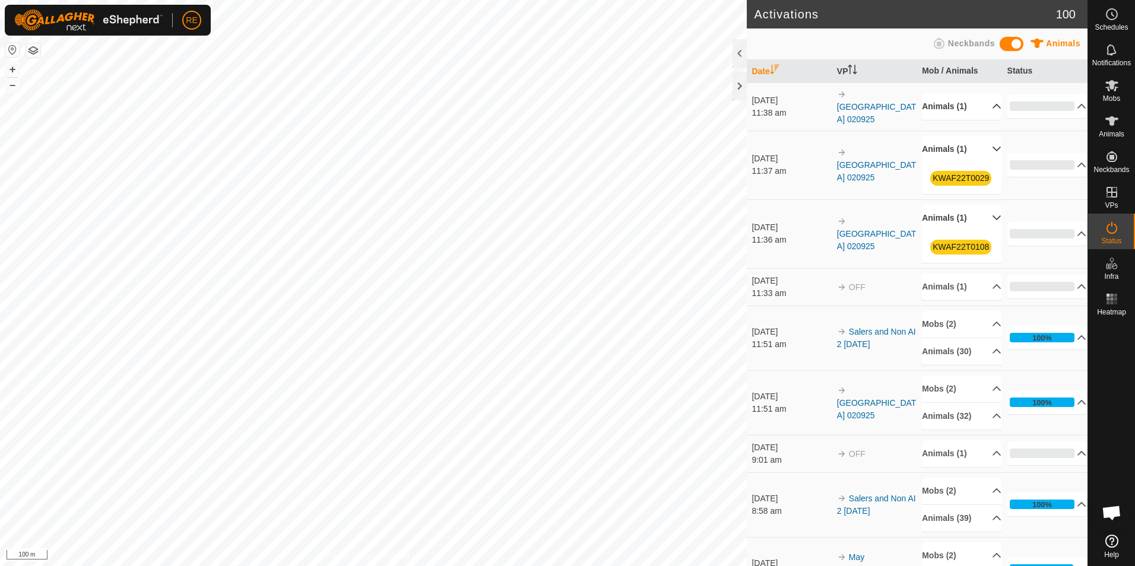
click at [985, 100] on p-accordion-header "Animals (1)" at bounding box center [962, 106] width 80 height 27
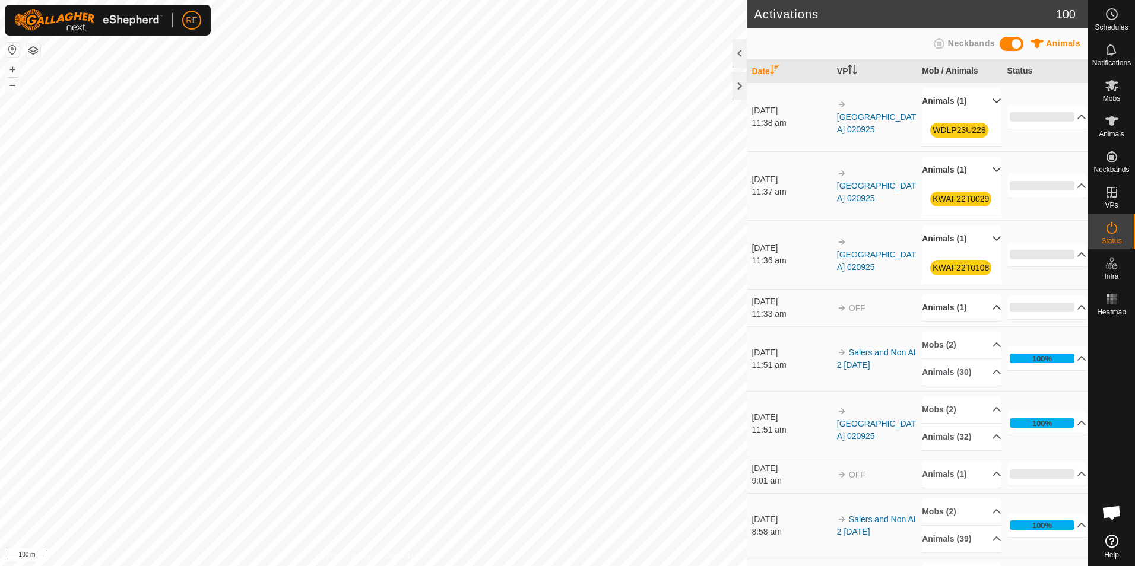
click at [988, 311] on p-accordion-header "Animals (1)" at bounding box center [962, 308] width 80 height 27
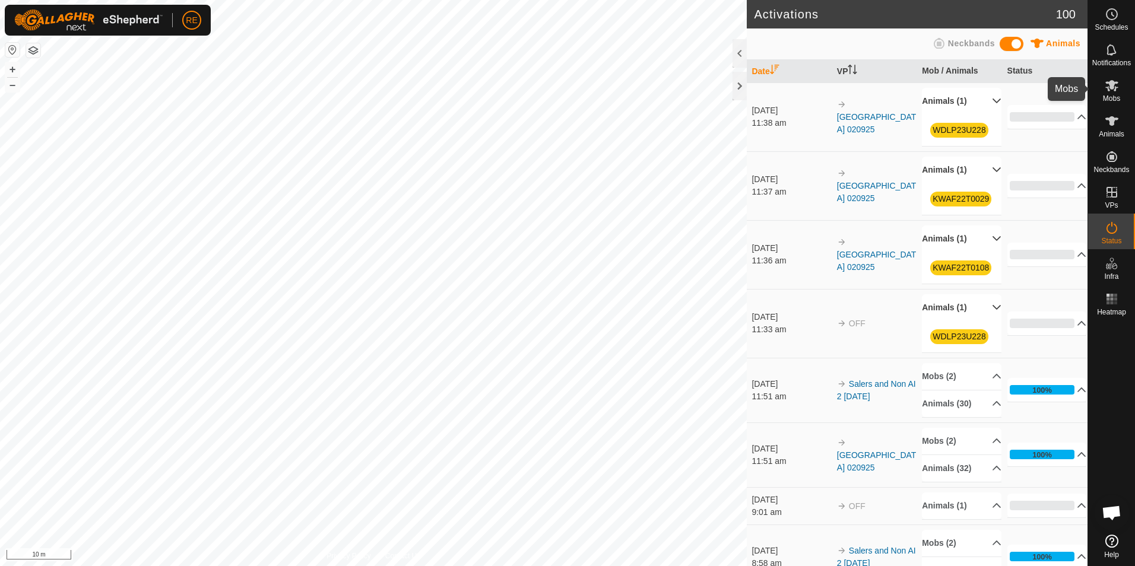
click at [1113, 92] on icon at bounding box center [1112, 85] width 14 height 14
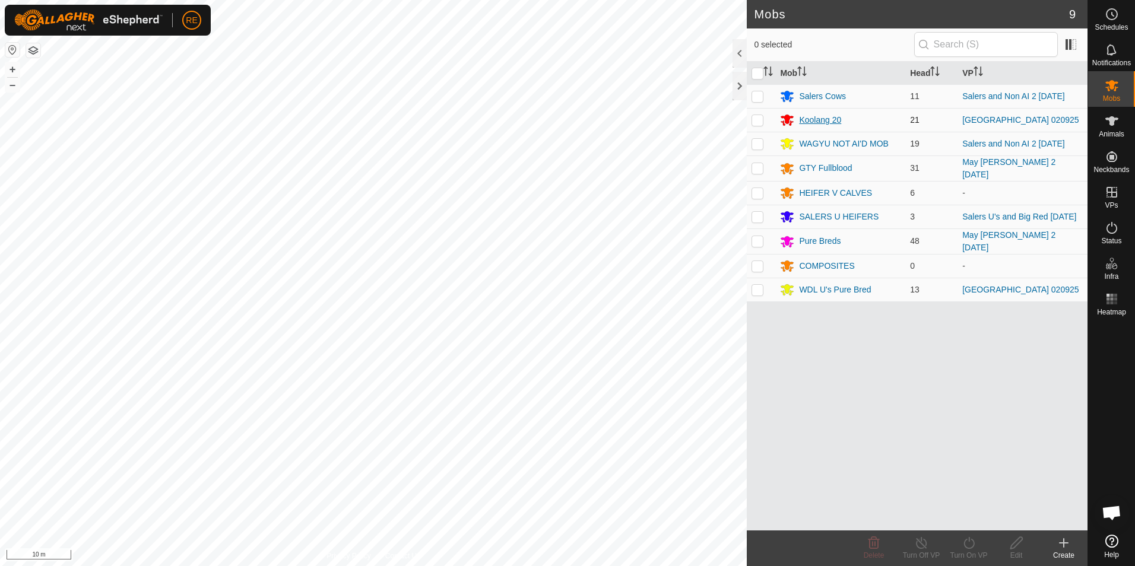
click at [828, 116] on div "Koolang 20" at bounding box center [820, 120] width 42 height 12
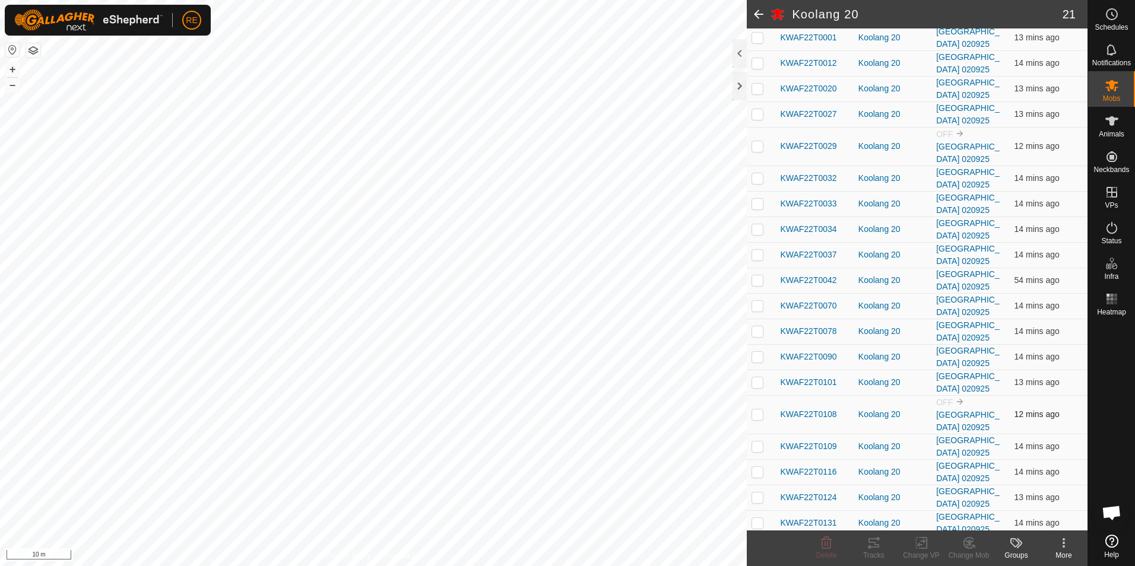
scroll to position [210, 0]
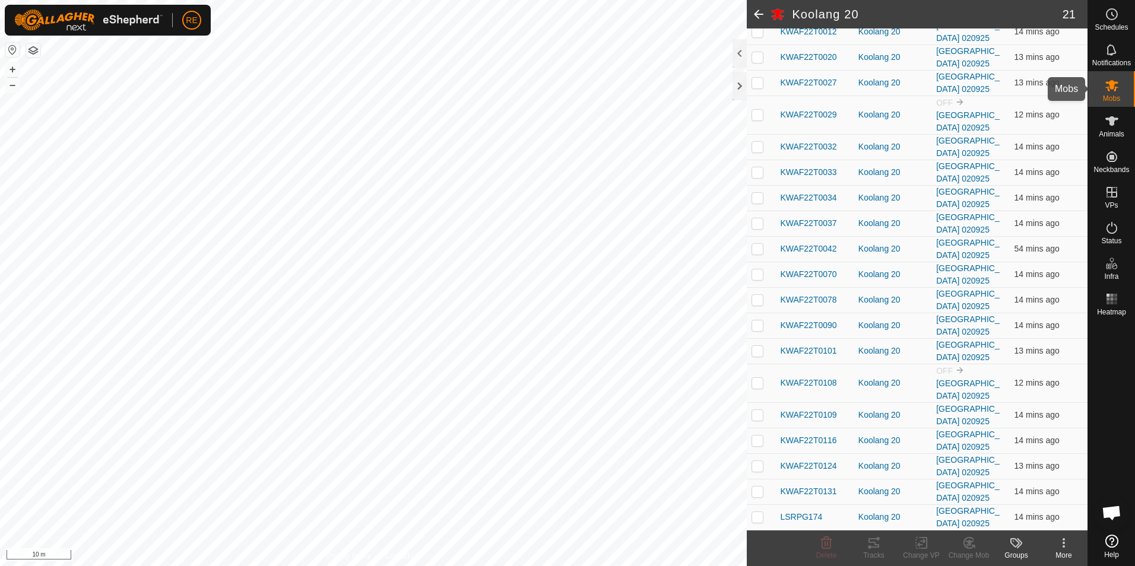
click at [1103, 80] on es-mob-svg-icon at bounding box center [1112, 85] width 21 height 19
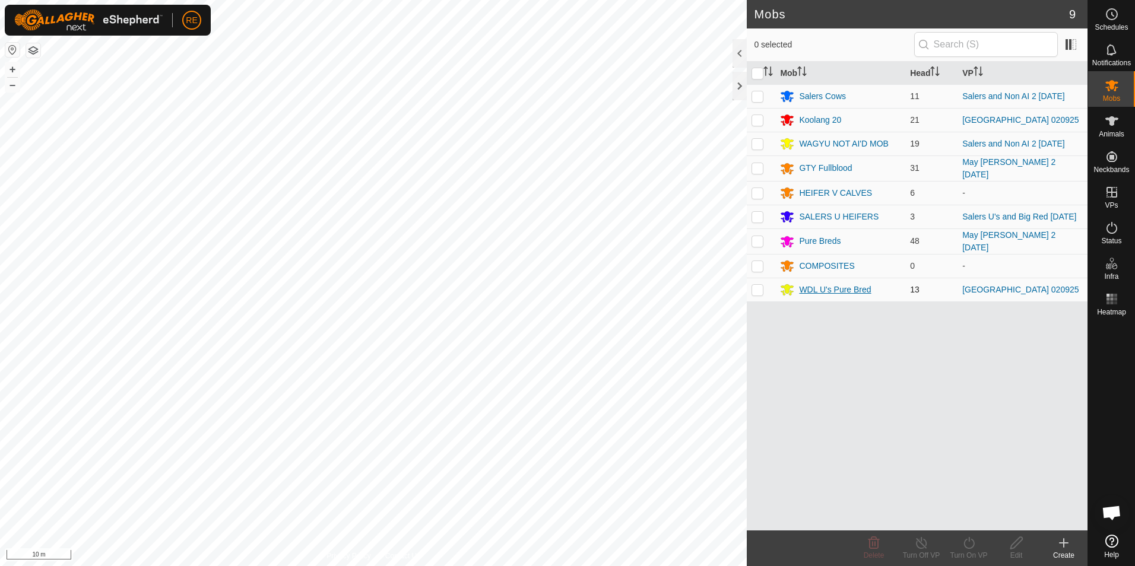
click at [841, 287] on div "WDL U's Pure Bred" at bounding box center [835, 290] width 72 height 12
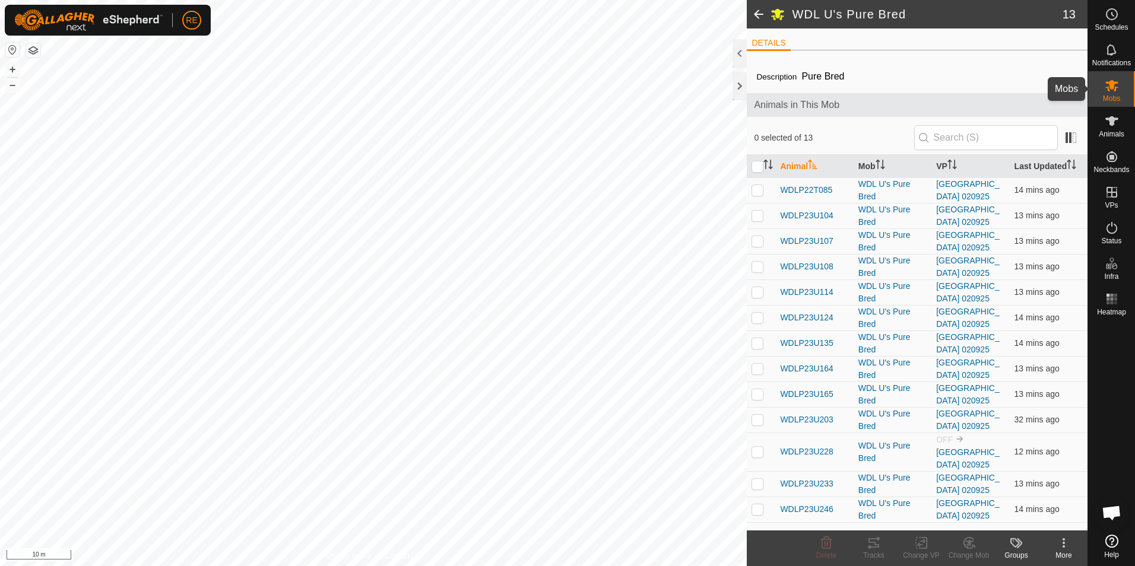
click at [1117, 85] on icon at bounding box center [1112, 85] width 14 height 14
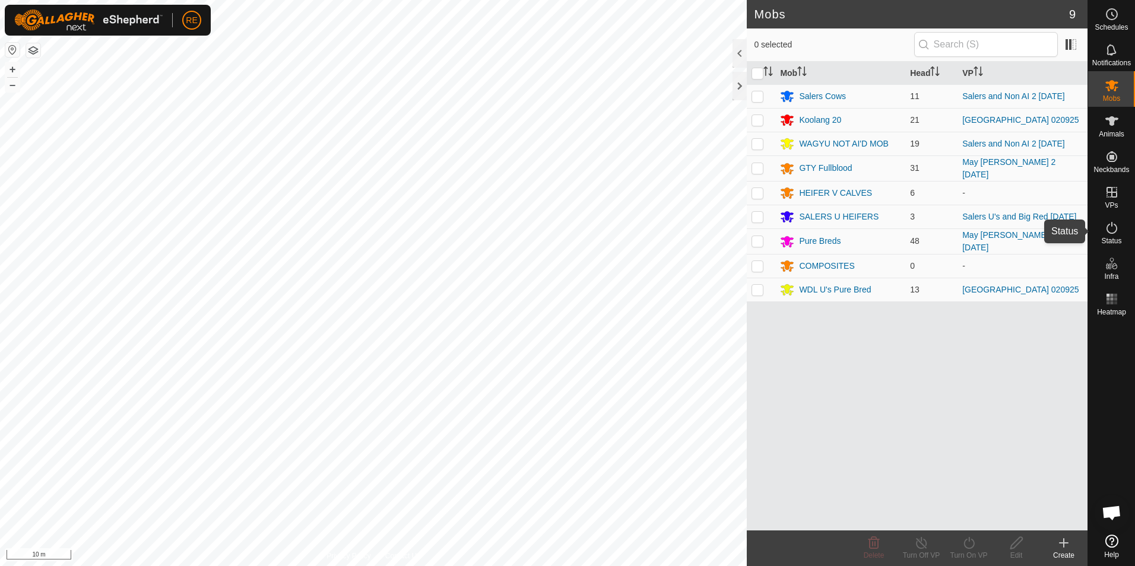
click at [1117, 230] on icon at bounding box center [1112, 228] width 14 height 14
